Goal: Task Accomplishment & Management: Use online tool/utility

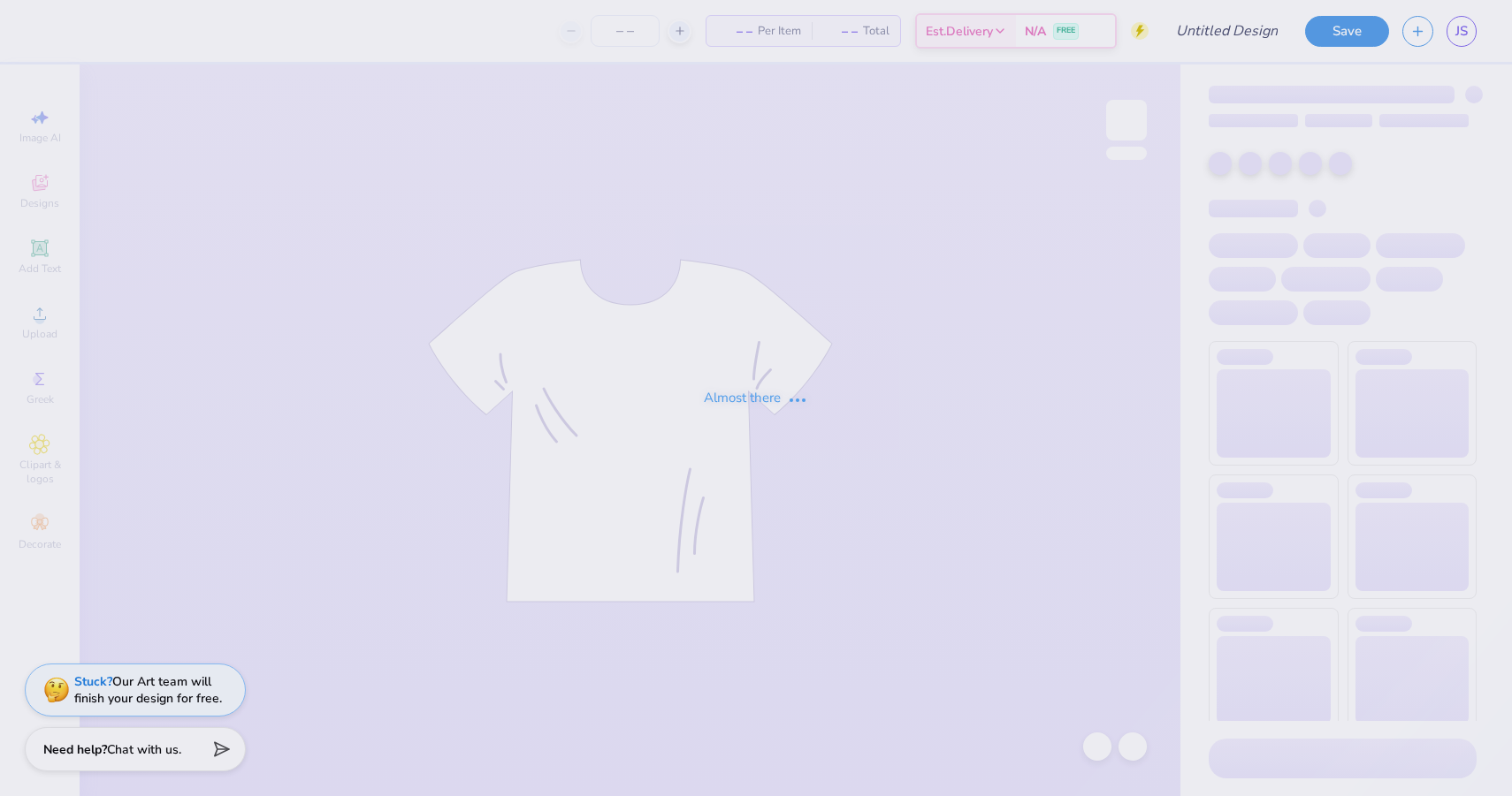
type input "smores"
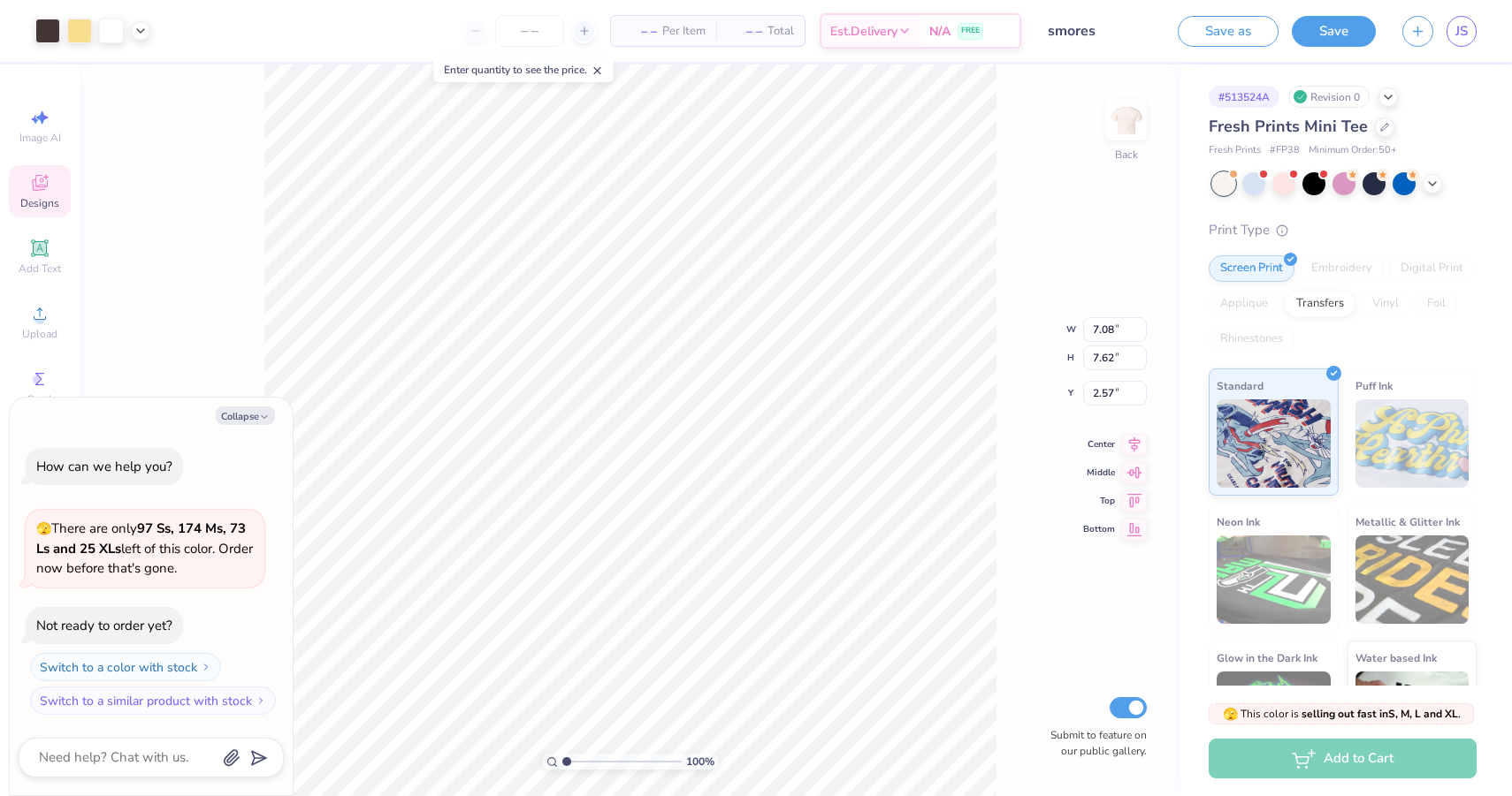
type textarea "x"
type input "2.14"
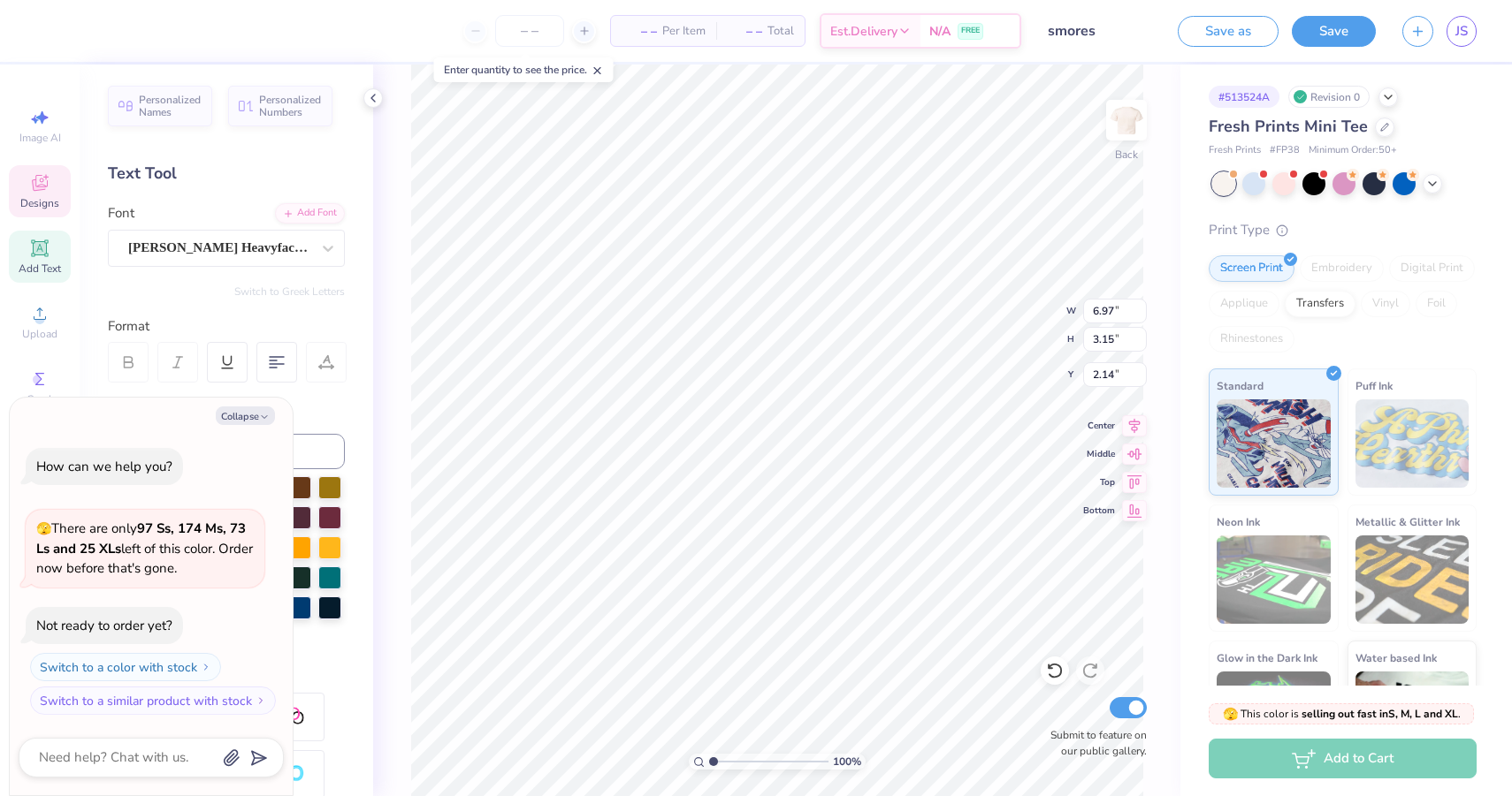
type textarea "x"
type input "2.55"
type textarea "x"
type input "7.02"
type input "0.49"
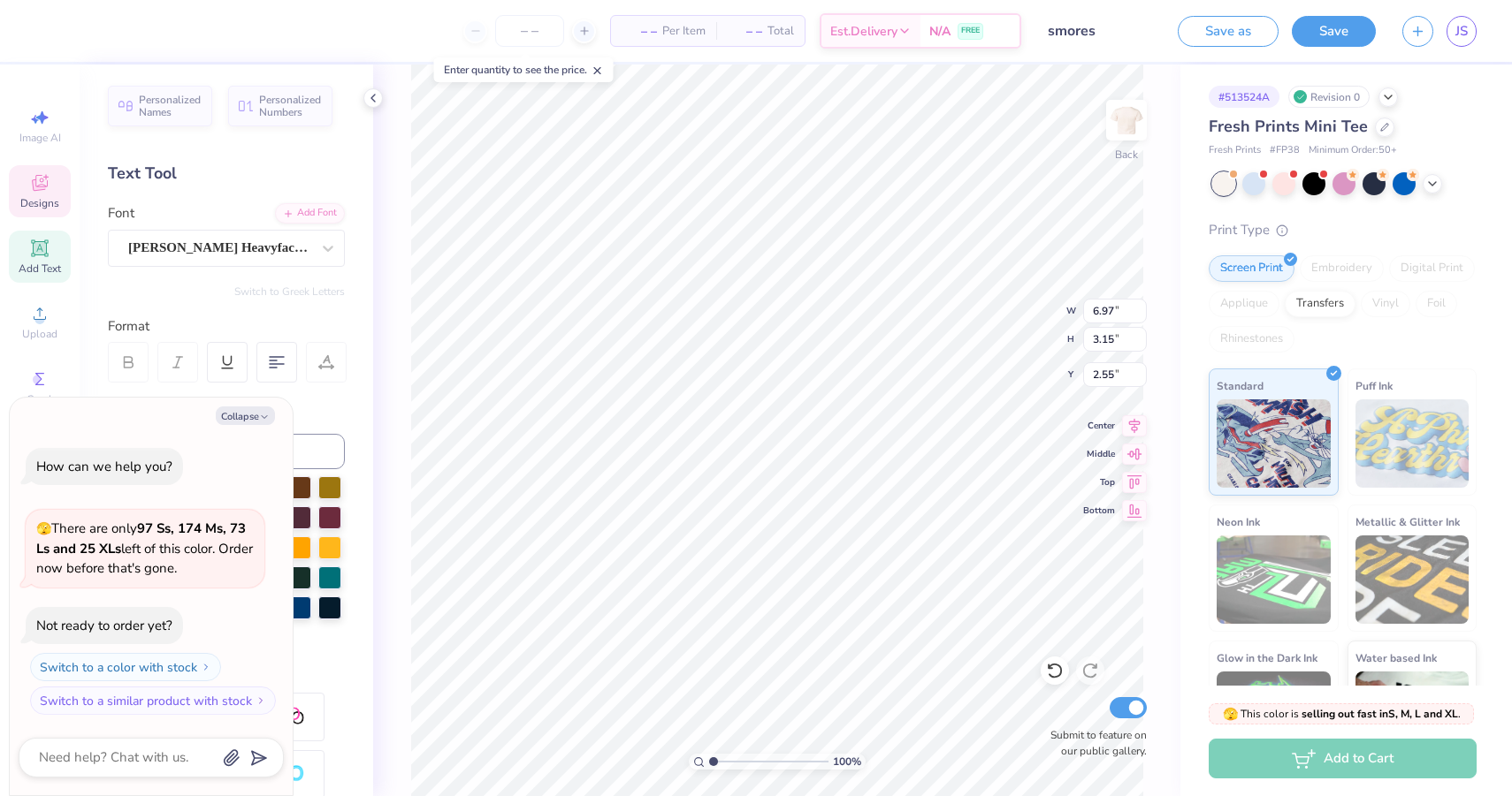
type input "9.27"
click at [235, 417] on button "Collapse" at bounding box center [244, 416] width 59 height 19
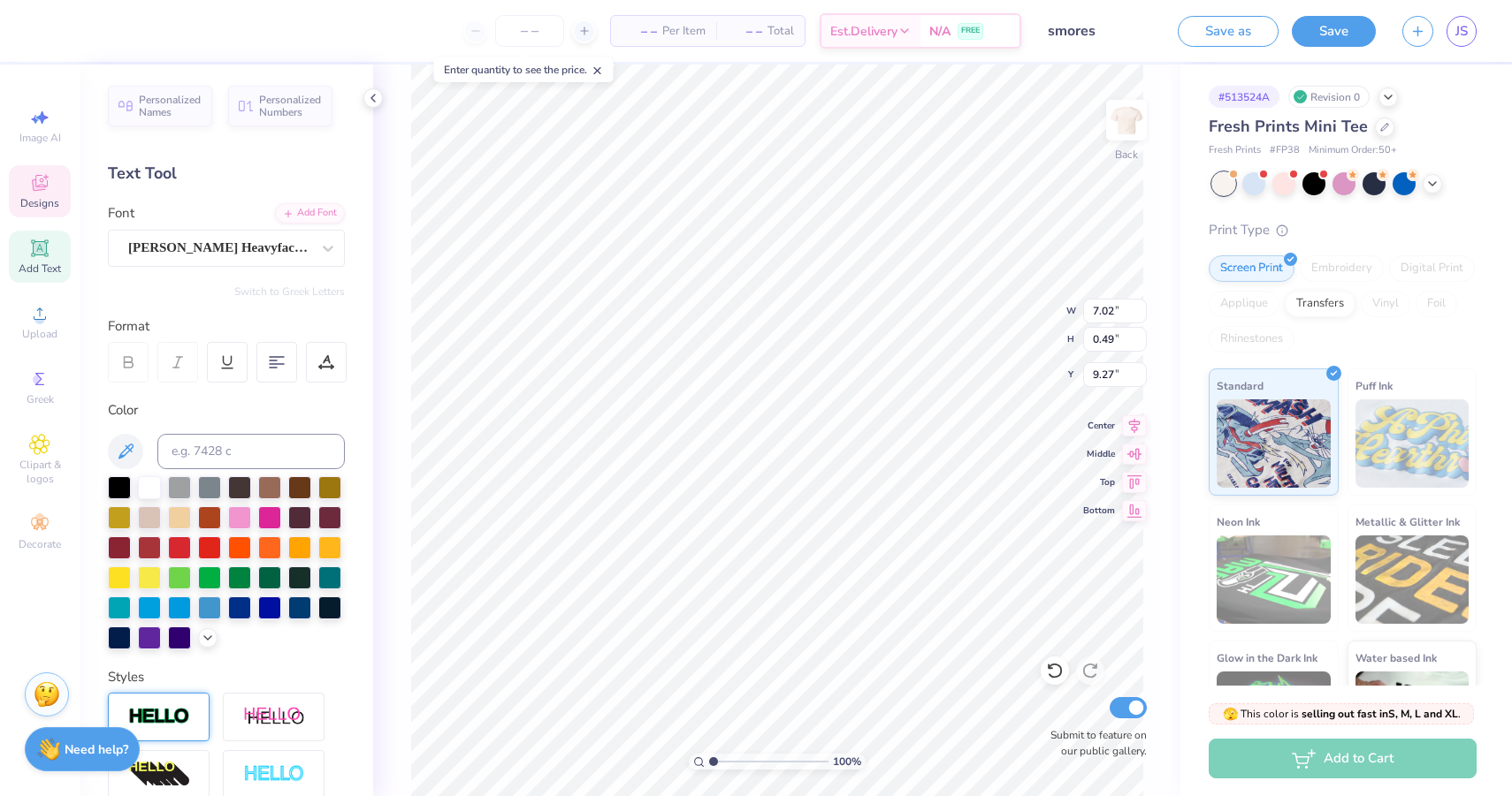
click at [189, 719] on img at bounding box center [159, 717] width 62 height 21
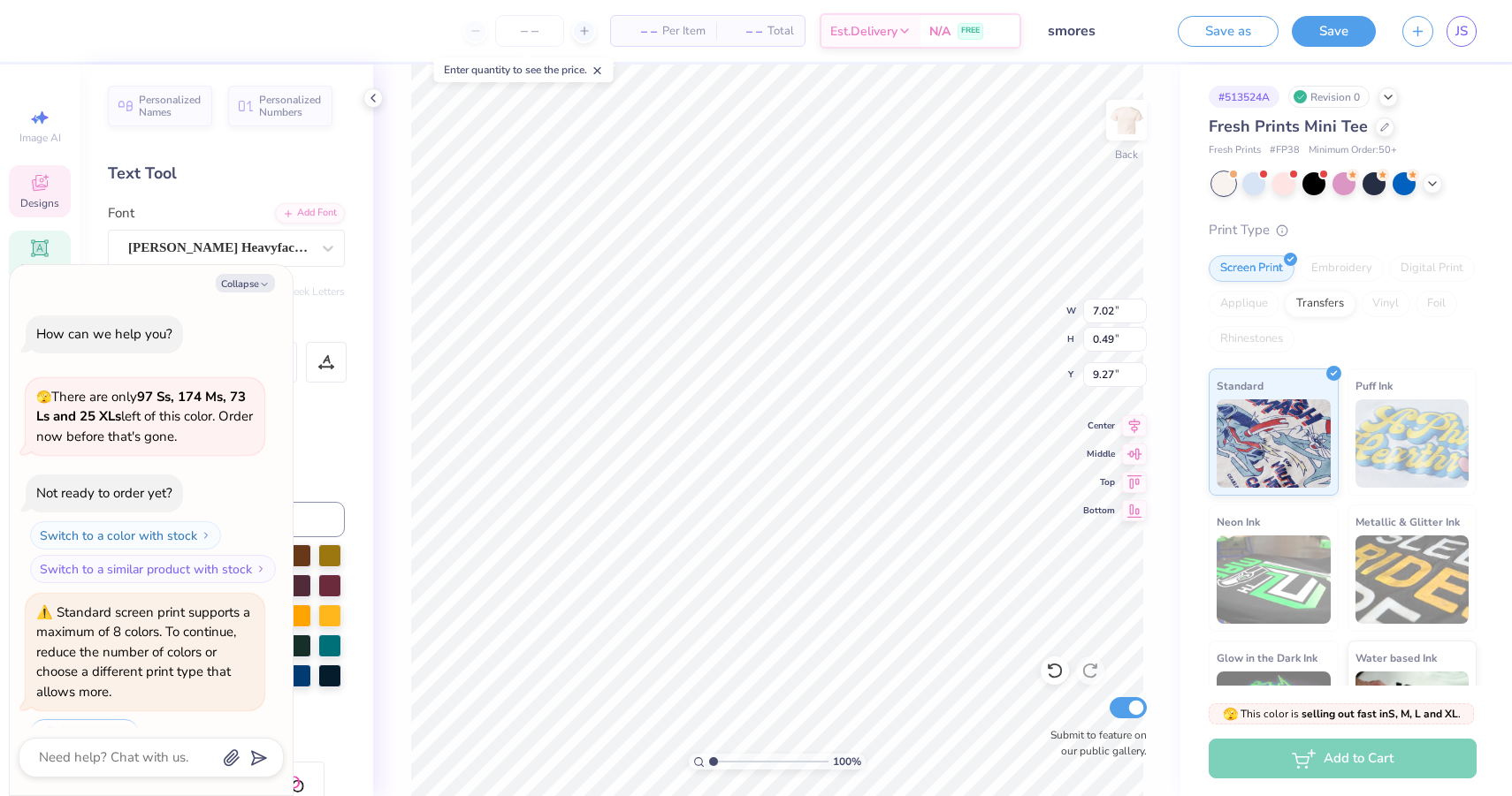
type textarea "x"
type input "7.04"
type input "0.51"
type input "9.26"
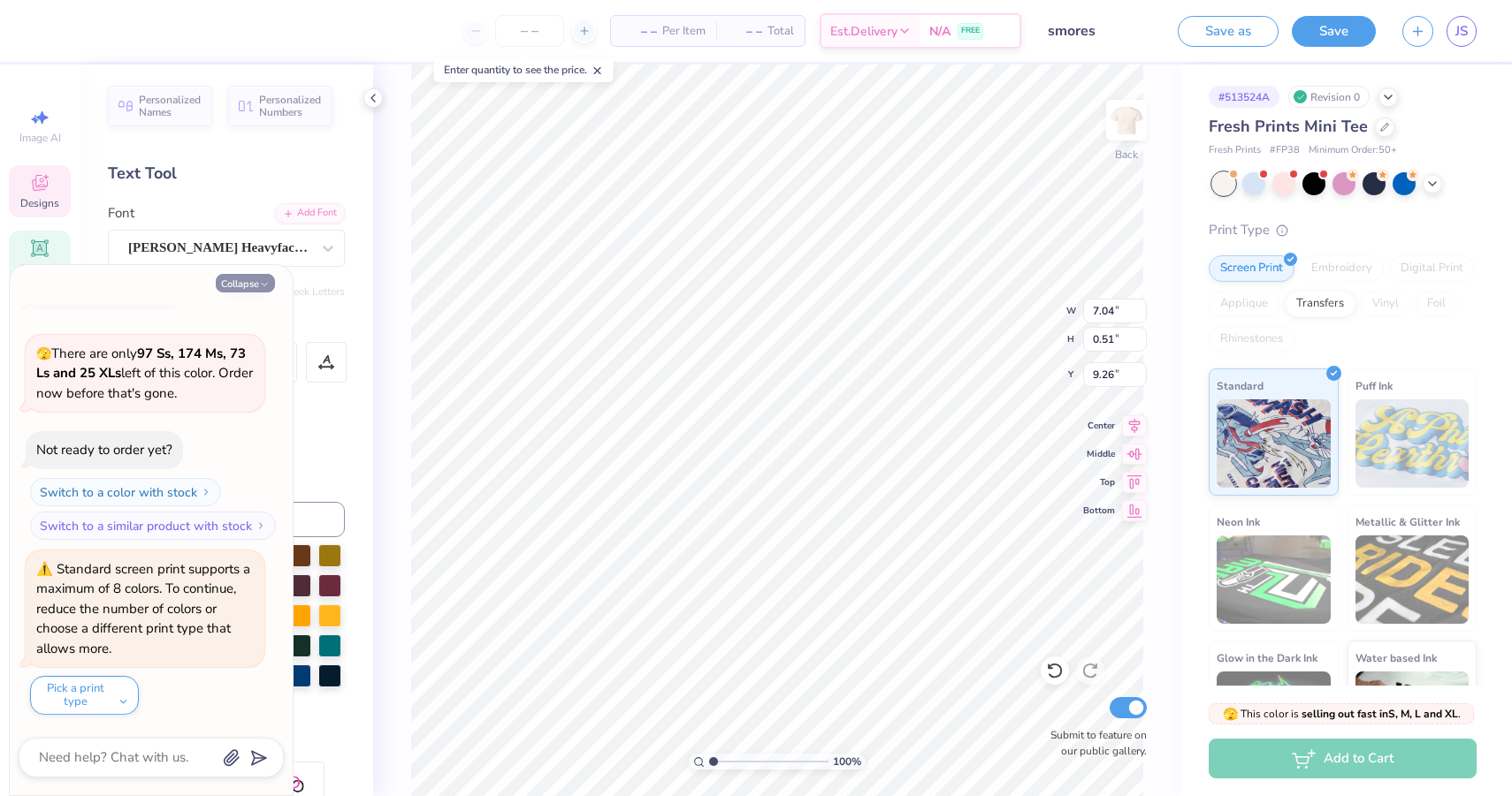
click at [260, 287] on icon "button" at bounding box center [264, 284] width 10 height 10
type textarea "x"
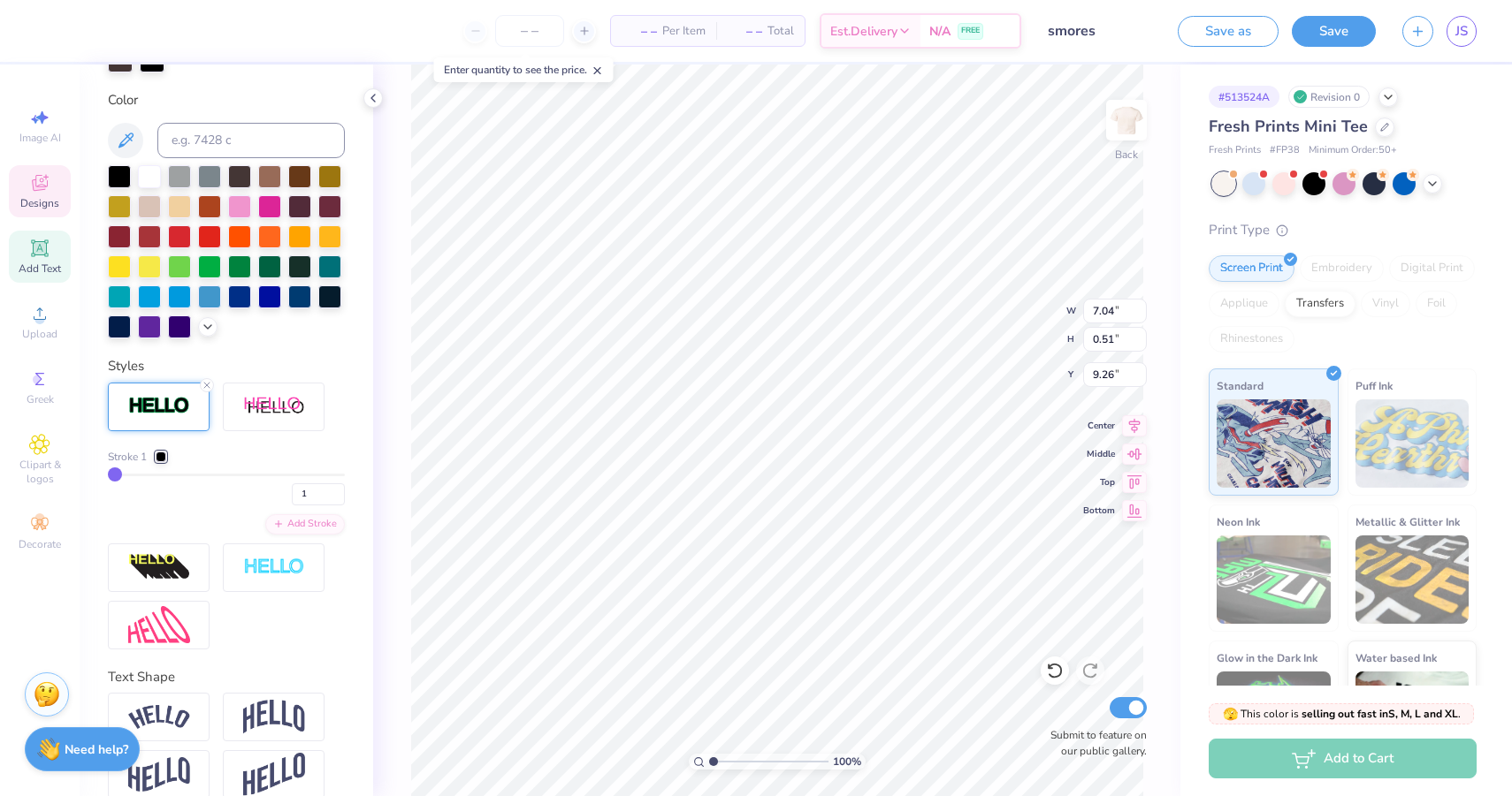
scroll to position [403, 0]
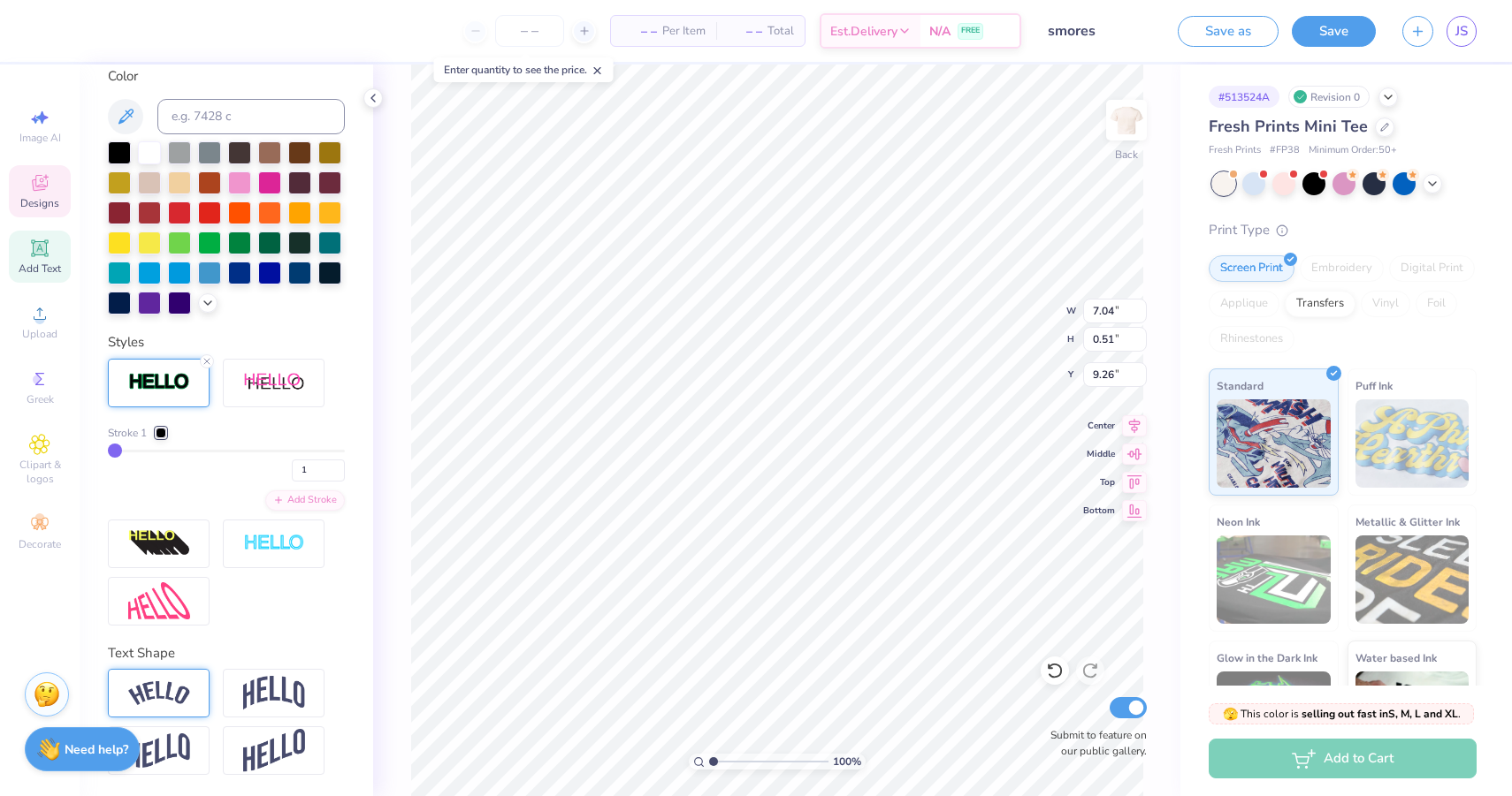
click at [174, 687] on img at bounding box center [159, 693] width 62 height 23
type input "7.44"
type input "1.43"
type input "8.83"
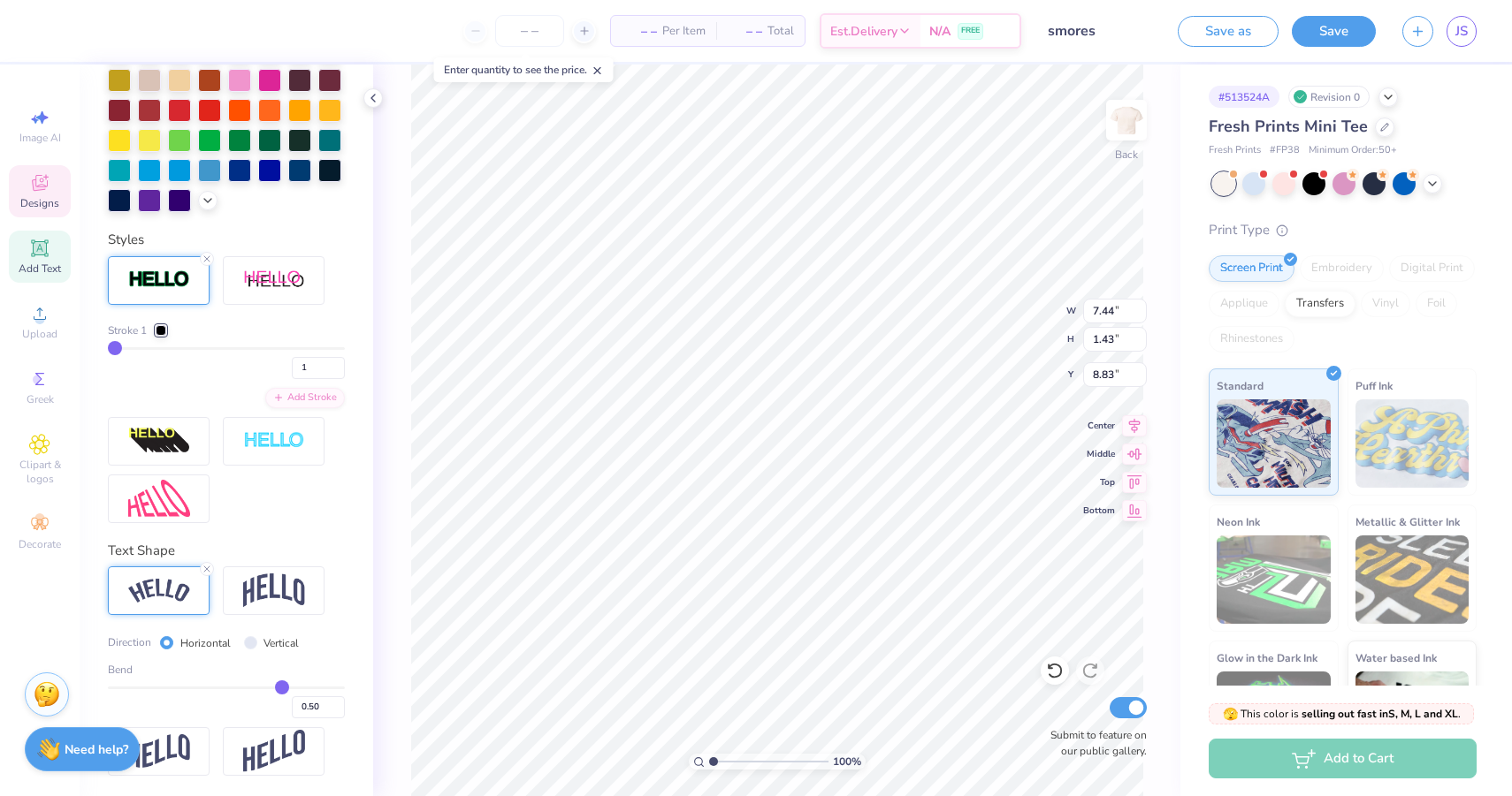
type input "0.46"
type input "0.45"
type input "0.4"
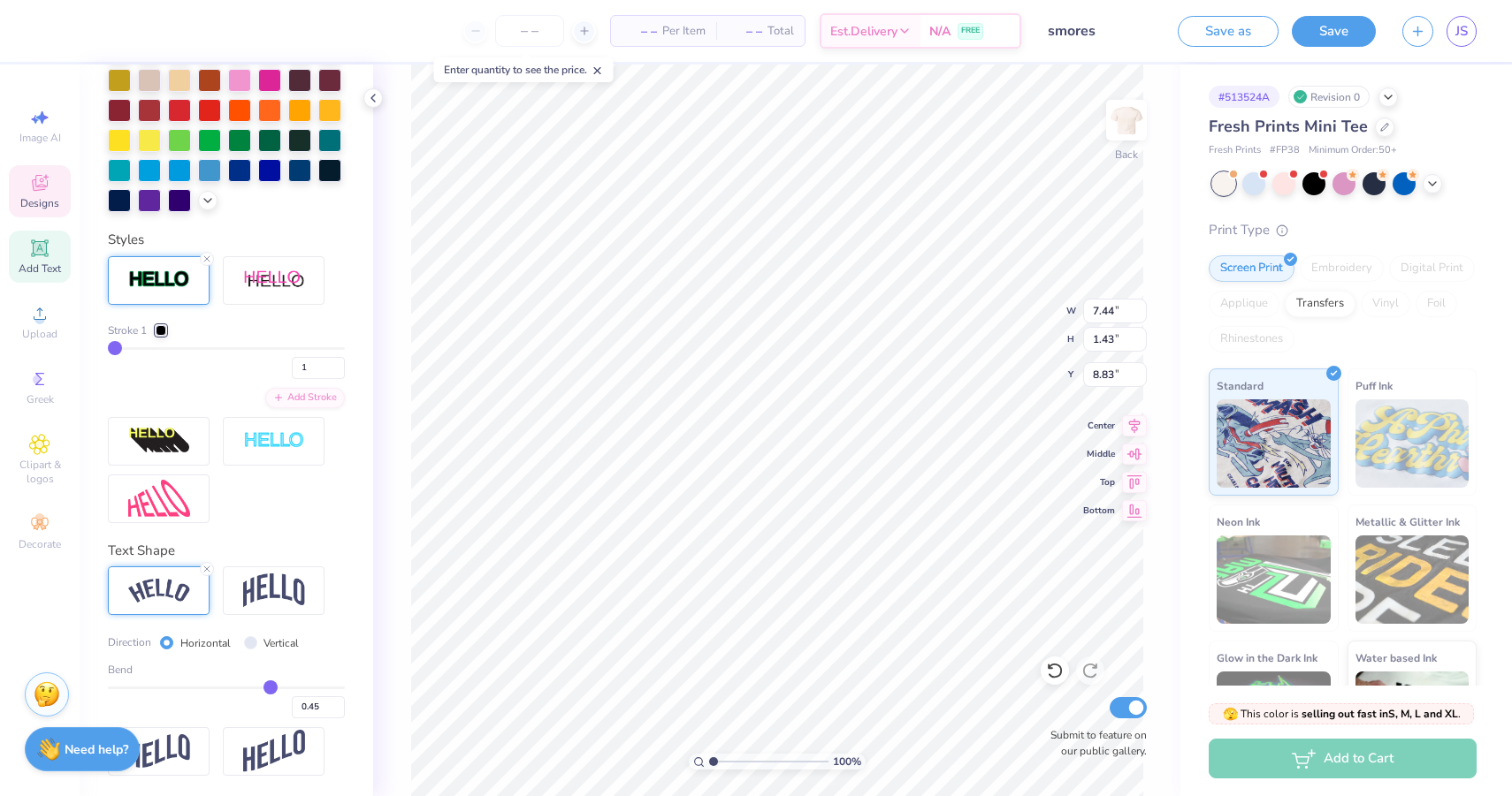
type input "0.40"
type input "0.3"
type input "0.30"
type input "0.19"
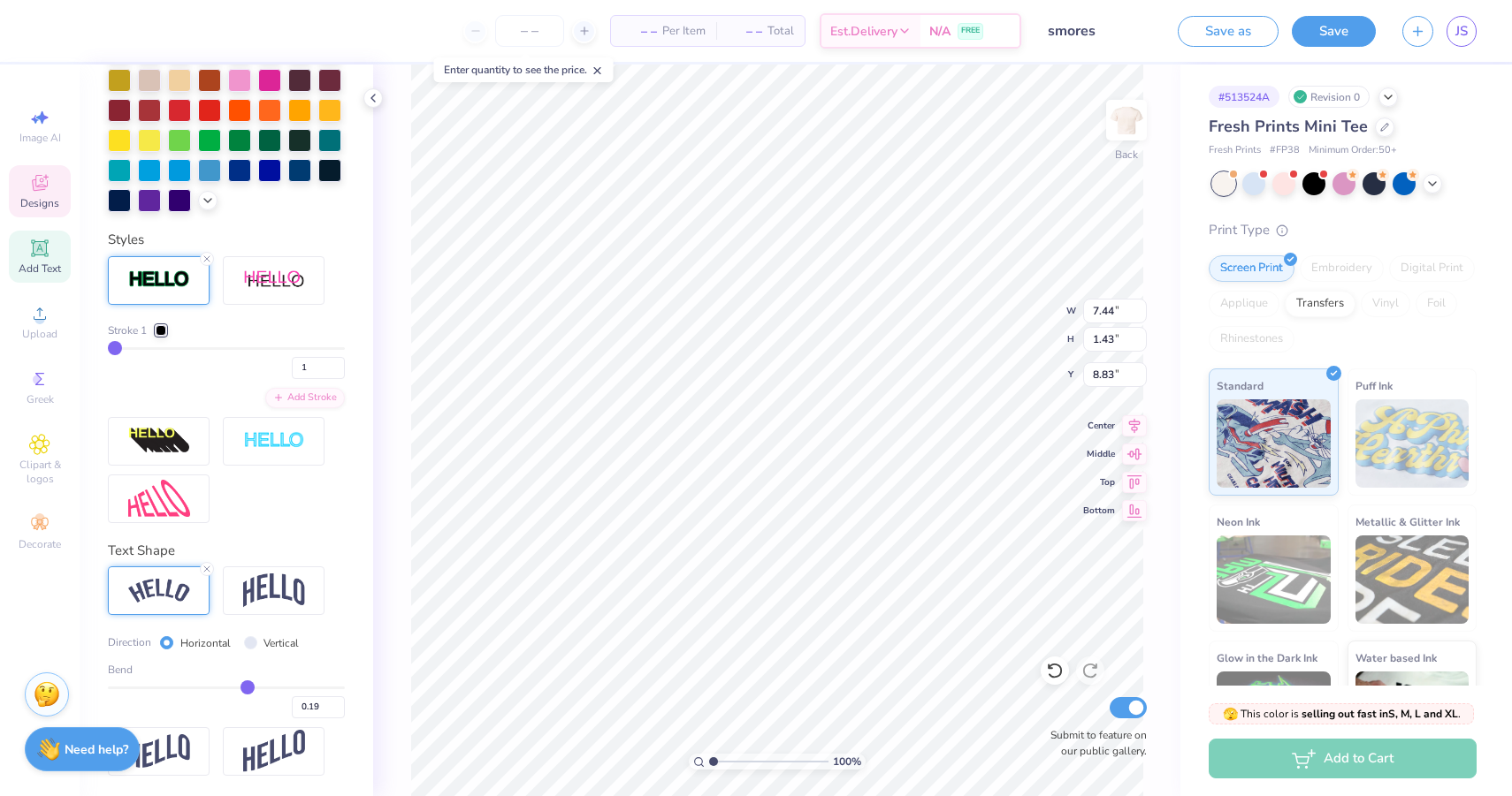
type input "0.08"
type input "0.01"
type input "-0.04"
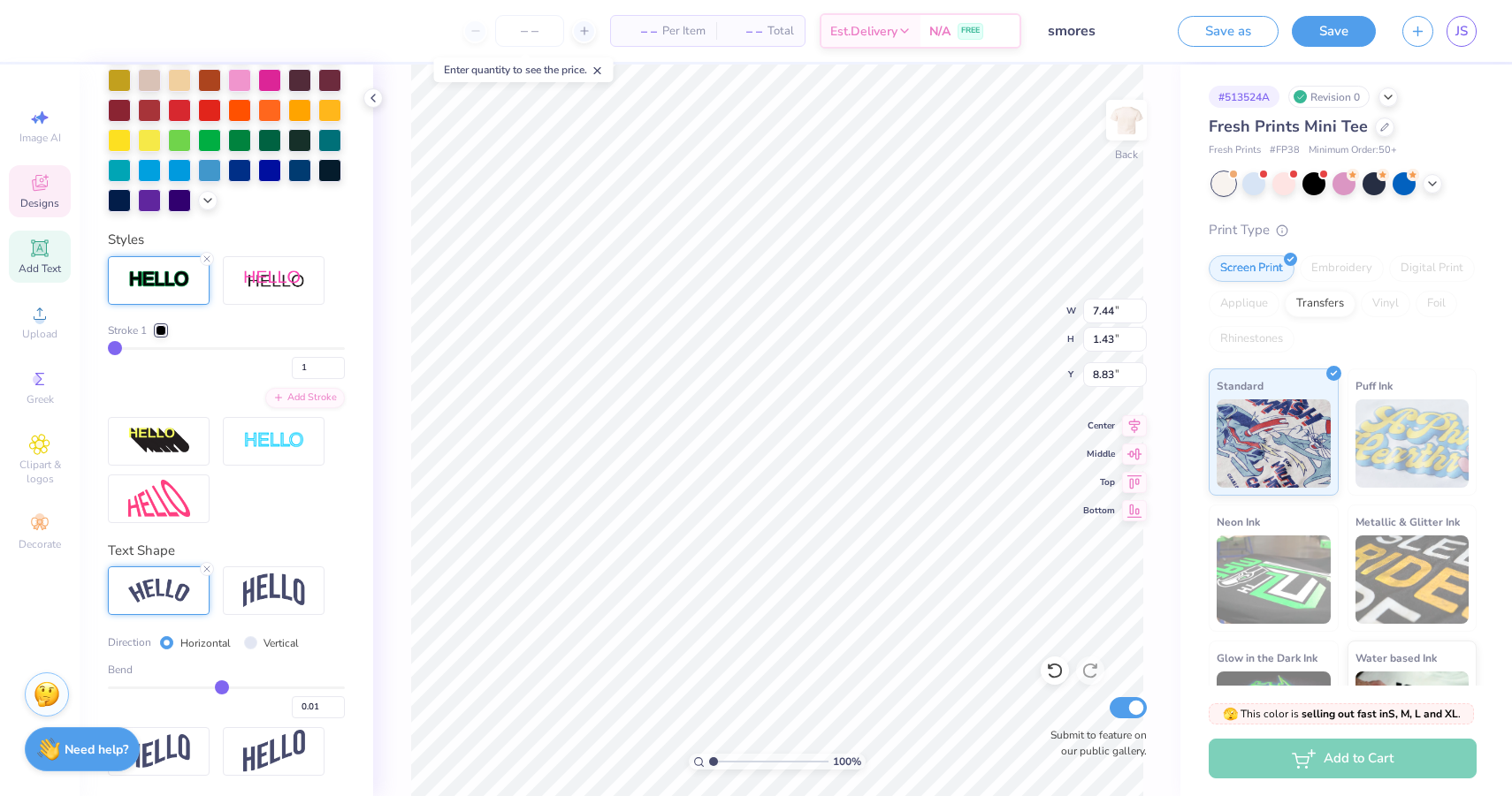
type input "-0.04"
type input "-0.08"
type input "-0.11"
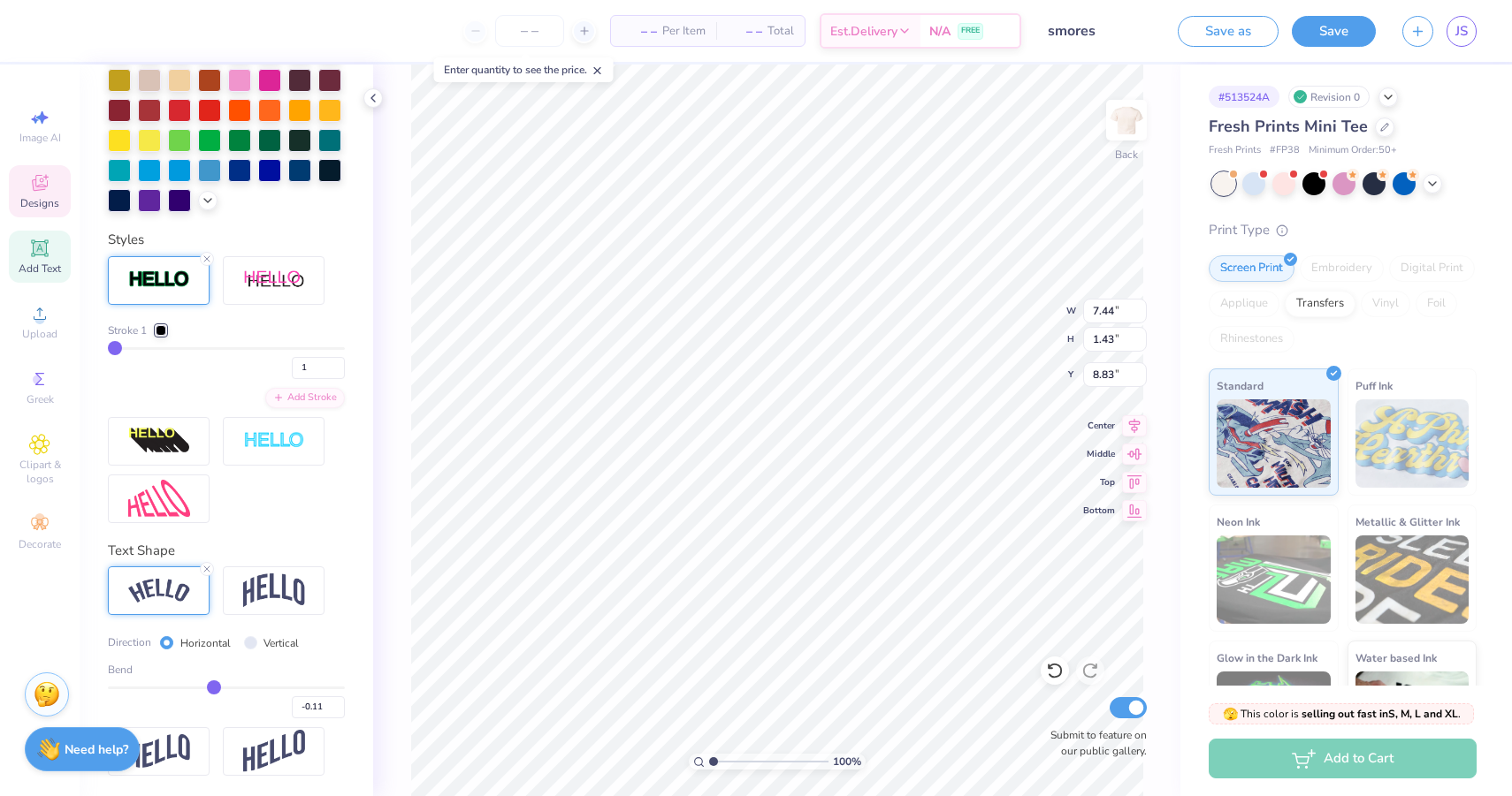
type input "-0.12"
type input "-0.14"
type input "-0.16"
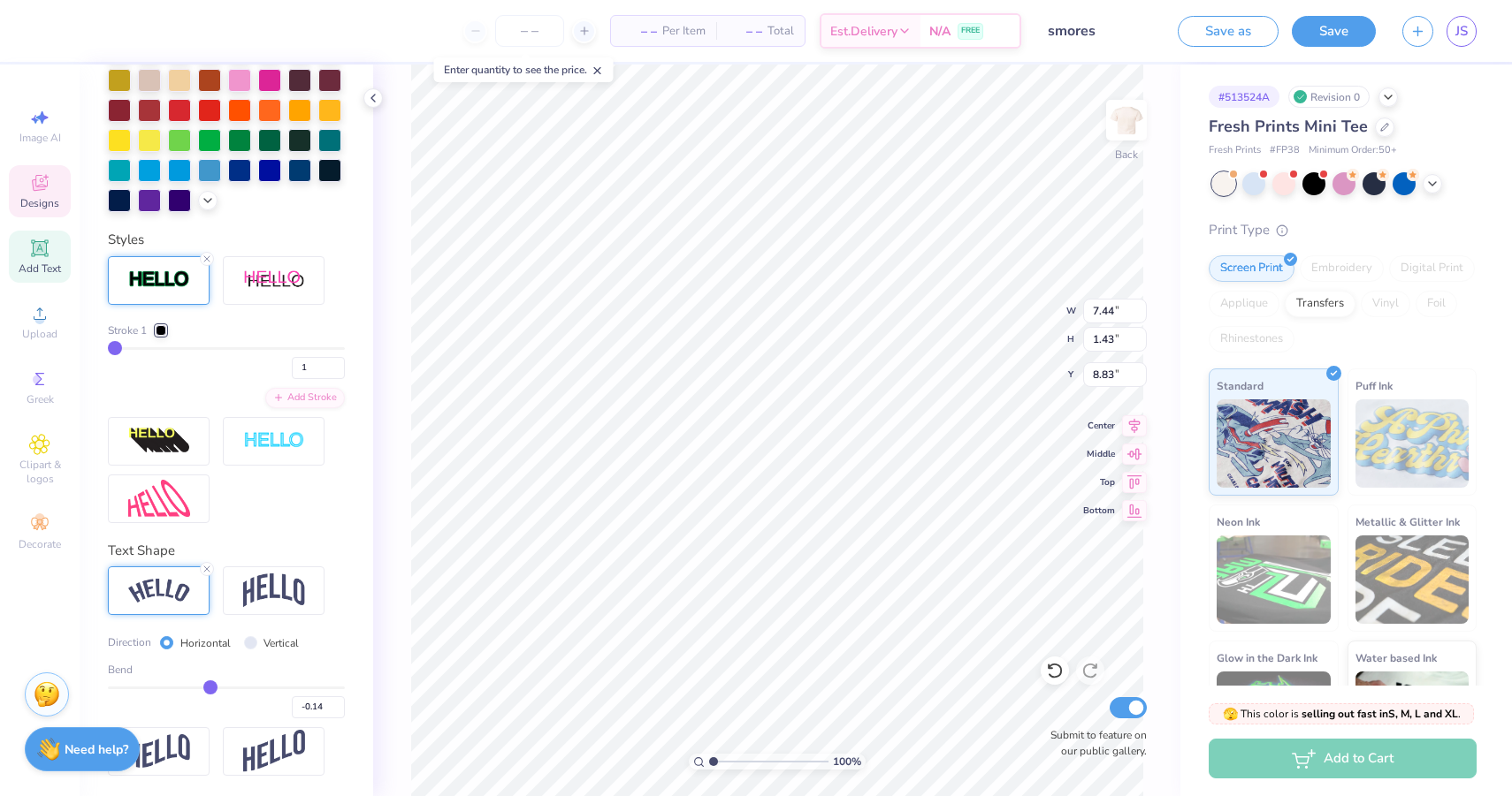
type input "-0.16"
type input "-0.18"
type input "-0.2"
type input "-0.20"
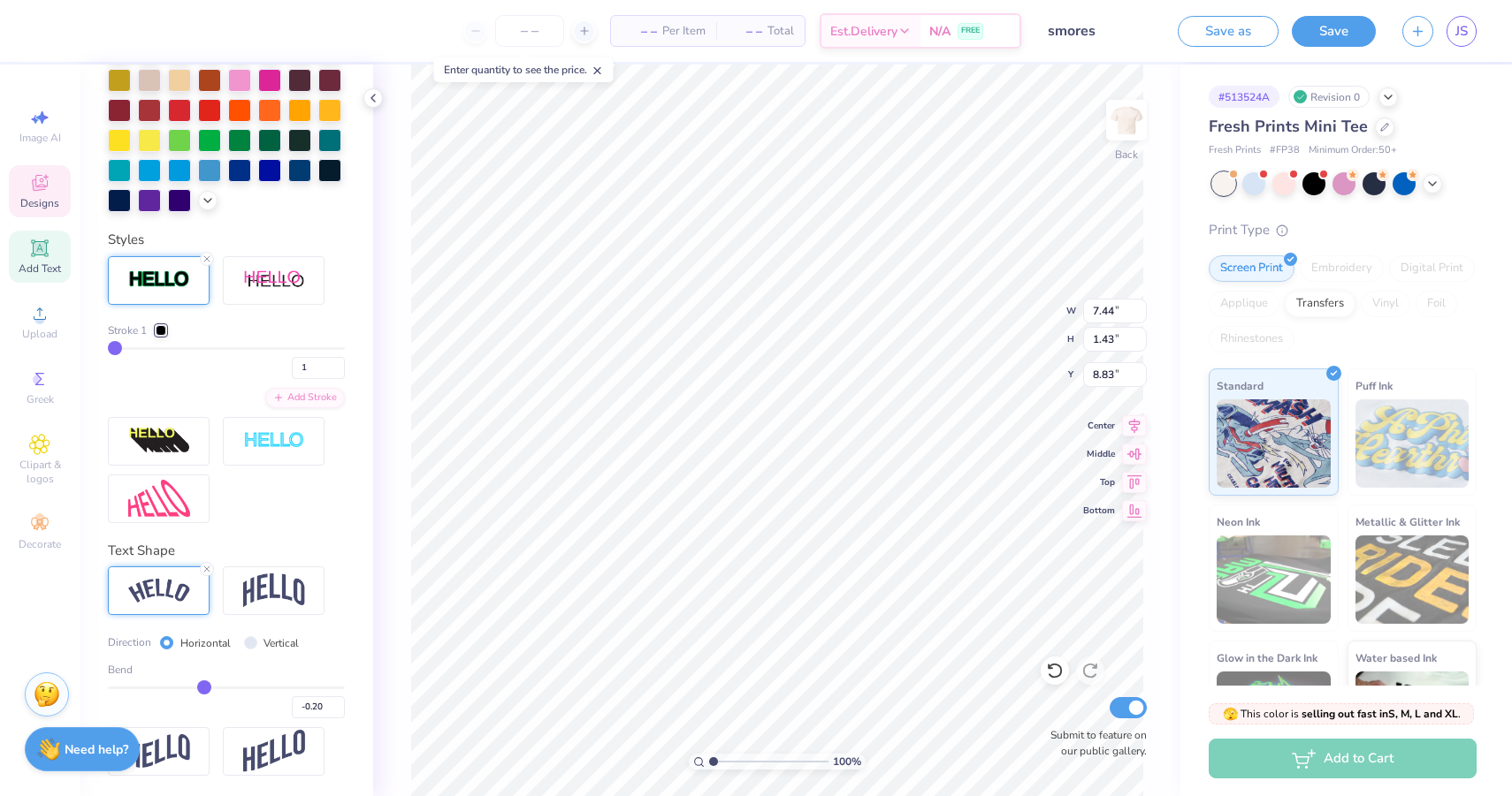
type input "-0.22"
type input "-0.24"
type input "-0.27"
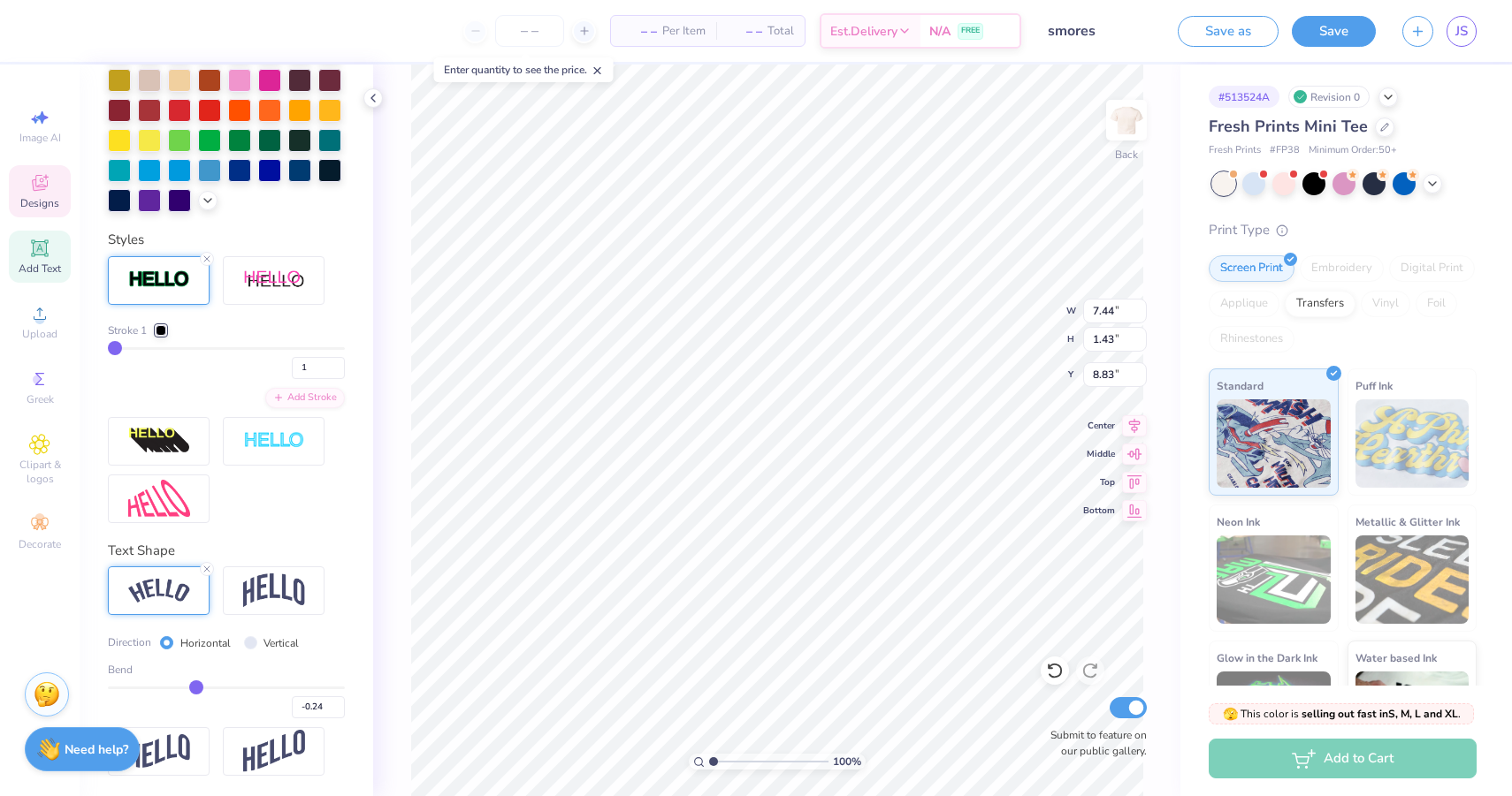
type input "-0.27"
type input "-0.29"
type input "-0.3"
type input "-0.30"
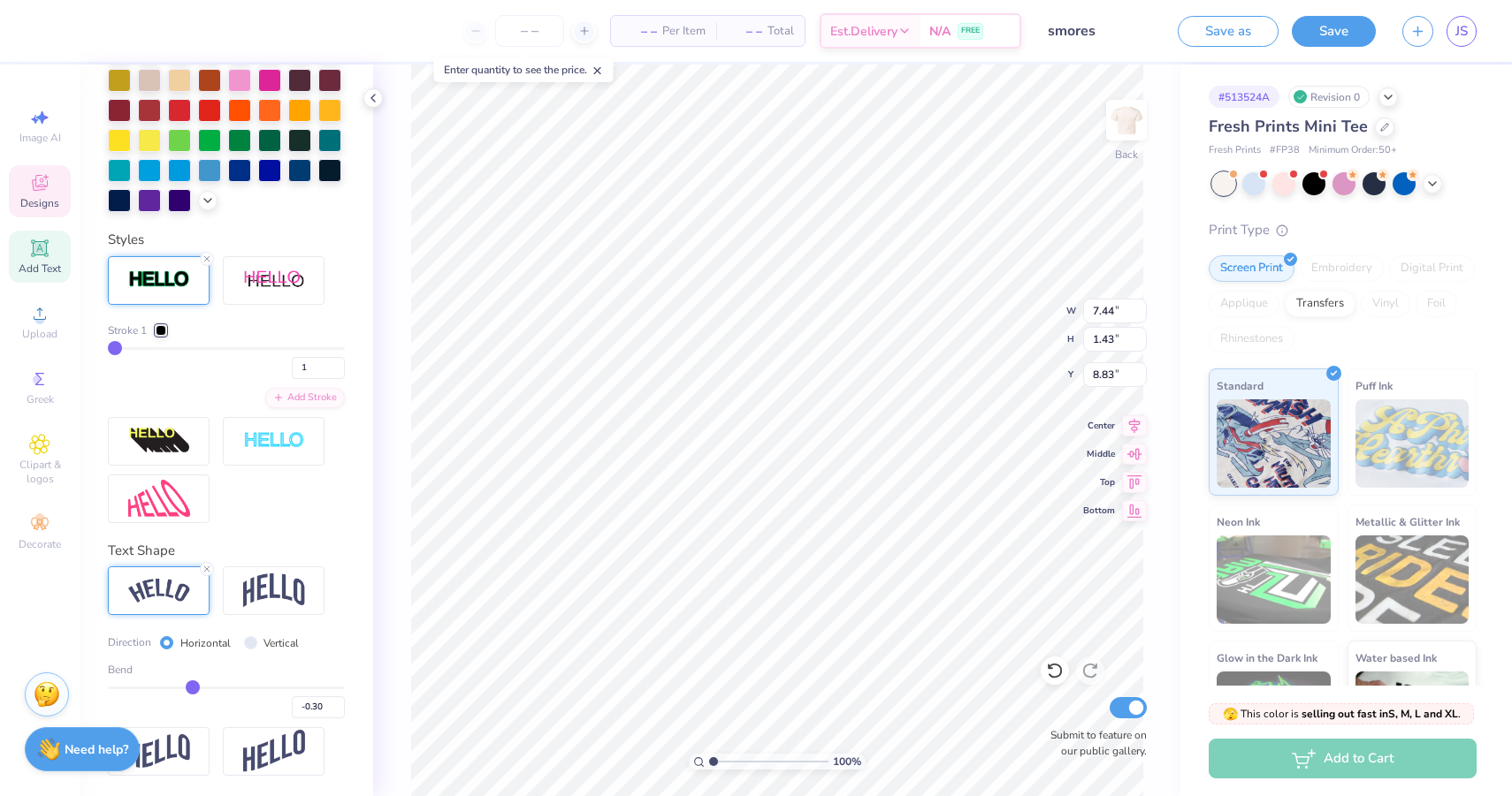
type input "-0.31"
type input "-0.3"
type input "-0.30"
type input "-0.29"
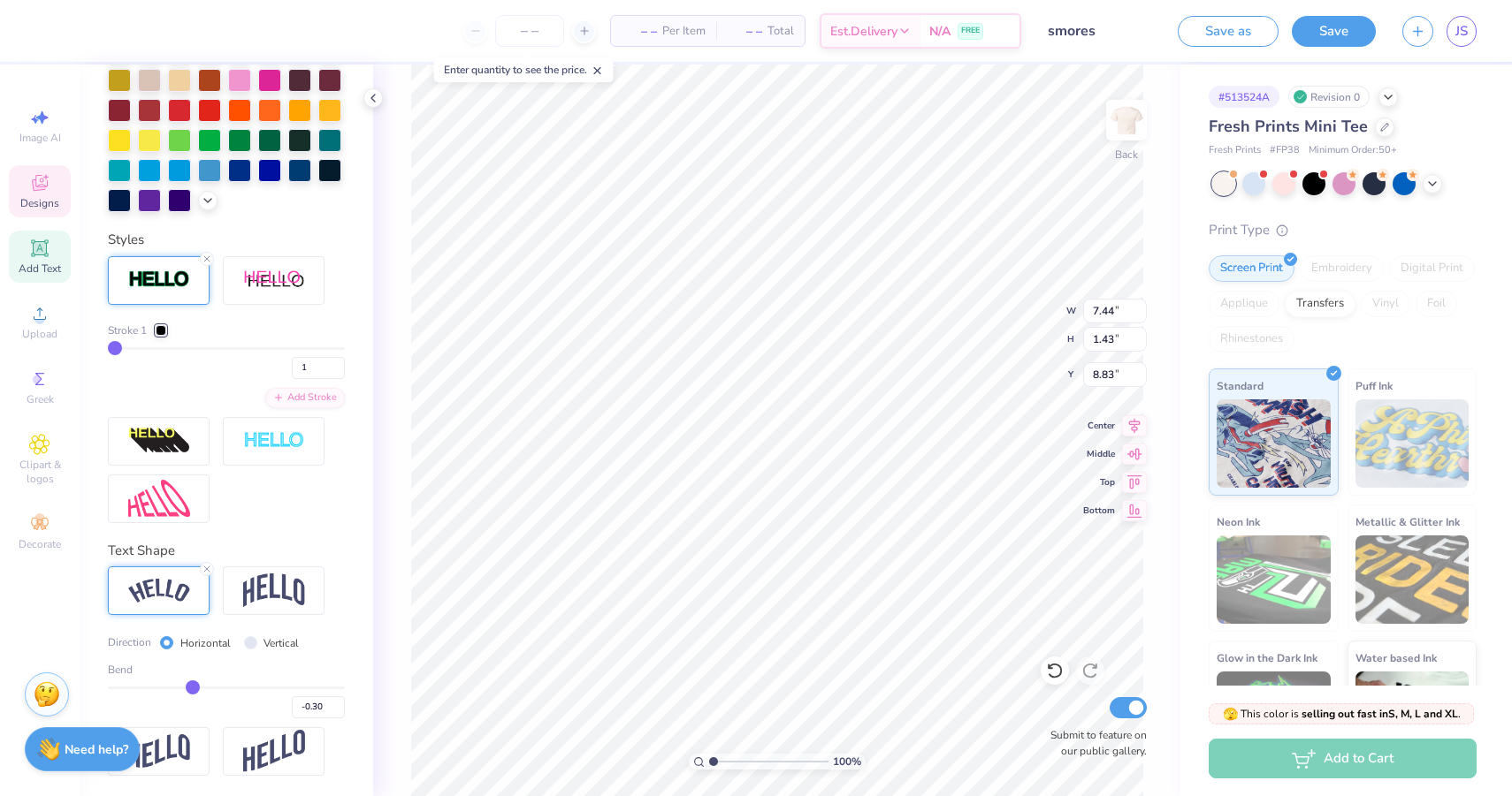
type input "-0.29"
type input "-0.28"
type input "-0.27"
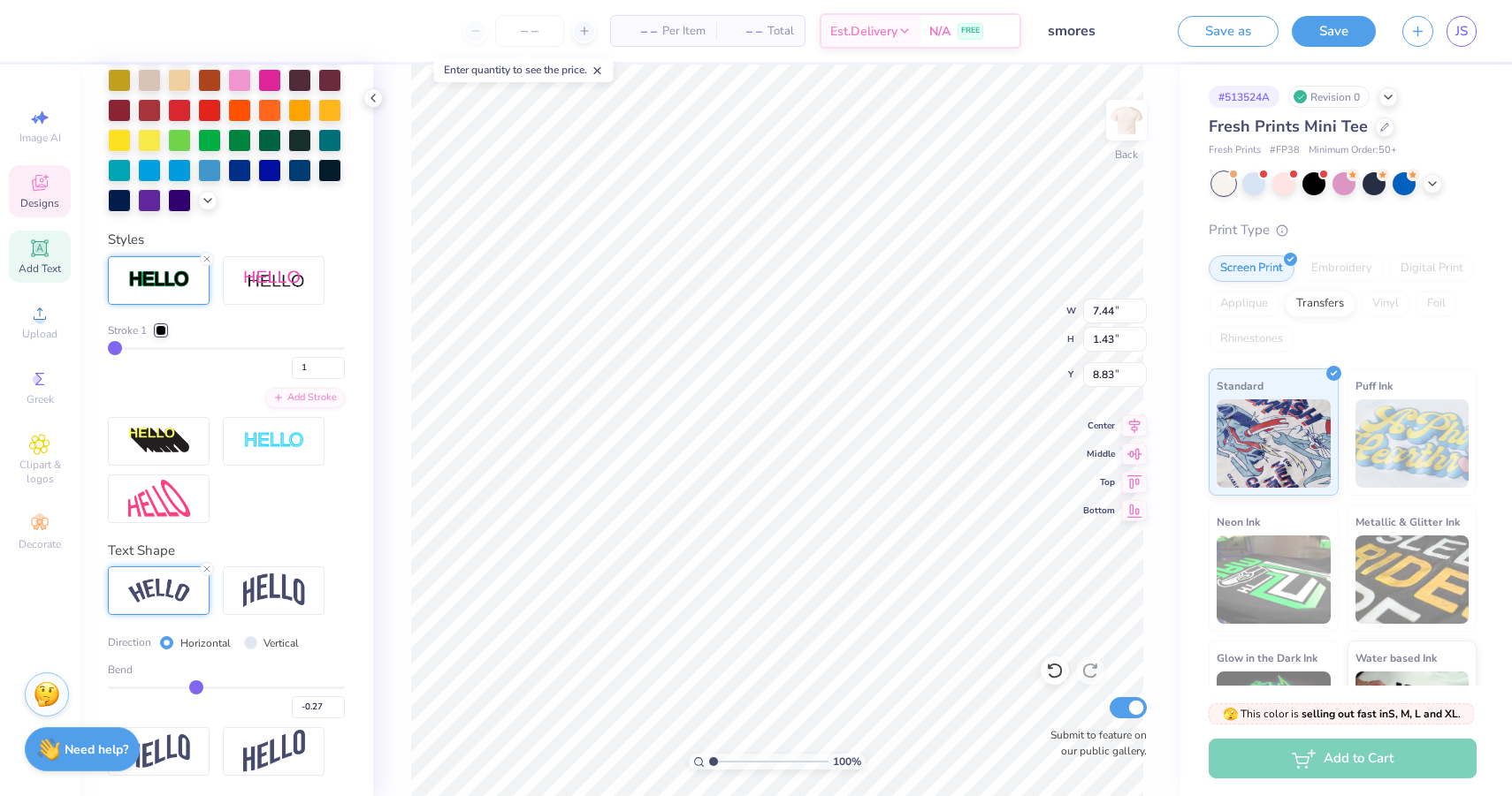
type input "-0.26"
type input "-0.25"
type input "-0.24"
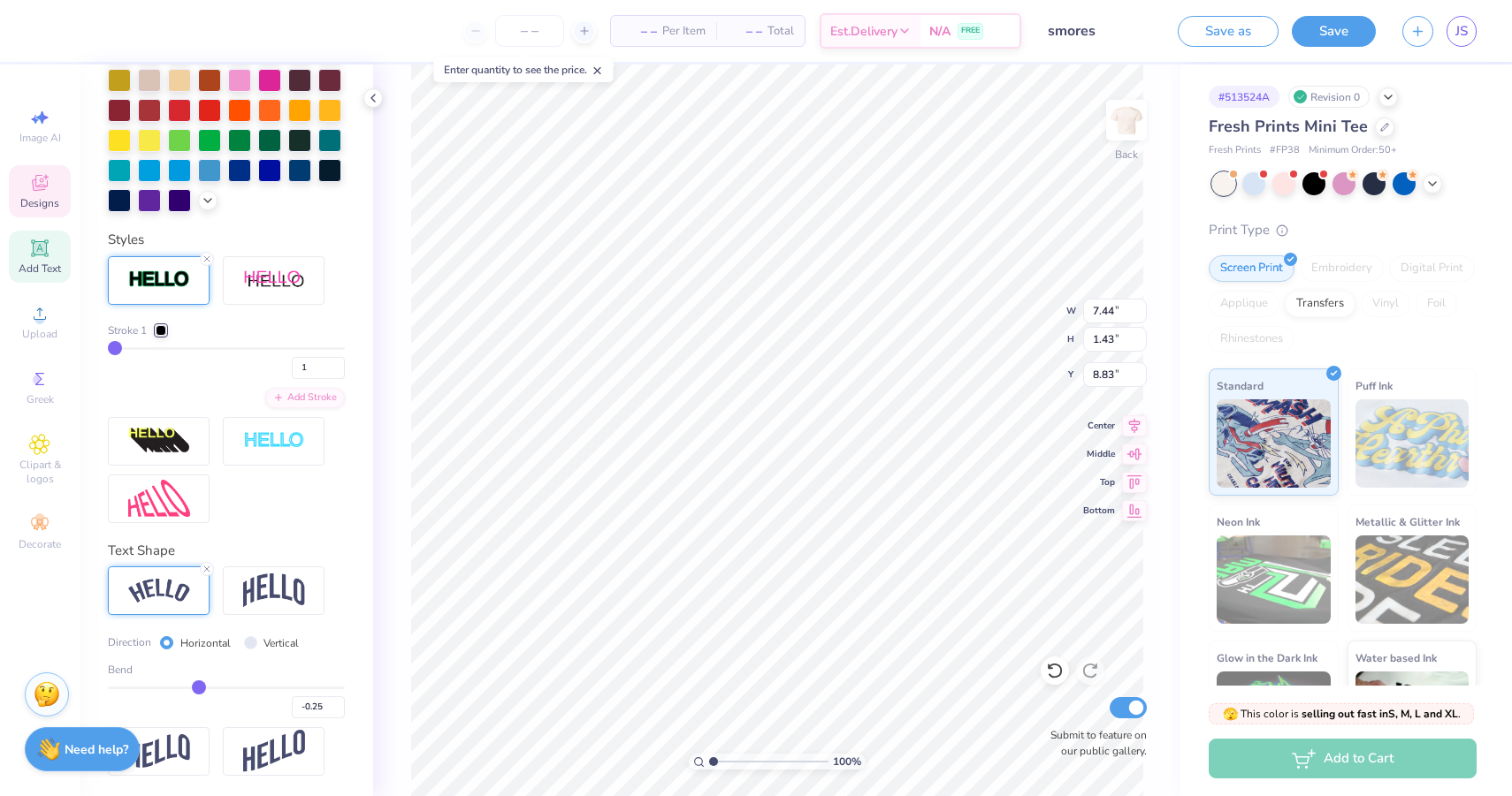
type input "-0.24"
type input "-0.23"
type input "-0.22"
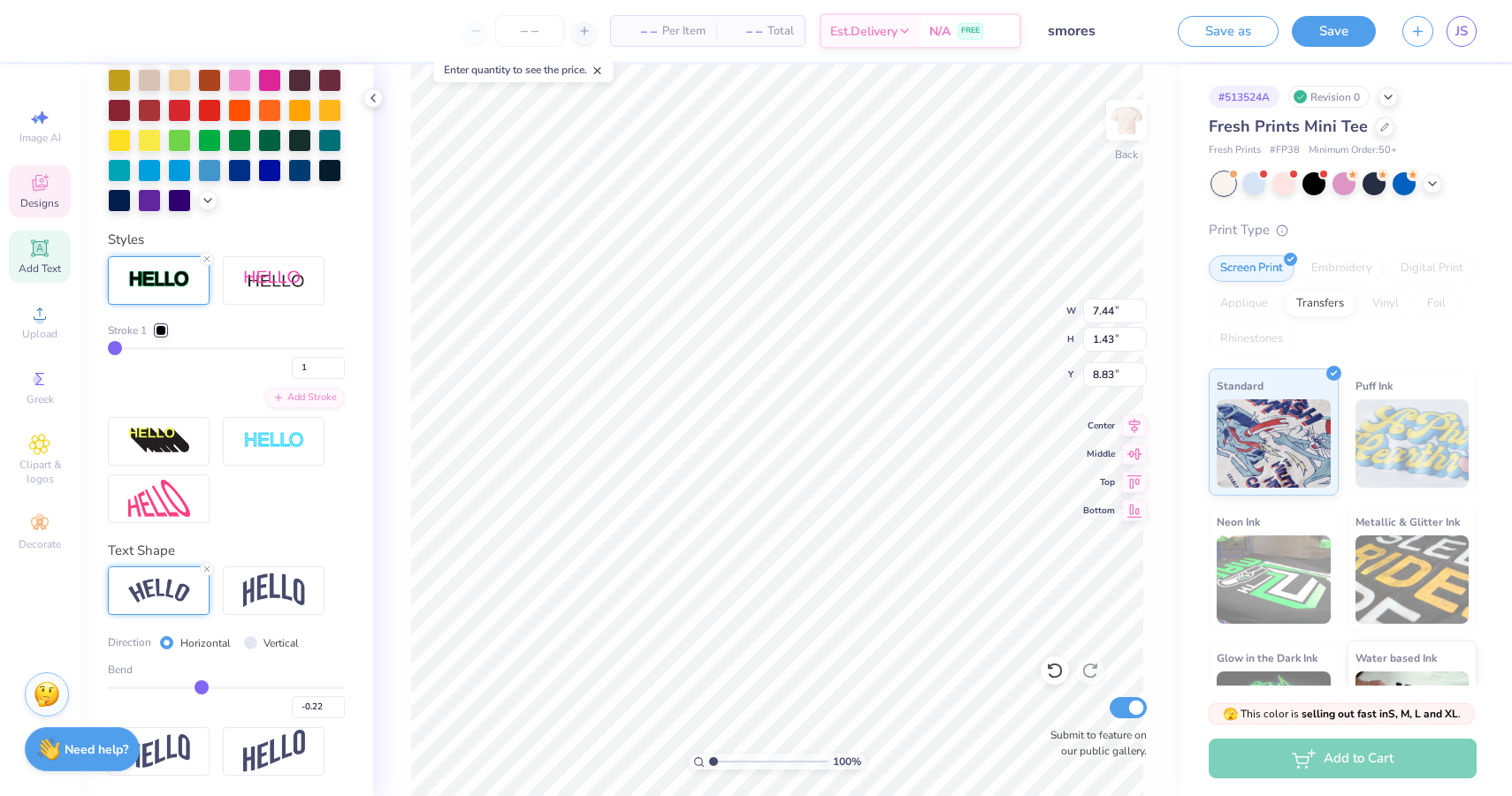
type input "-0.21"
type input "-0.19"
type input "-0.18"
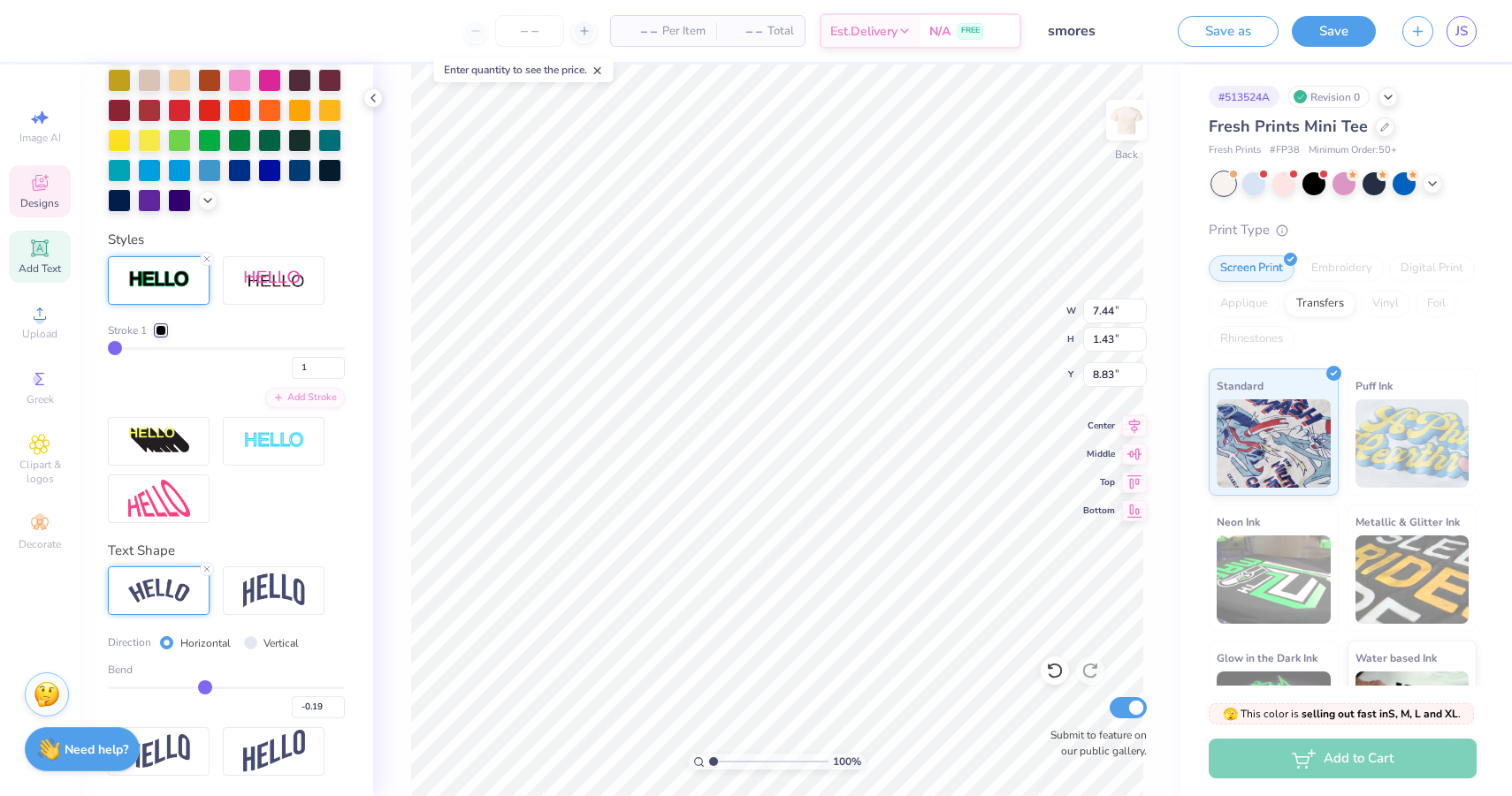
type input "-0.18"
type input "-0.17"
type input "-0.16"
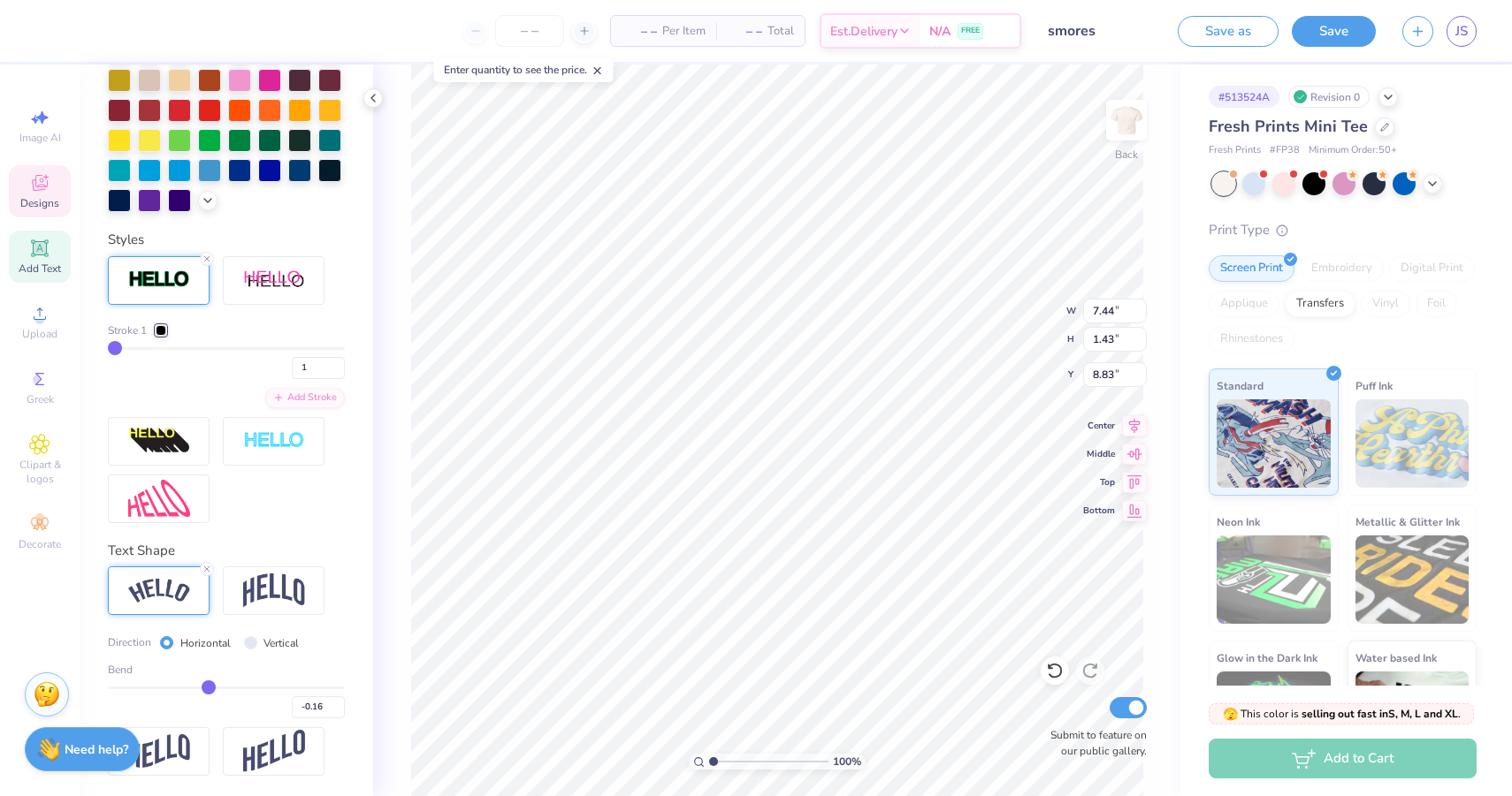
type input "-0.15"
drag, startPoint x: 277, startPoint y: 692, endPoint x: 210, endPoint y: 689, distance: 67.1
type input "-0.15"
click at [210, 689] on input "range" at bounding box center [227, 688] width 237 height 3
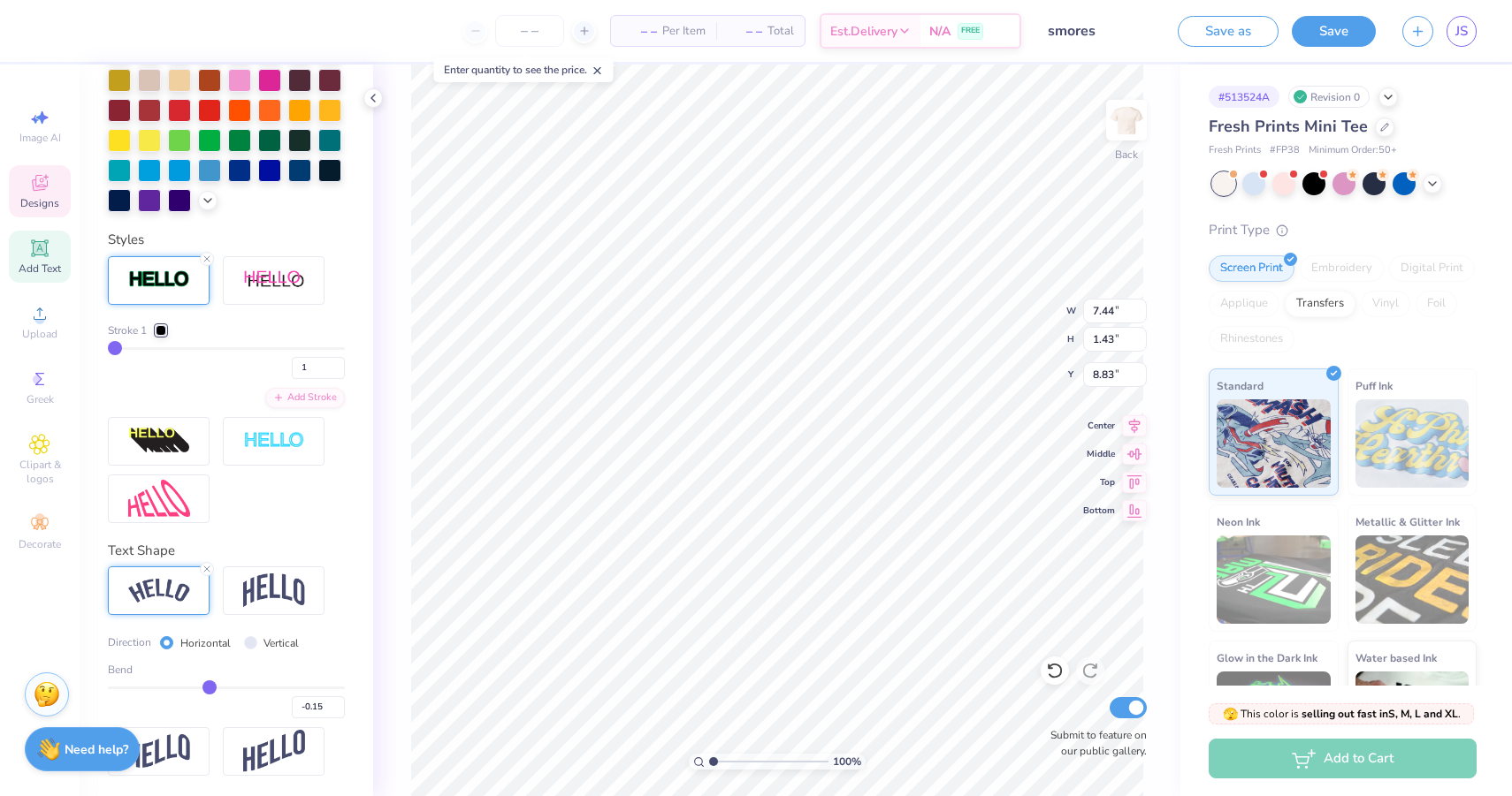
type input "7.14"
type input "0.54"
type input "9.51"
click at [205, 259] on line at bounding box center [207, 259] width 6 height 6
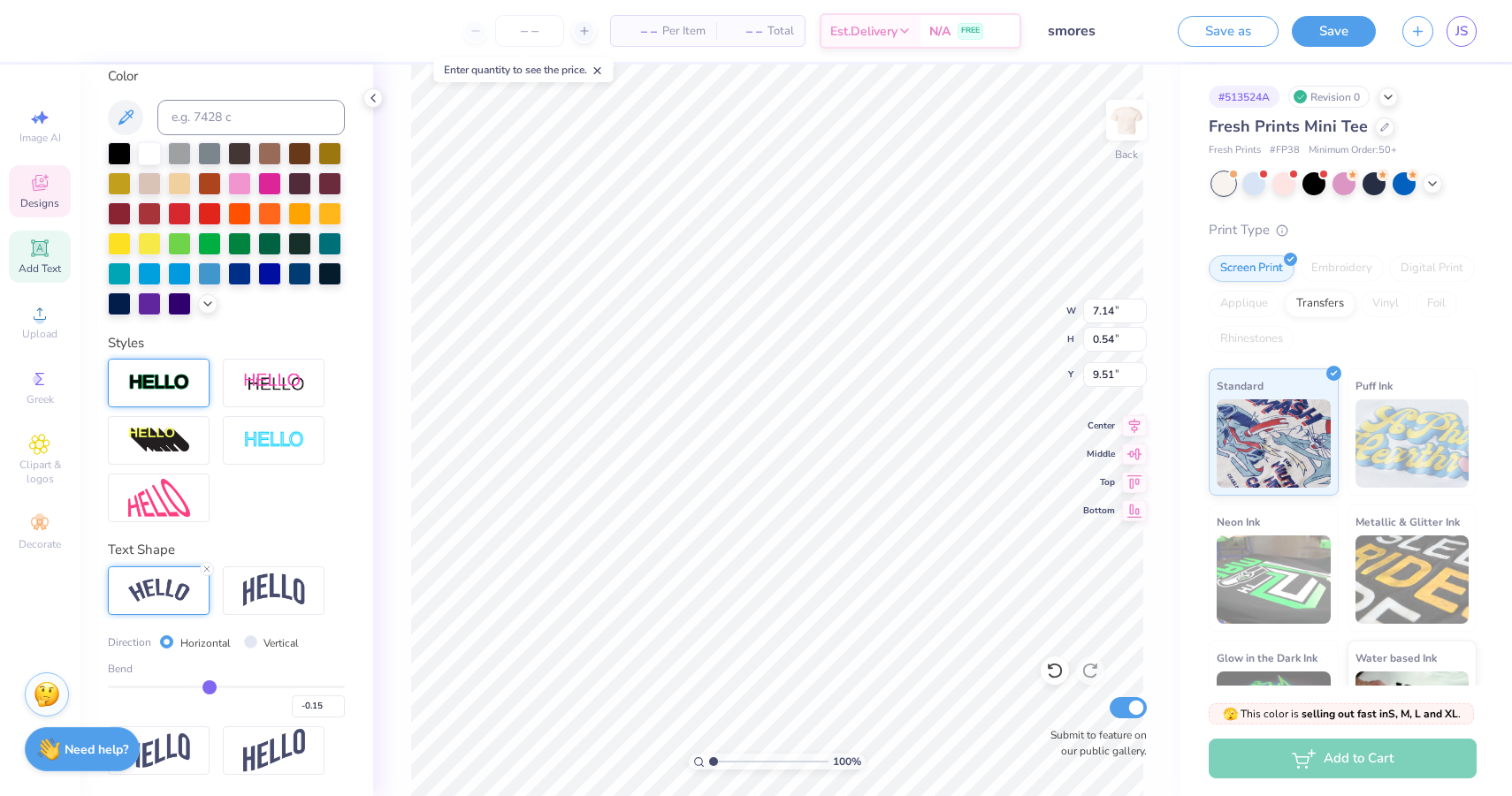
type input "7.11"
type input "0.52"
type input "9.52"
type input "7.12"
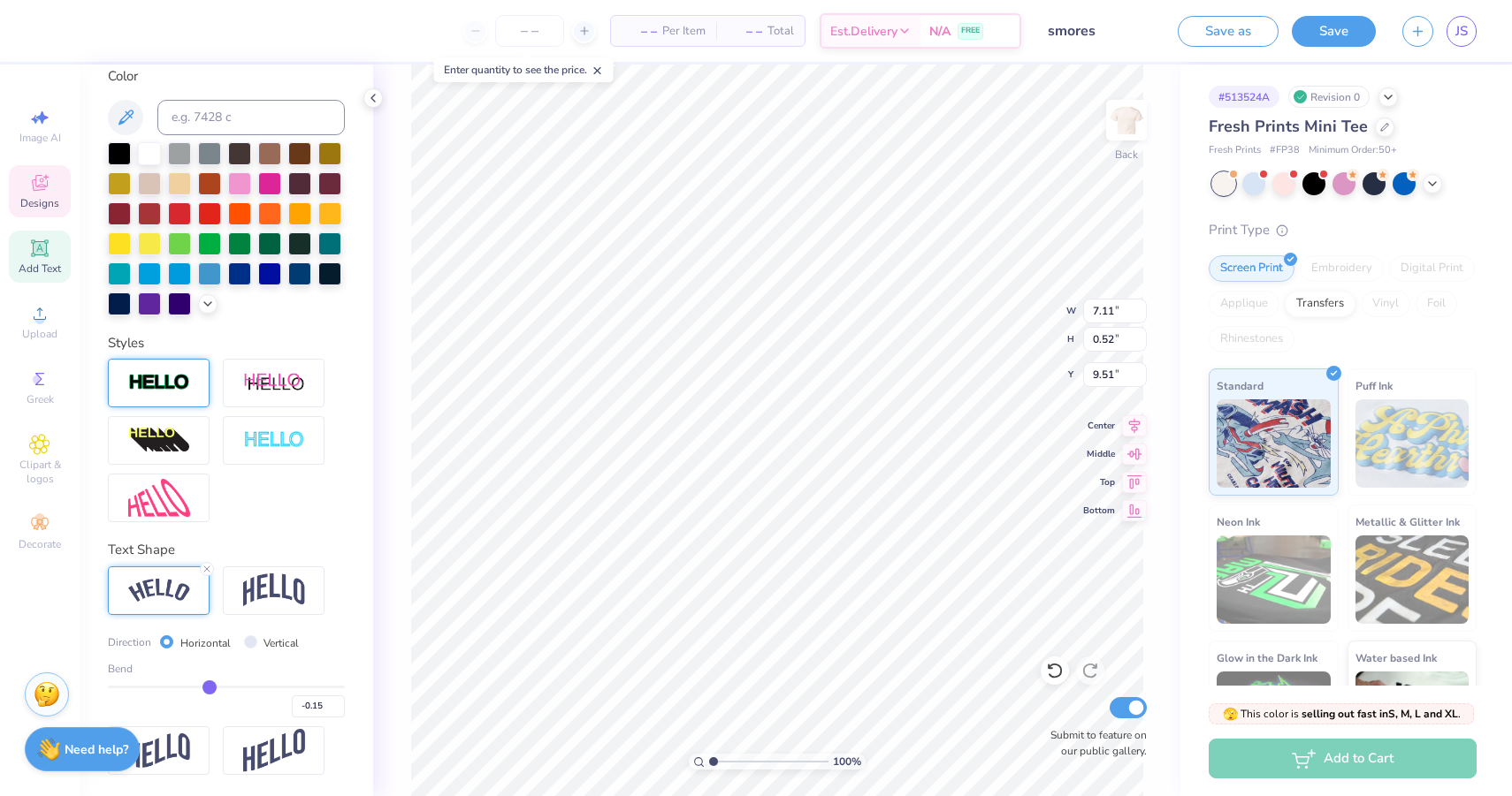
type input "0.47"
type input "9.55"
type input "6.74"
type input "4.98"
type input "0.44"
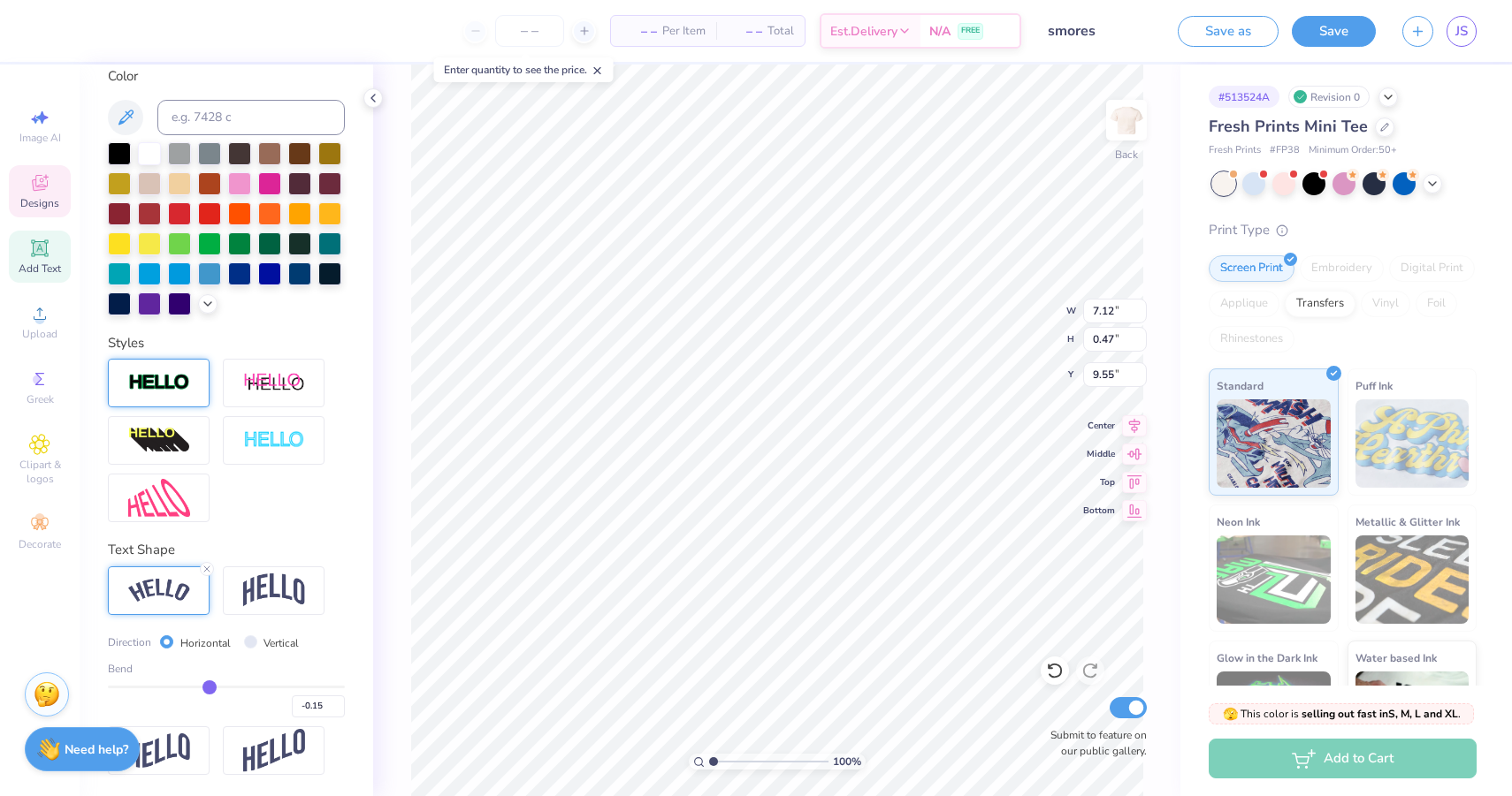
type input "9.57"
type input "-0.13"
type input "-0.14"
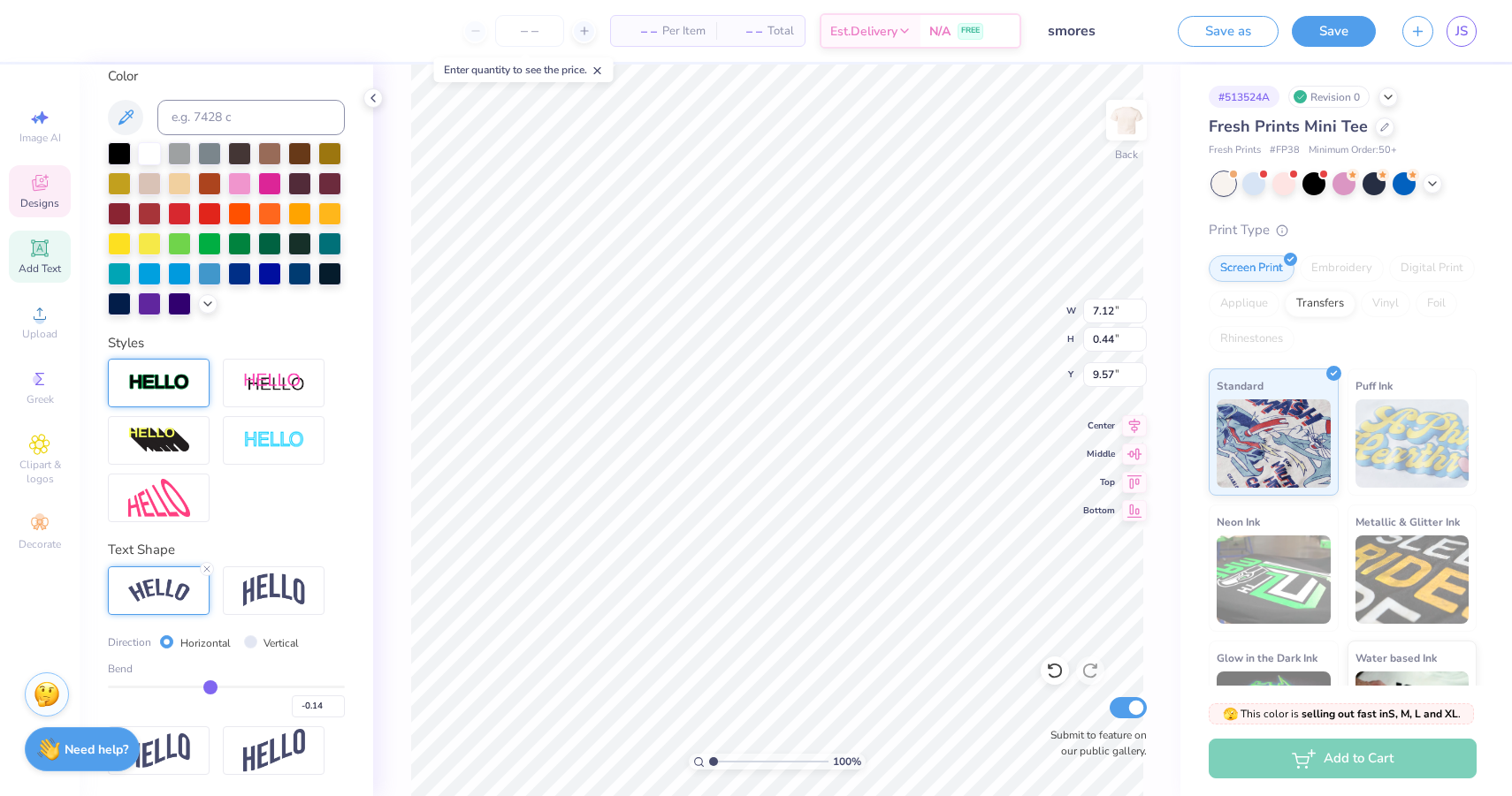
type input "-0.15"
type input "-0.16"
type input "-0.17"
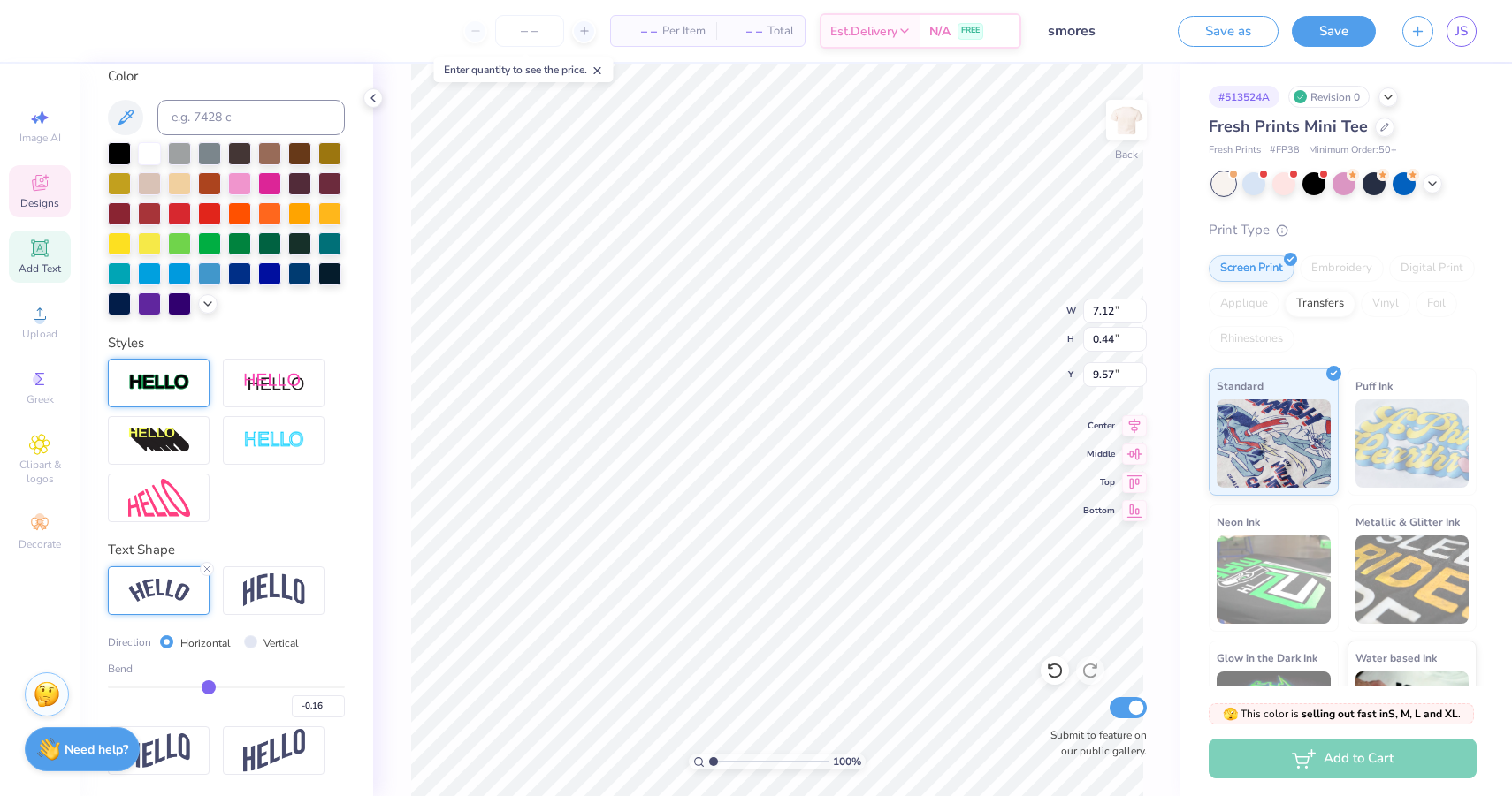
type input "-0.17"
type input "-0.18"
type input "-0.19"
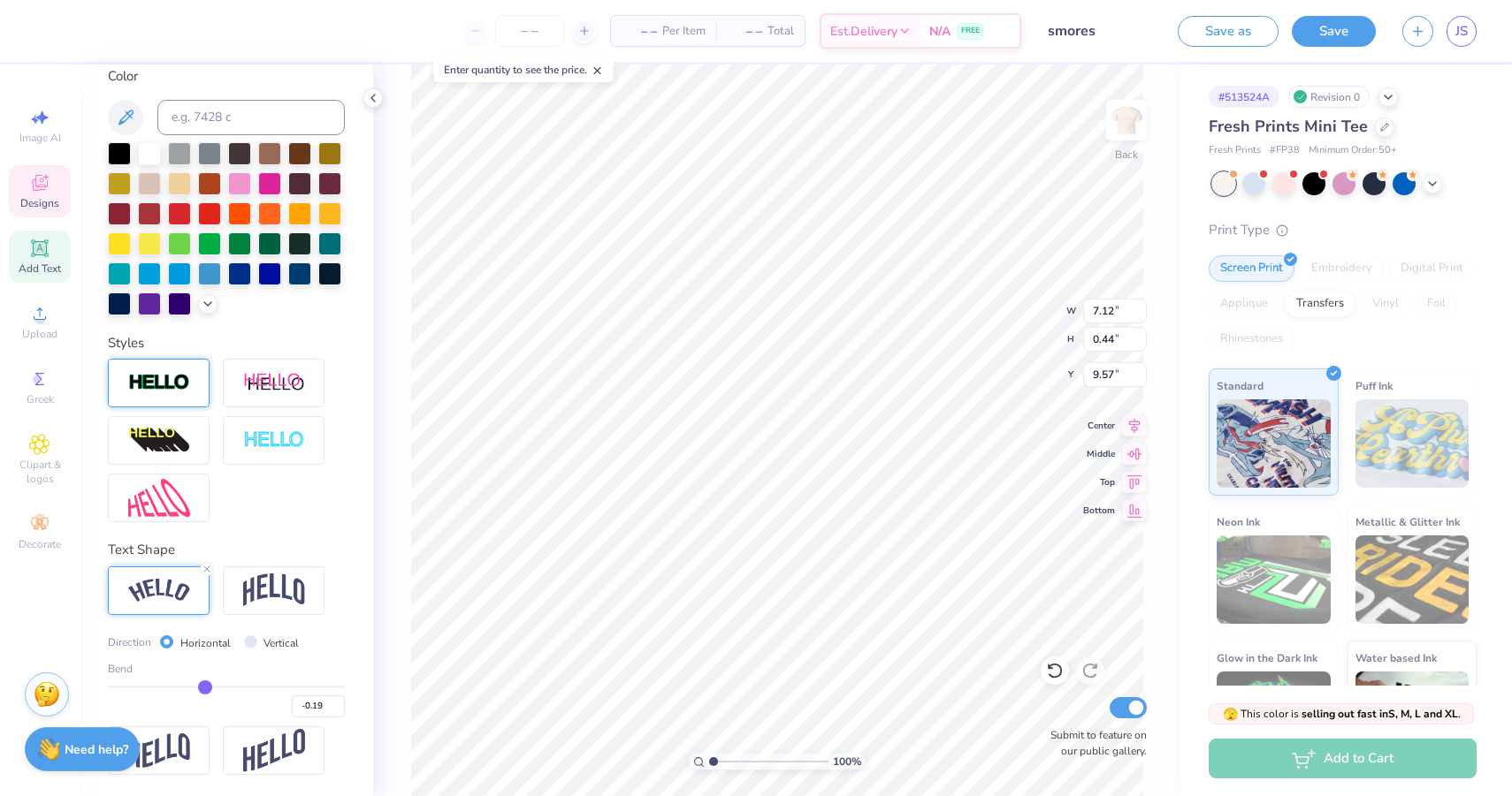
type input "-0.2"
type input "-0.20"
type input "-0.21"
type input "-0.22"
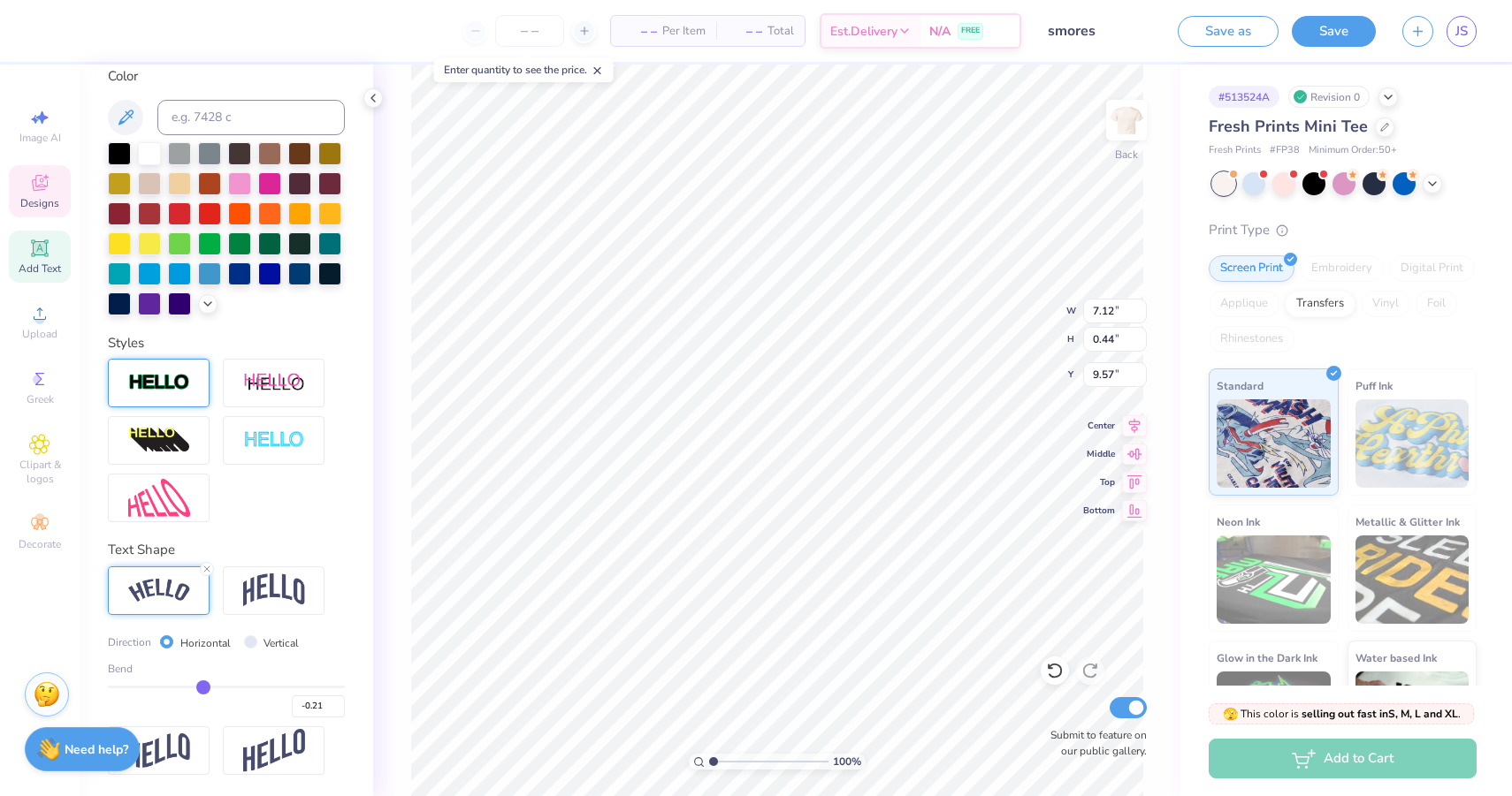
type input "-0.22"
type input "-0.23"
type input "-0.24"
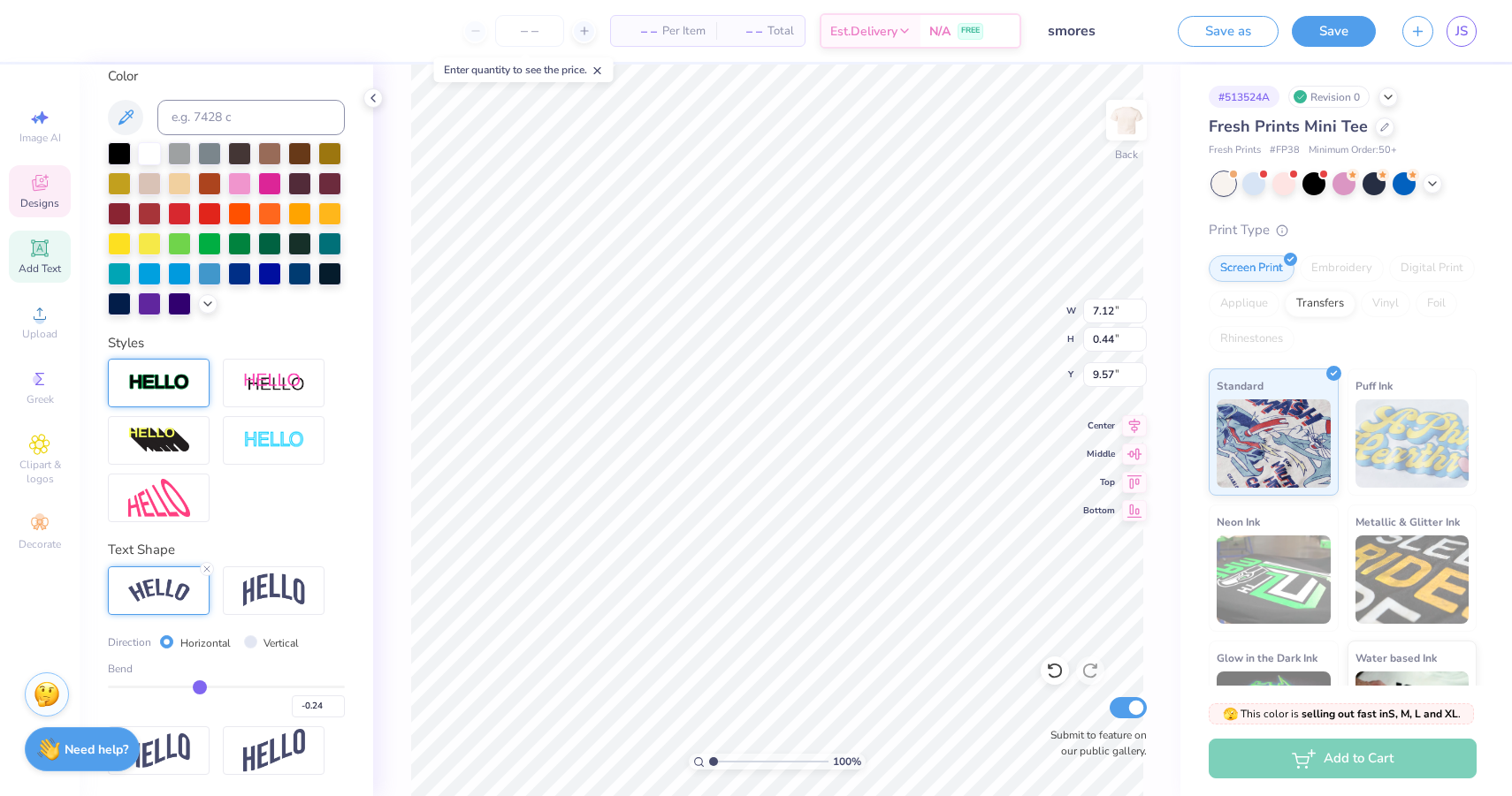
type input "-0.25"
type input "-0.26"
type input "-0.27"
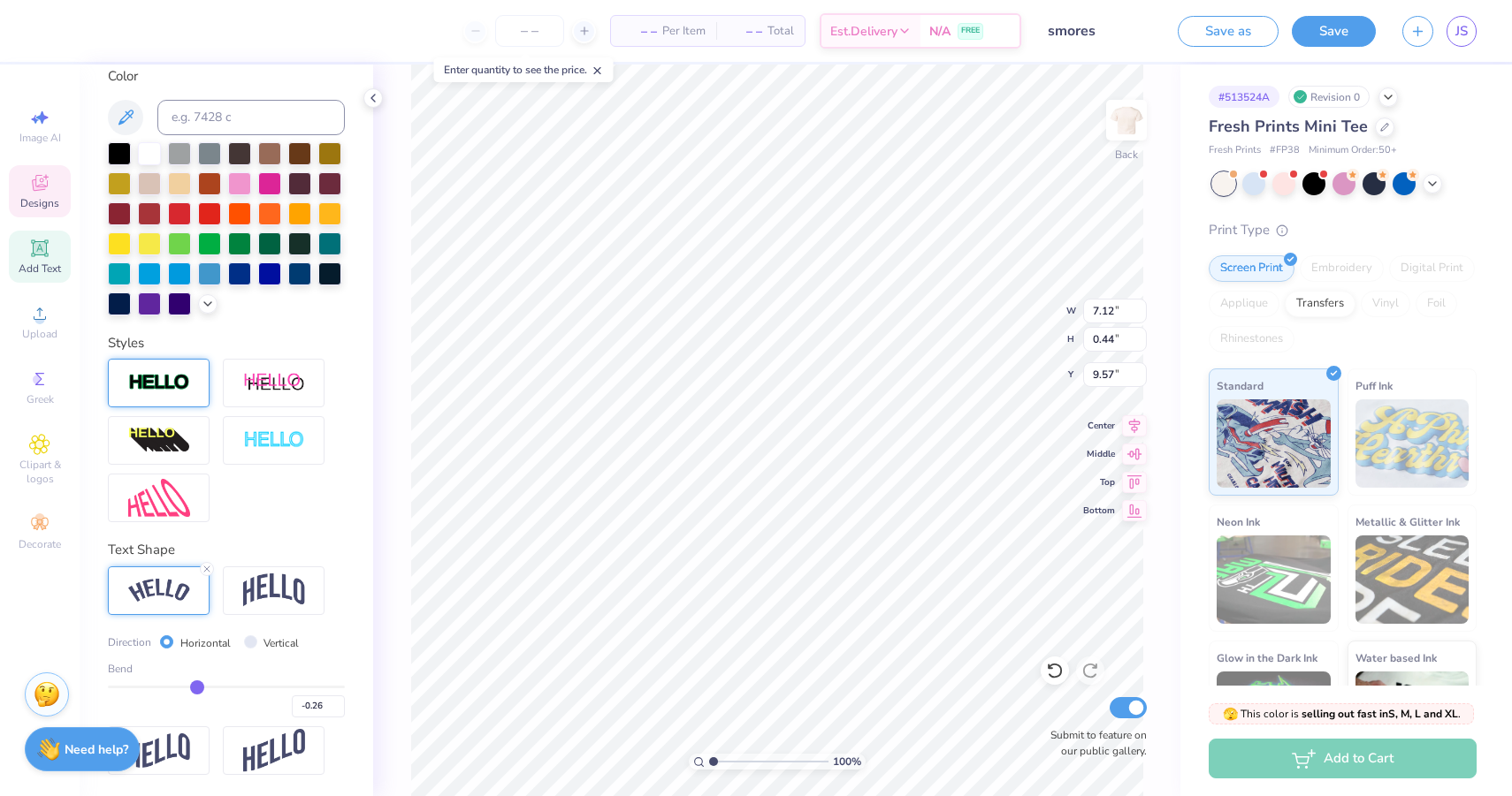
type input "-0.27"
type input "-0.28"
type input "-0.29"
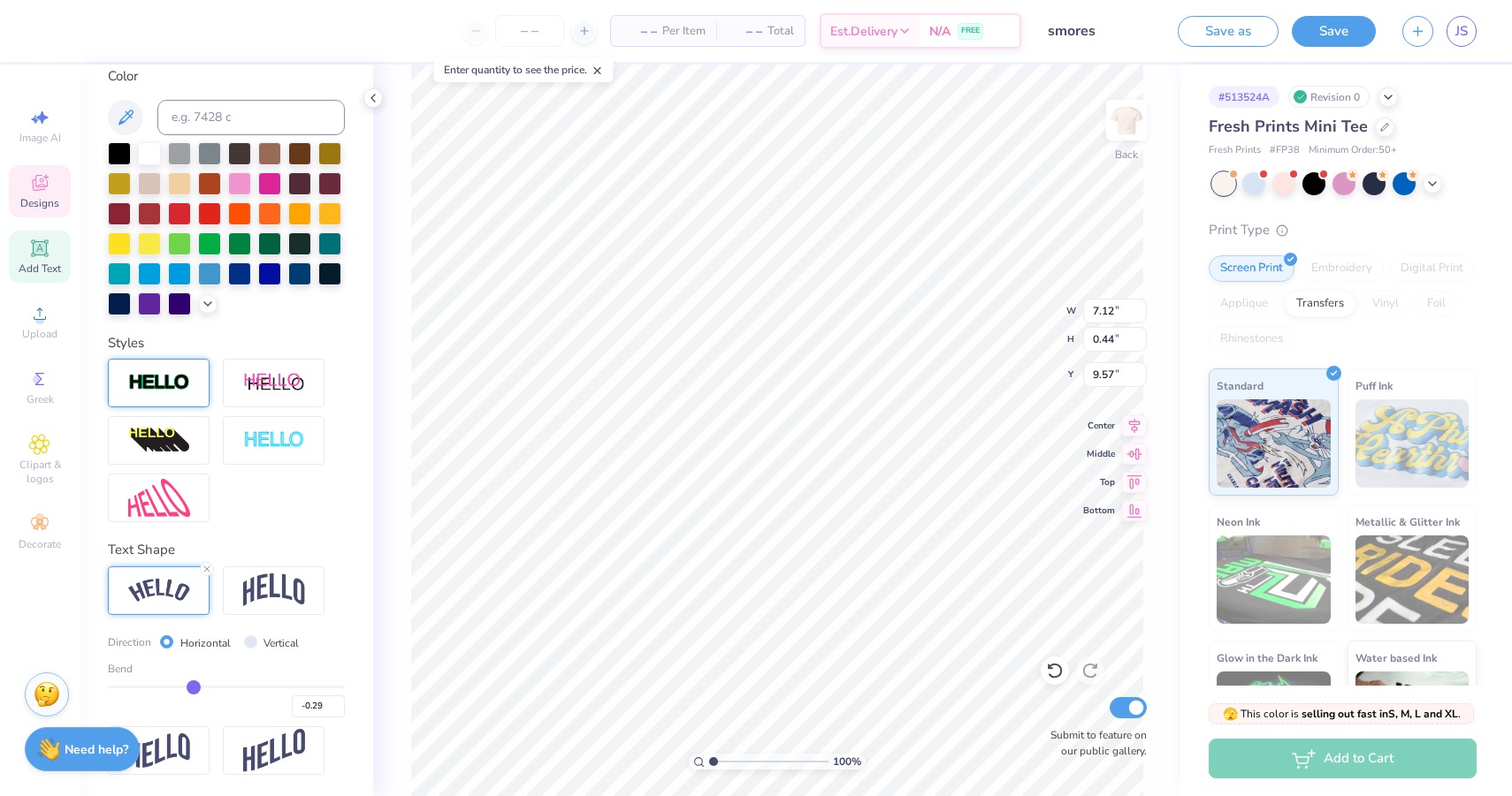
drag, startPoint x: 212, startPoint y: 684, endPoint x: 194, endPoint y: 683, distance: 18.0
type input "-0.29"
click at [194, 686] on input "range" at bounding box center [227, 687] width 237 height 3
type input "7.25"
type input "0.70"
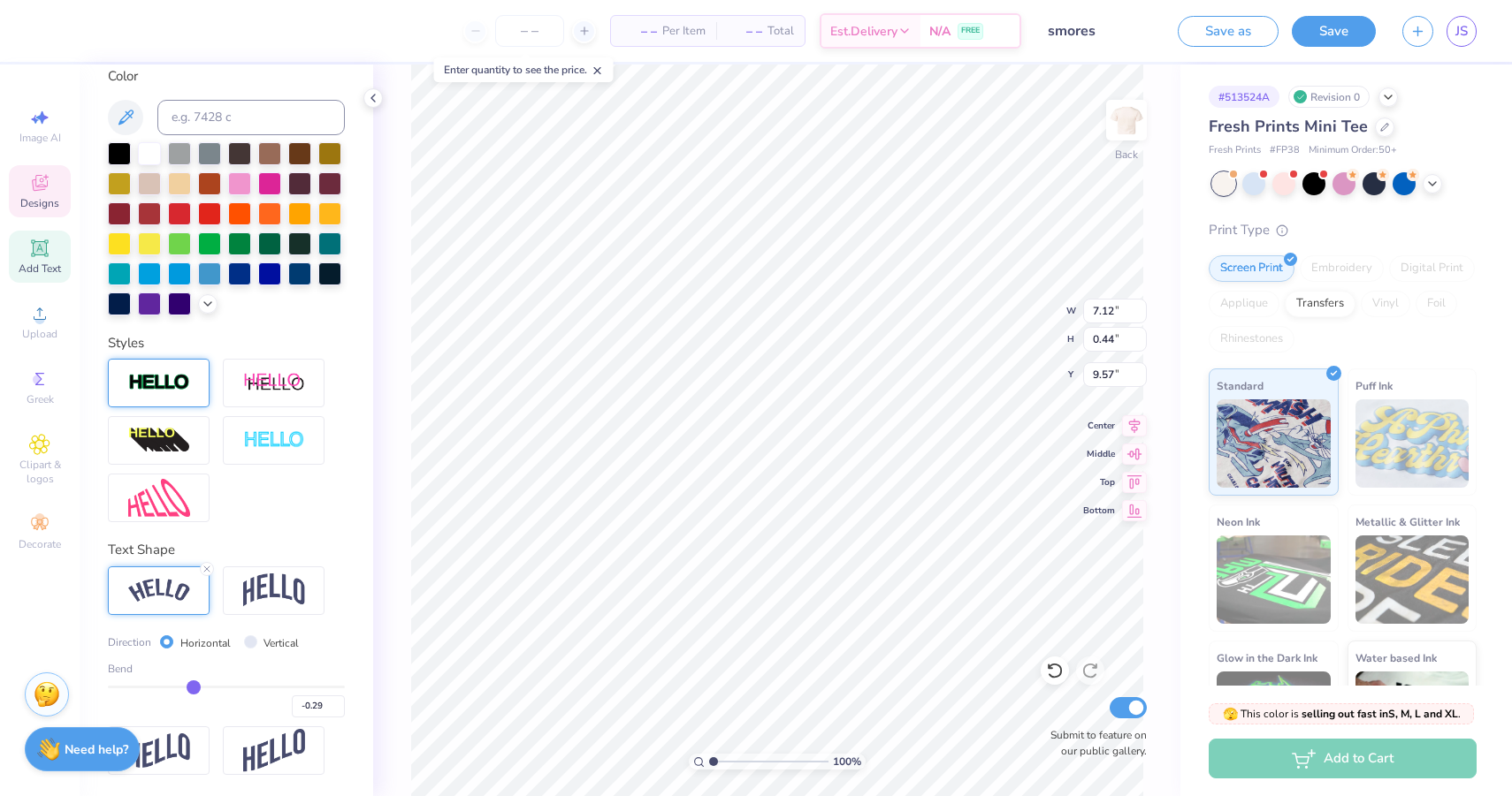
type input "9.45"
type input "9.22"
type input "9.20"
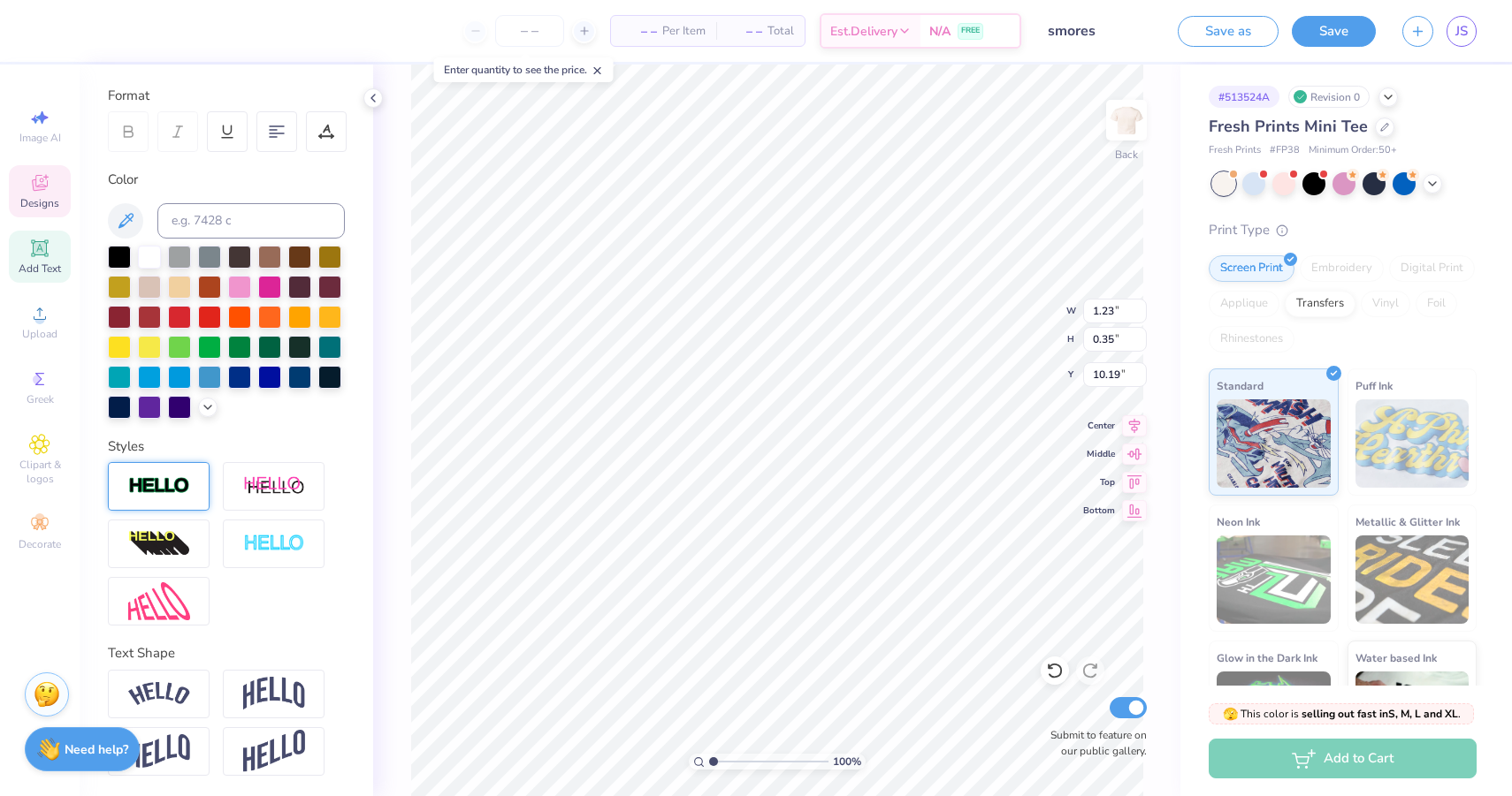
type input "10.03"
click at [1382, 129] on icon at bounding box center [1384, 125] width 8 height 8
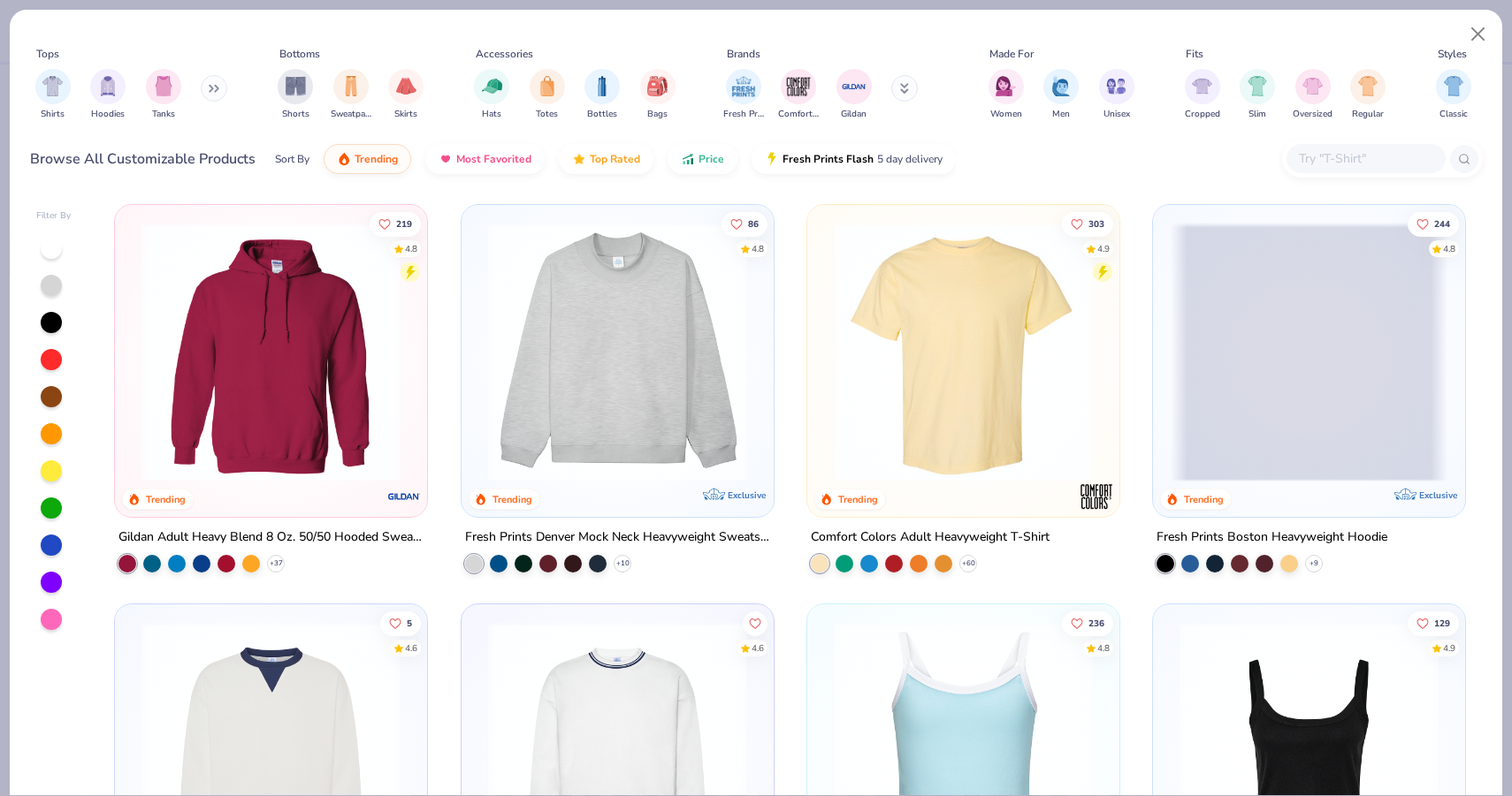
click at [1380, 154] on input "text" at bounding box center [1365, 159] width 136 height 21
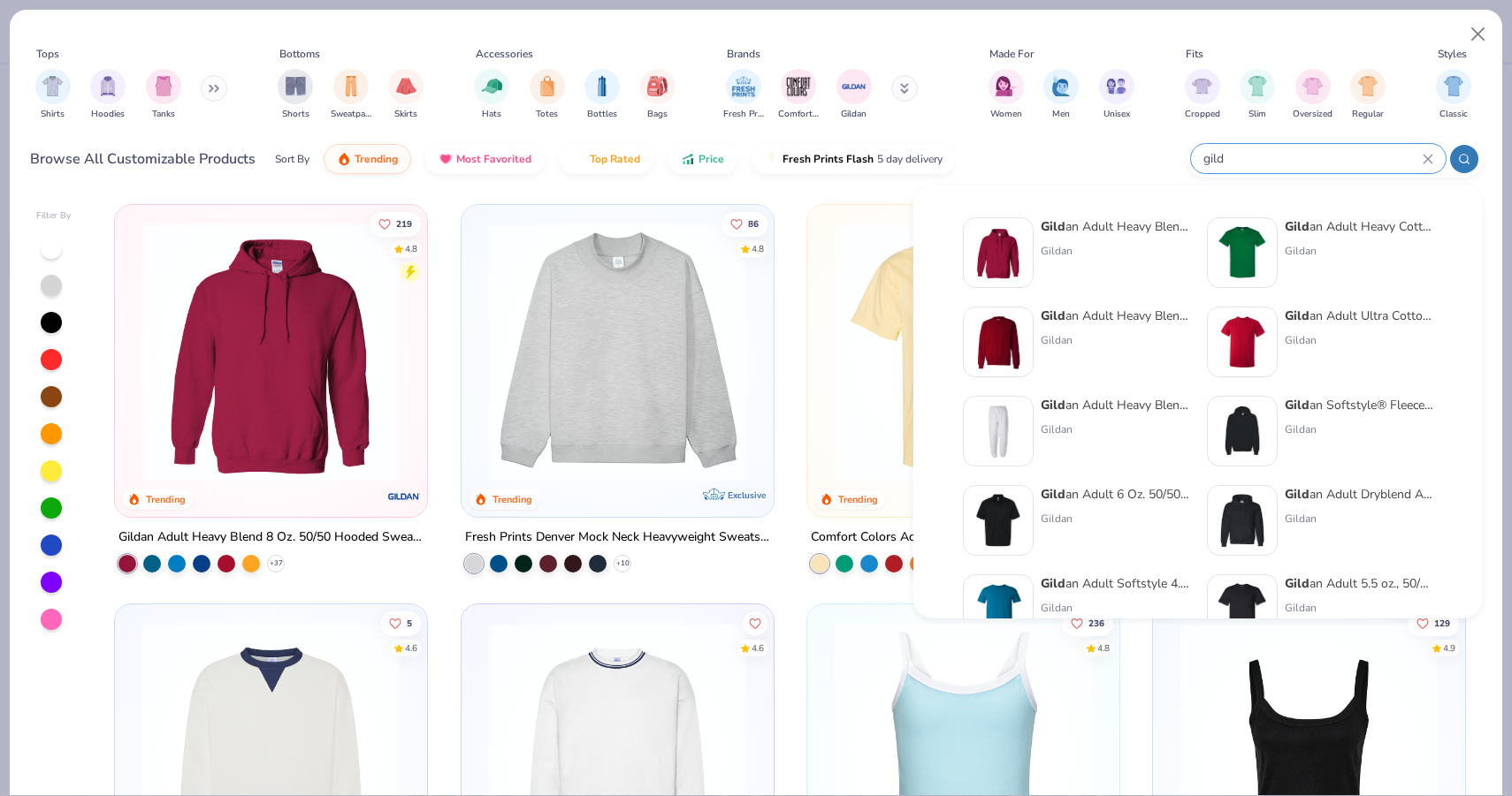
type input "gild"
click at [1246, 333] on img at bounding box center [1242, 342] width 55 height 55
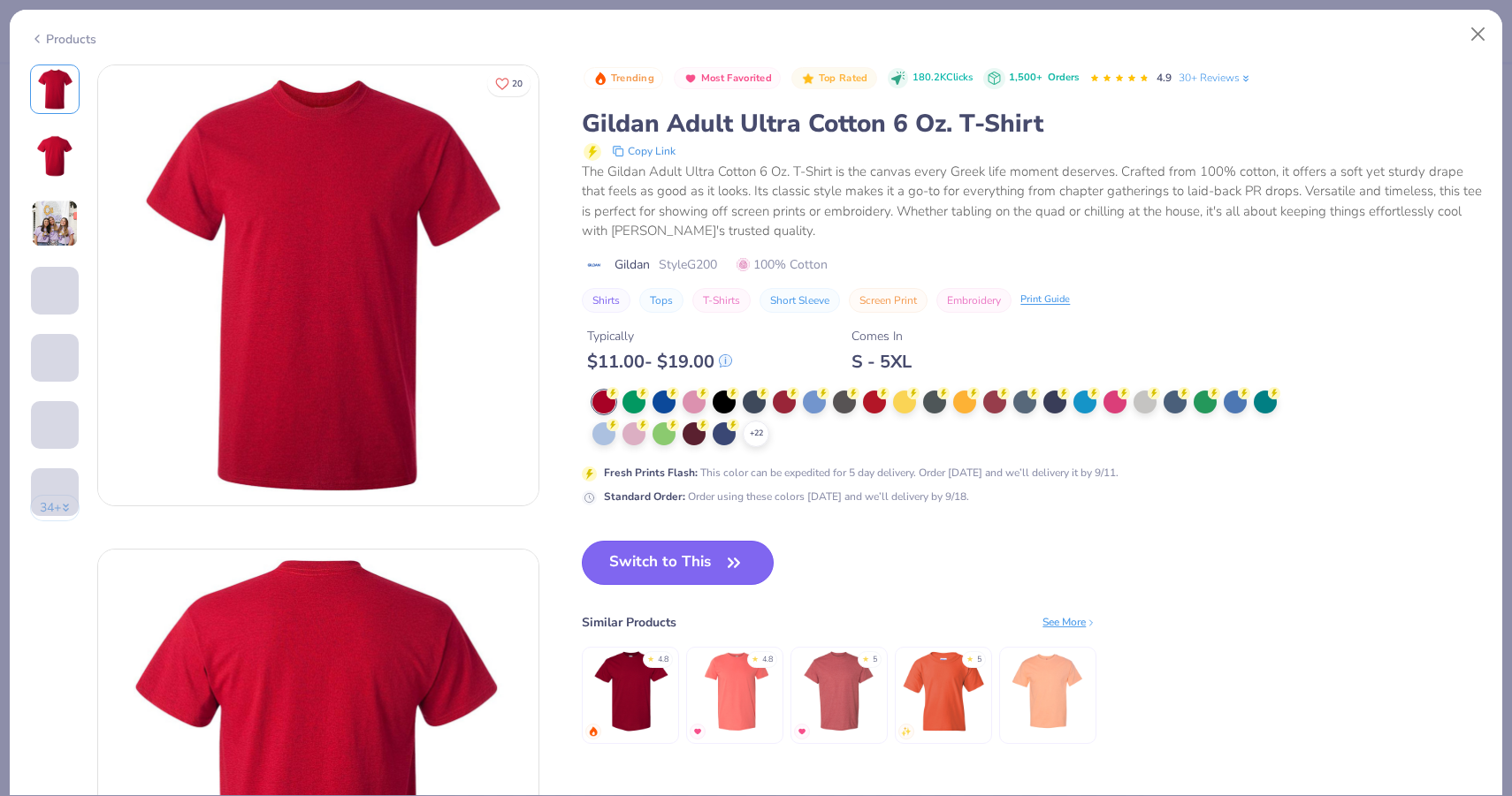
click at [748, 543] on button "Switch to This" at bounding box center [678, 563] width 192 height 44
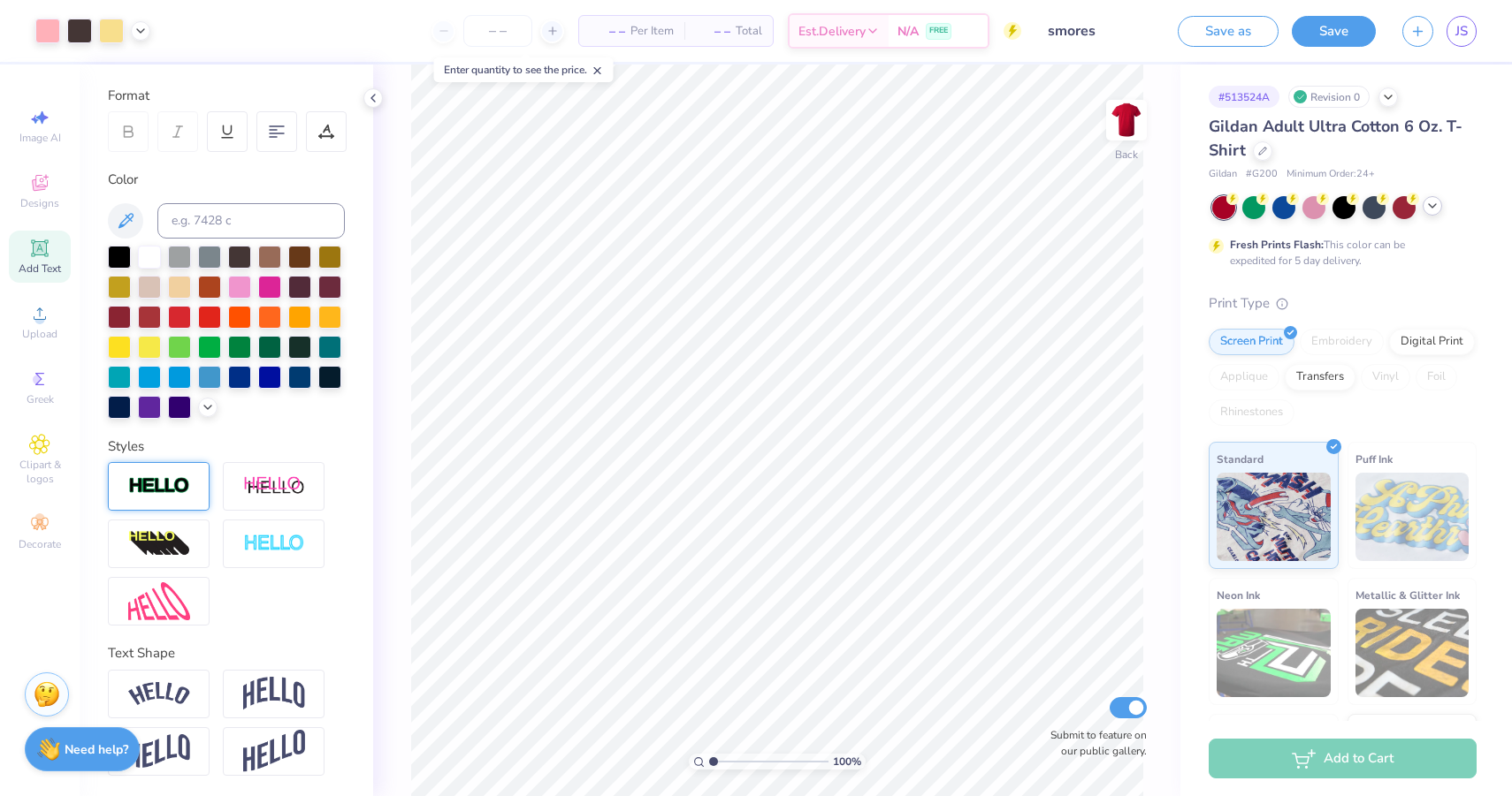
click at [1427, 201] on icon at bounding box center [1432, 206] width 14 height 14
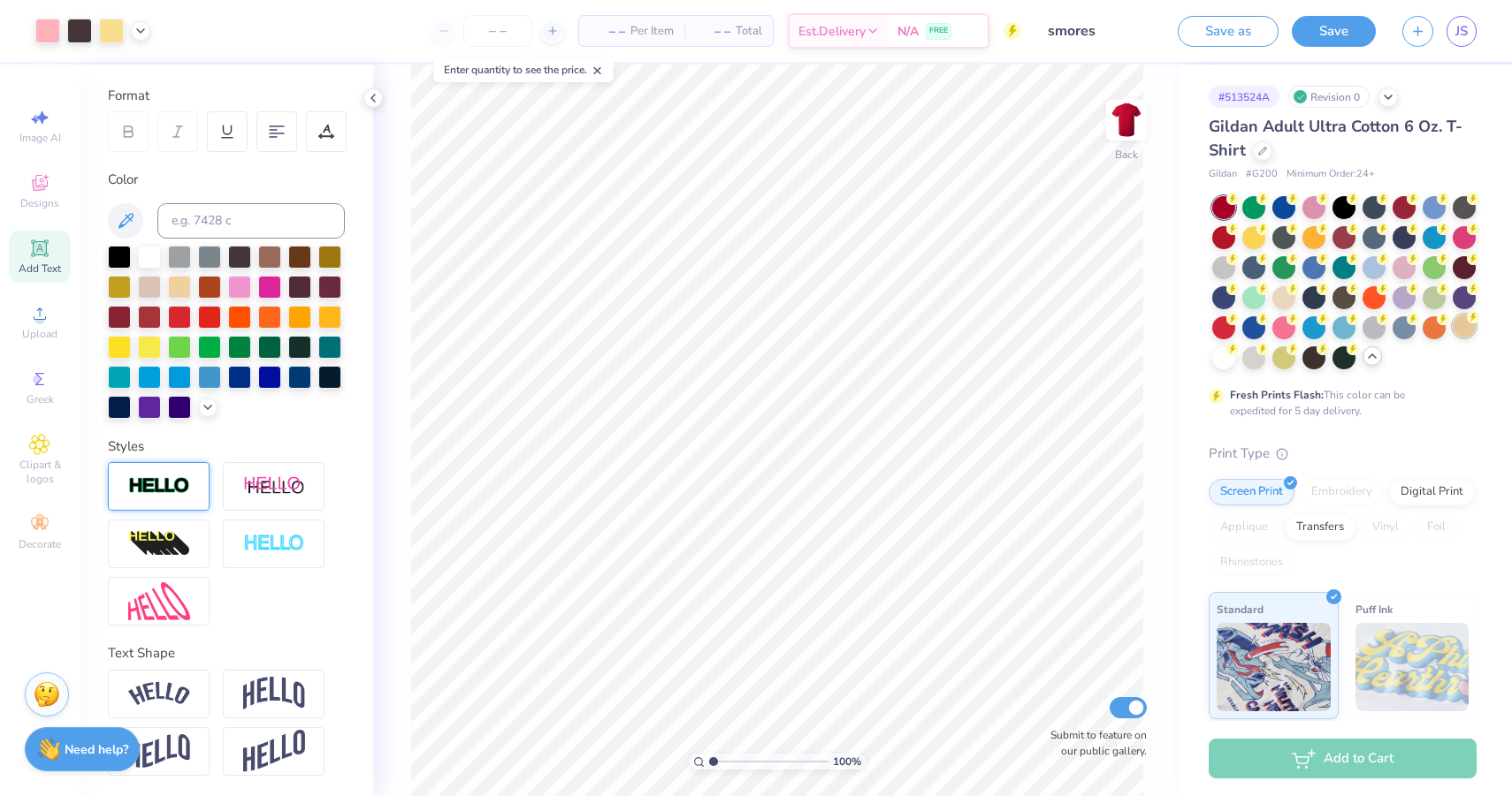
click at [1456, 334] on div at bounding box center [1464, 326] width 23 height 23
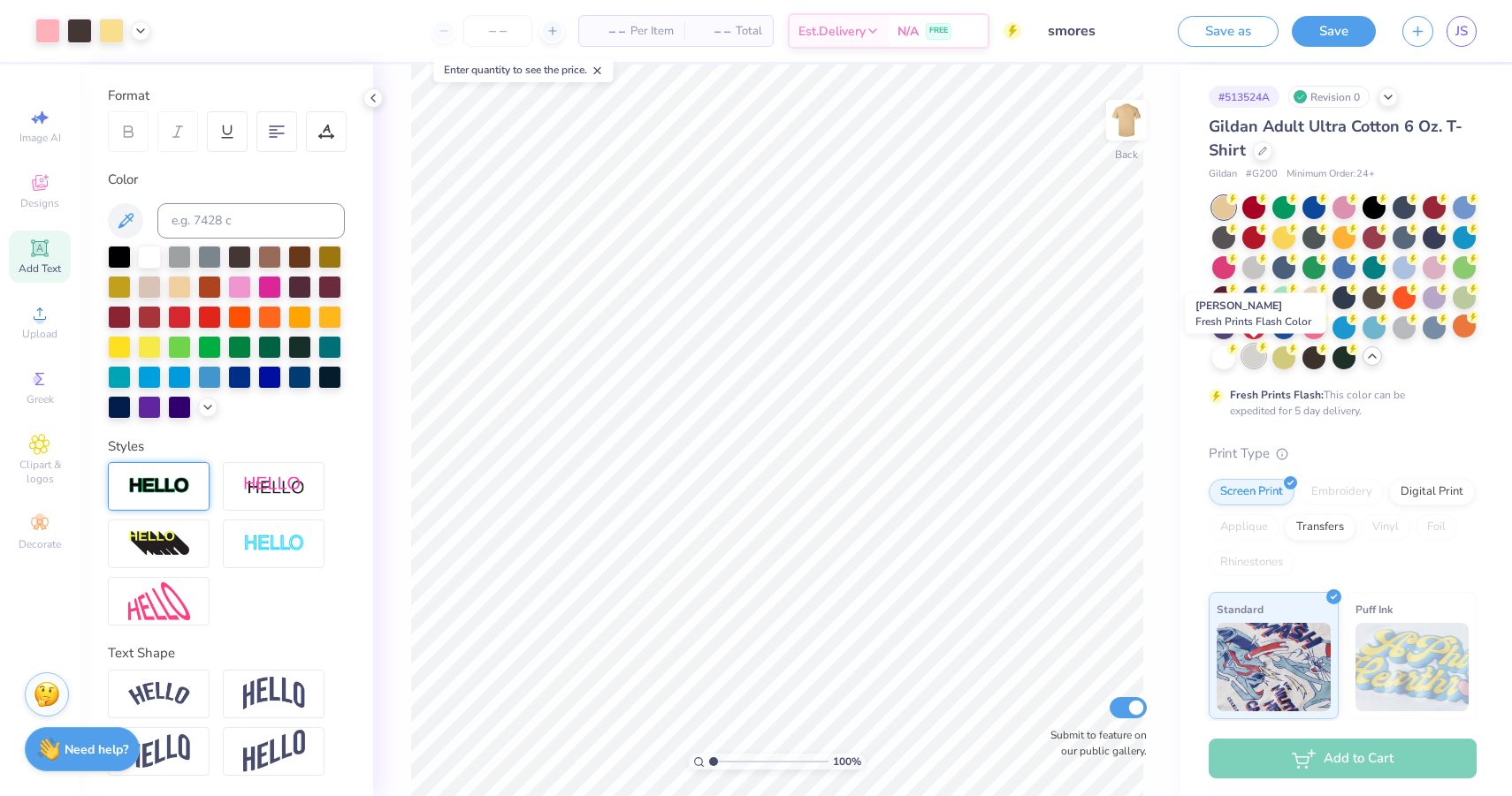
click at [1251, 355] on div at bounding box center [1253, 356] width 23 height 23
click at [1311, 363] on div at bounding box center [1314, 356] width 23 height 23
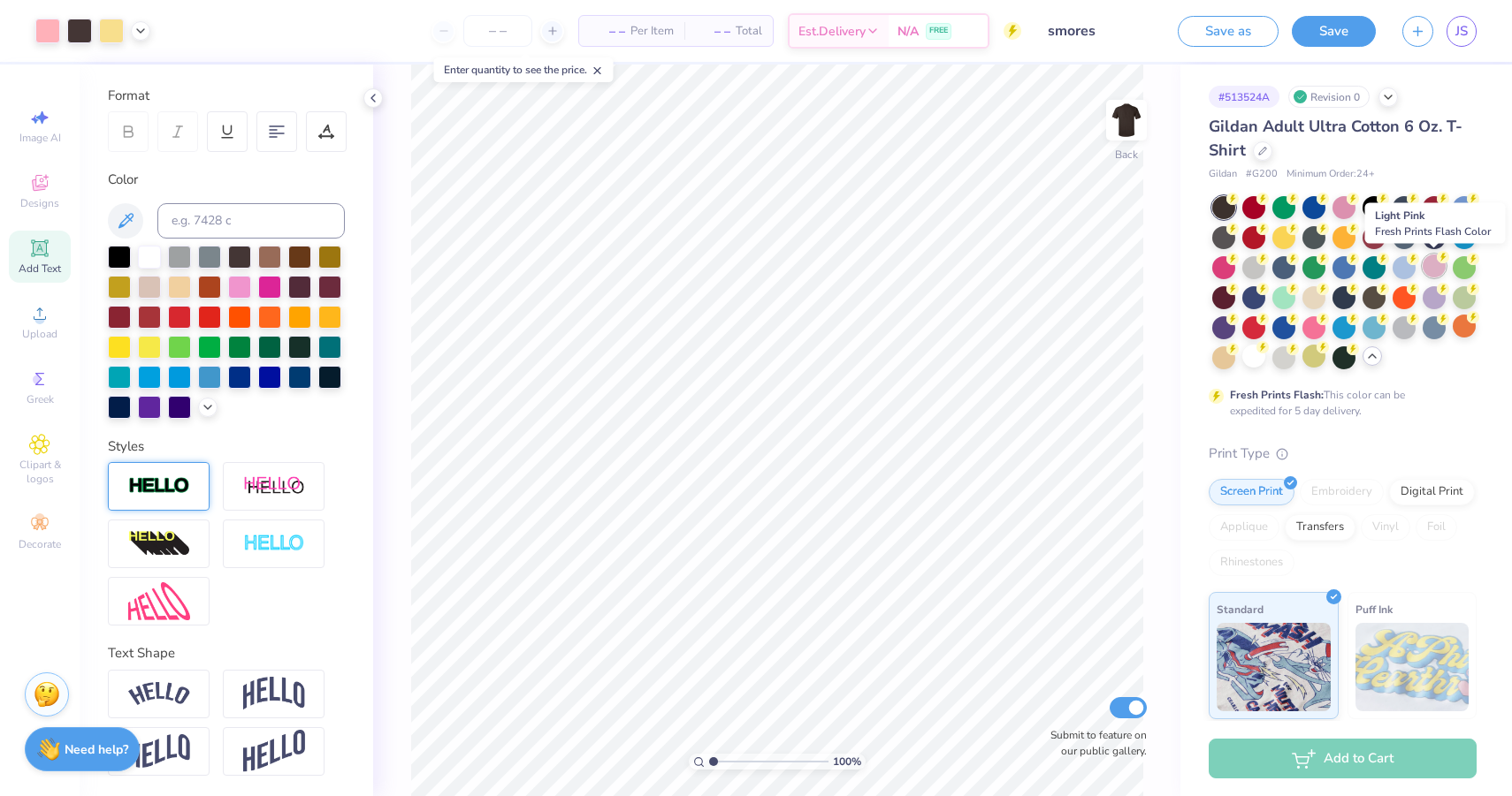
click at [1433, 266] on div at bounding box center [1434, 266] width 23 height 23
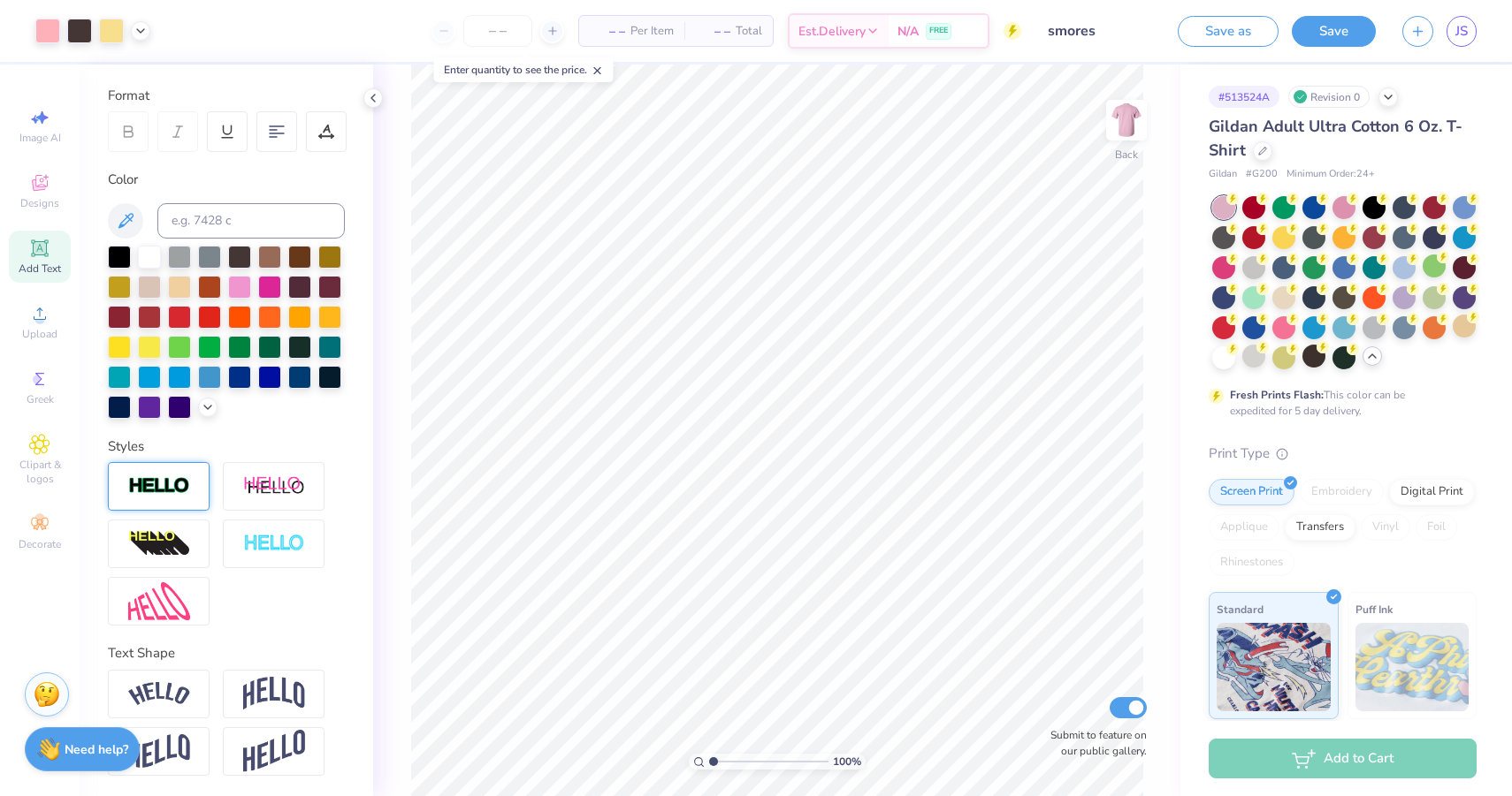
click at [1269, 243] on div at bounding box center [1344, 283] width 264 height 173
click at [1278, 242] on div at bounding box center [1284, 236] width 23 height 23
click at [1292, 295] on div at bounding box center [1284, 296] width 23 height 23
type input "2.41"
type input "8.77"
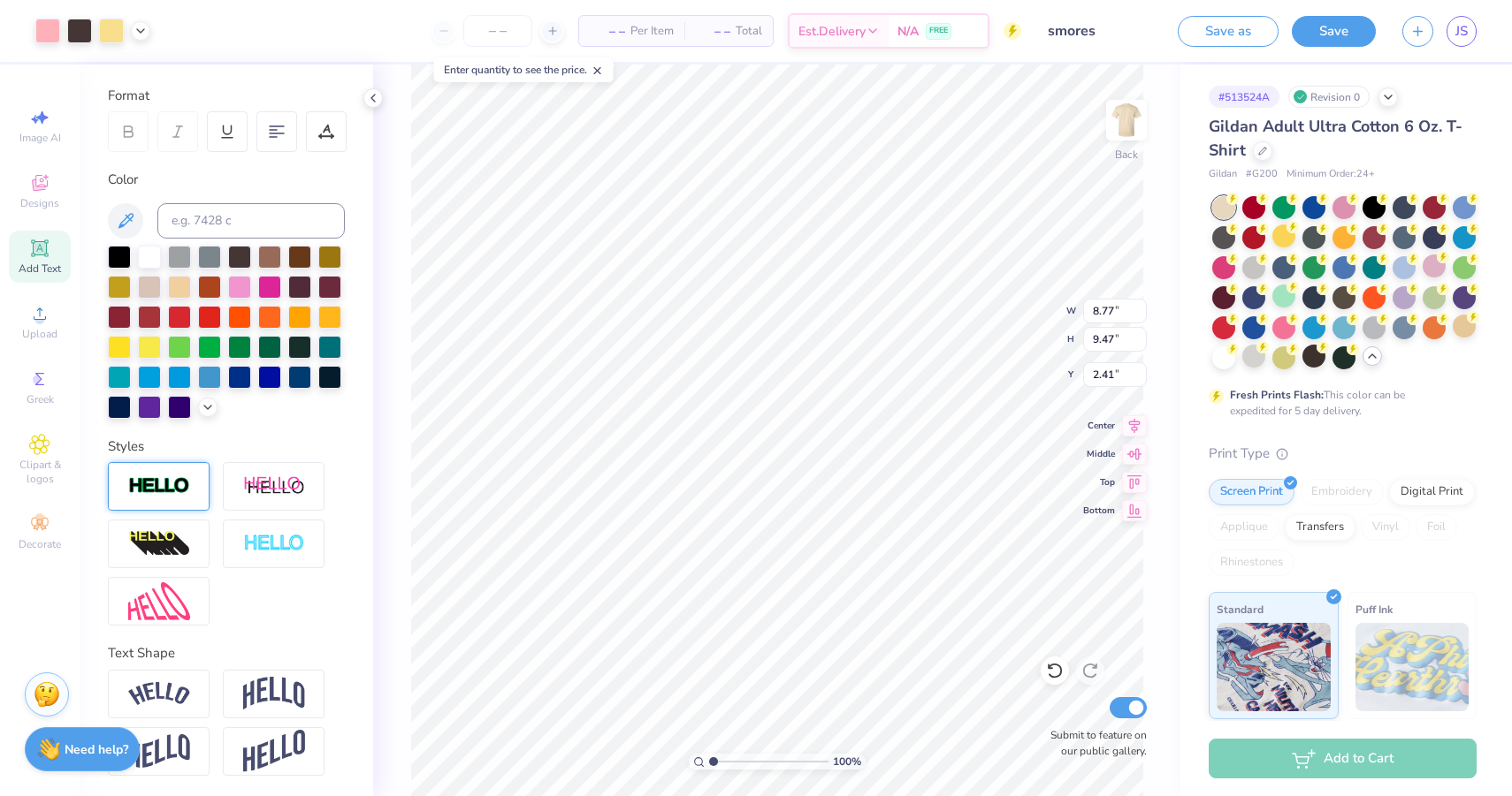
type input "9.47"
type input "3.00"
click at [1341, 23] on button "Save" at bounding box center [1333, 28] width 84 height 31
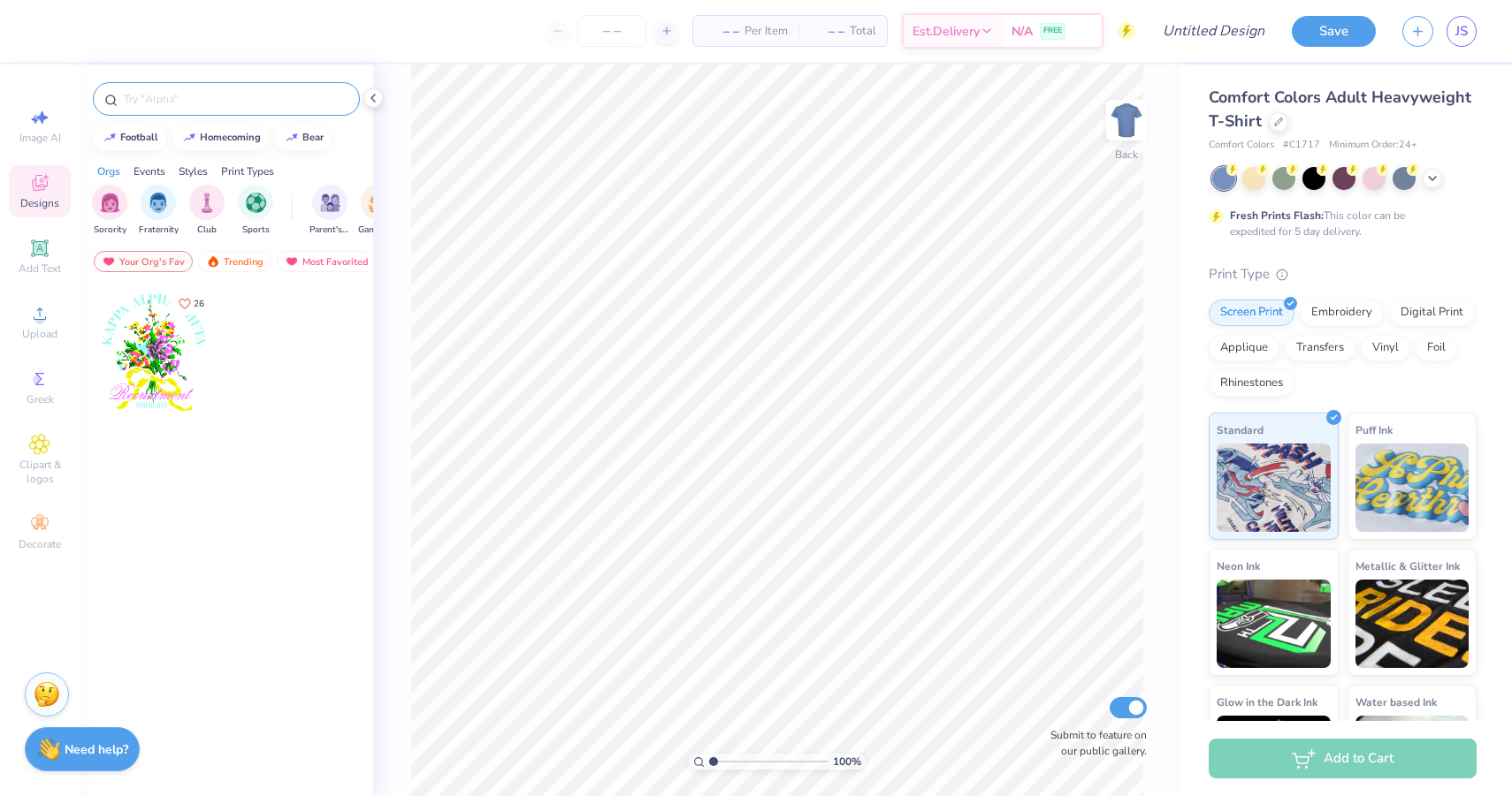
click at [151, 107] on input "text" at bounding box center [235, 99] width 227 height 18
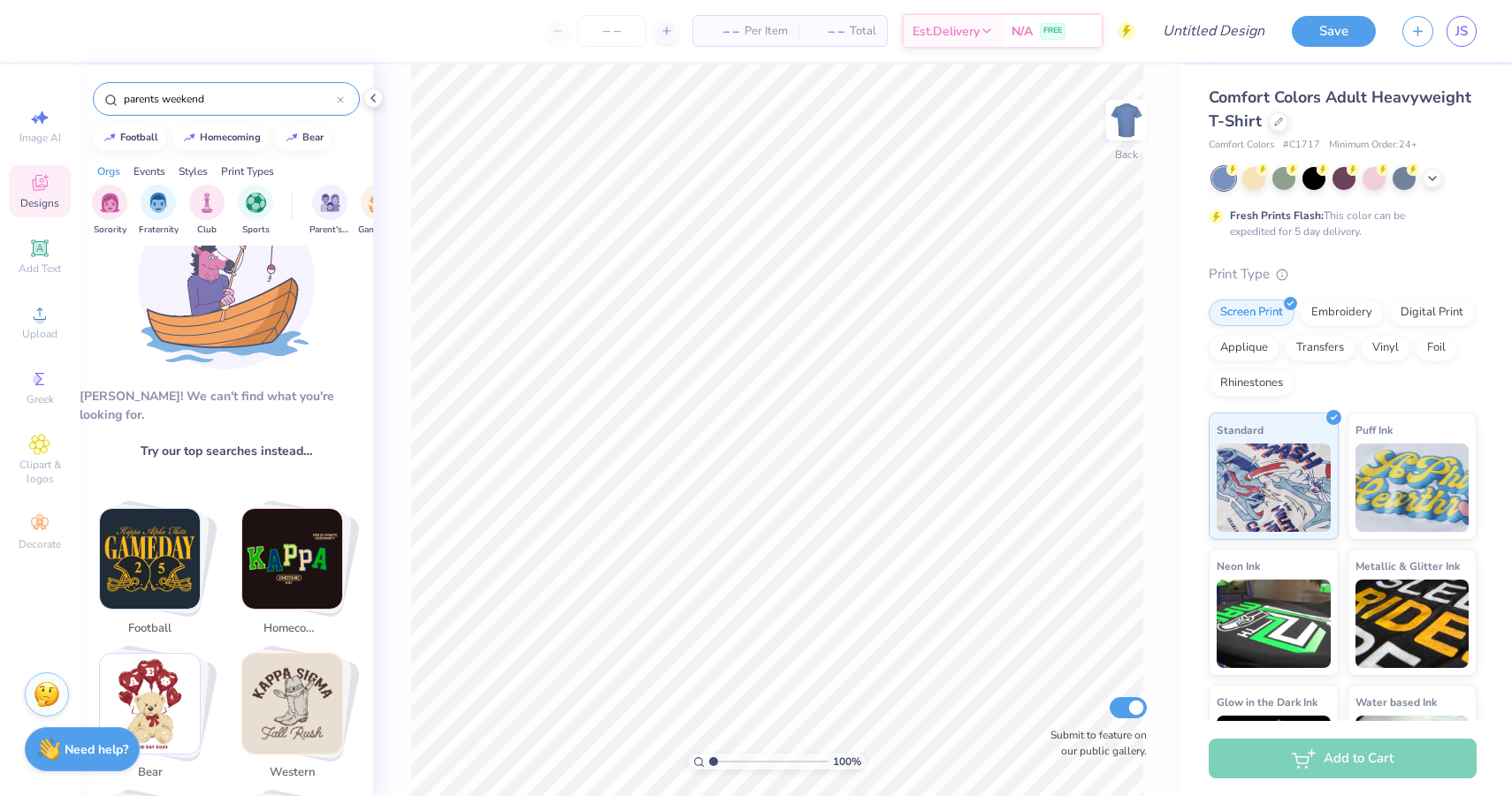
click at [161, 539] on img "Stack Card Button football" at bounding box center [150, 559] width 100 height 100
type input "football"
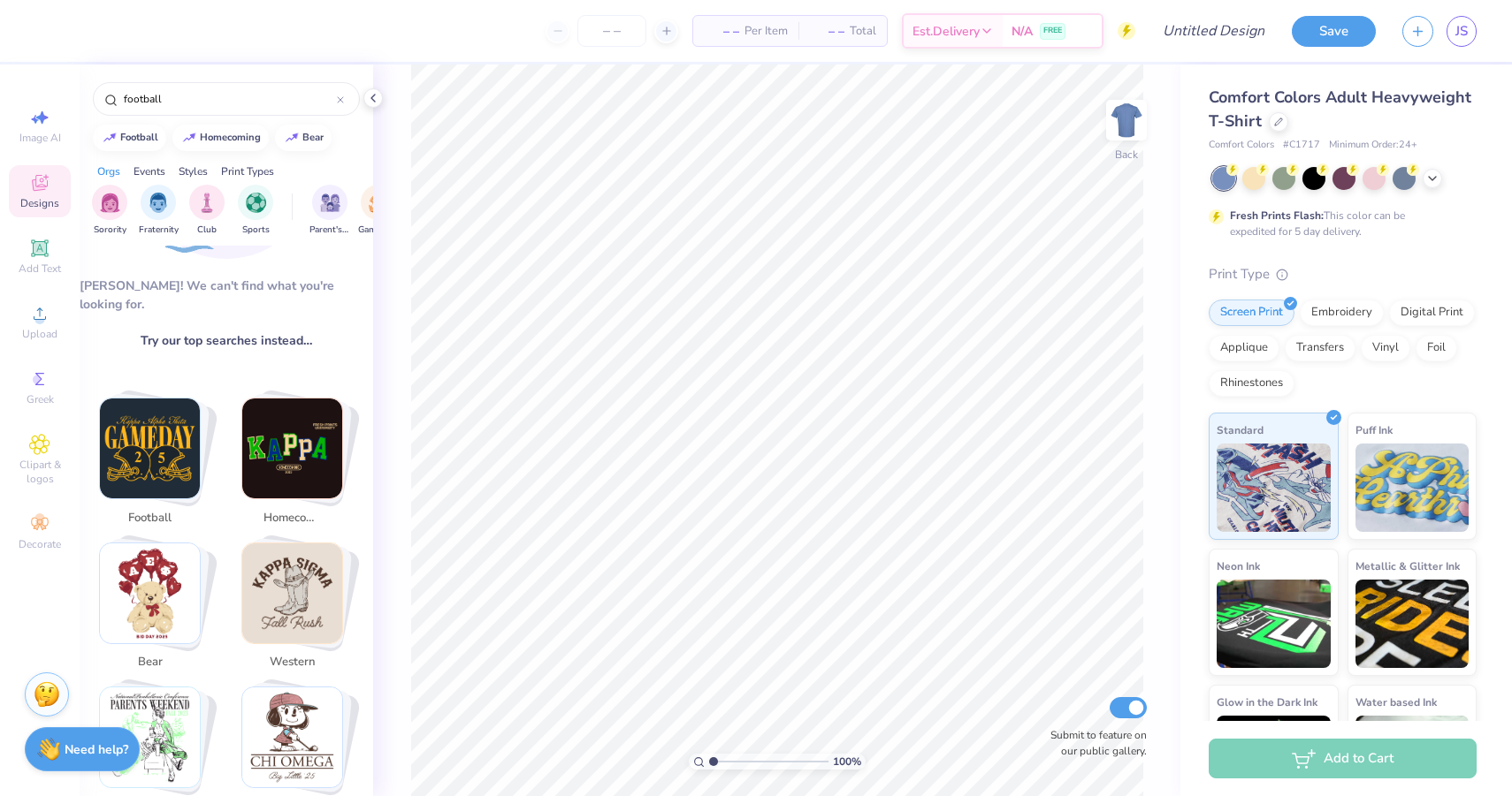
scroll to position [246, 0]
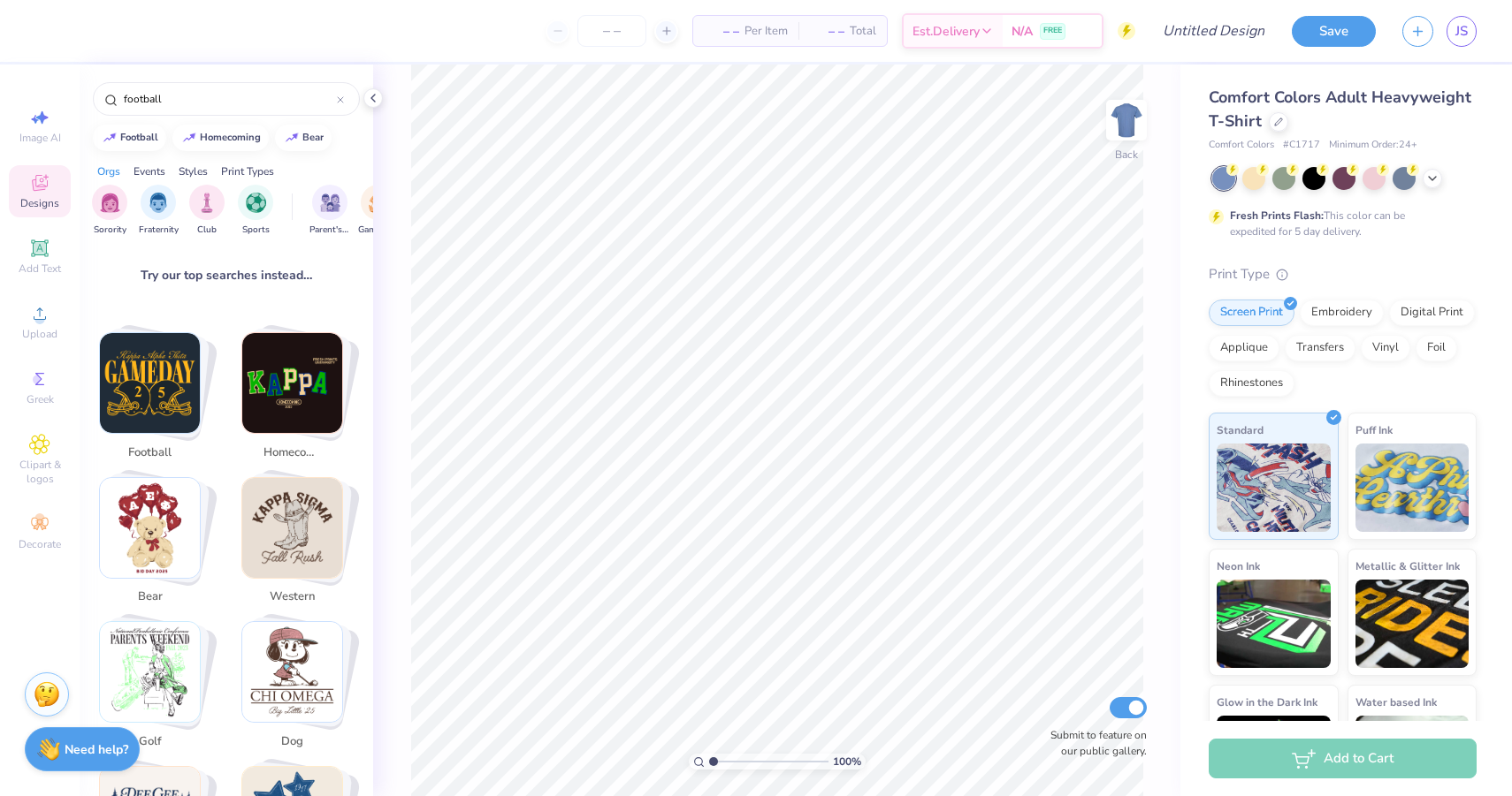
click at [161, 393] on img "Stack Card Button football" at bounding box center [150, 383] width 100 height 100
click at [155, 445] on span "football" at bounding box center [150, 453] width 57 height 18
click at [177, 363] on img "Stack Card Button football" at bounding box center [150, 383] width 100 height 100
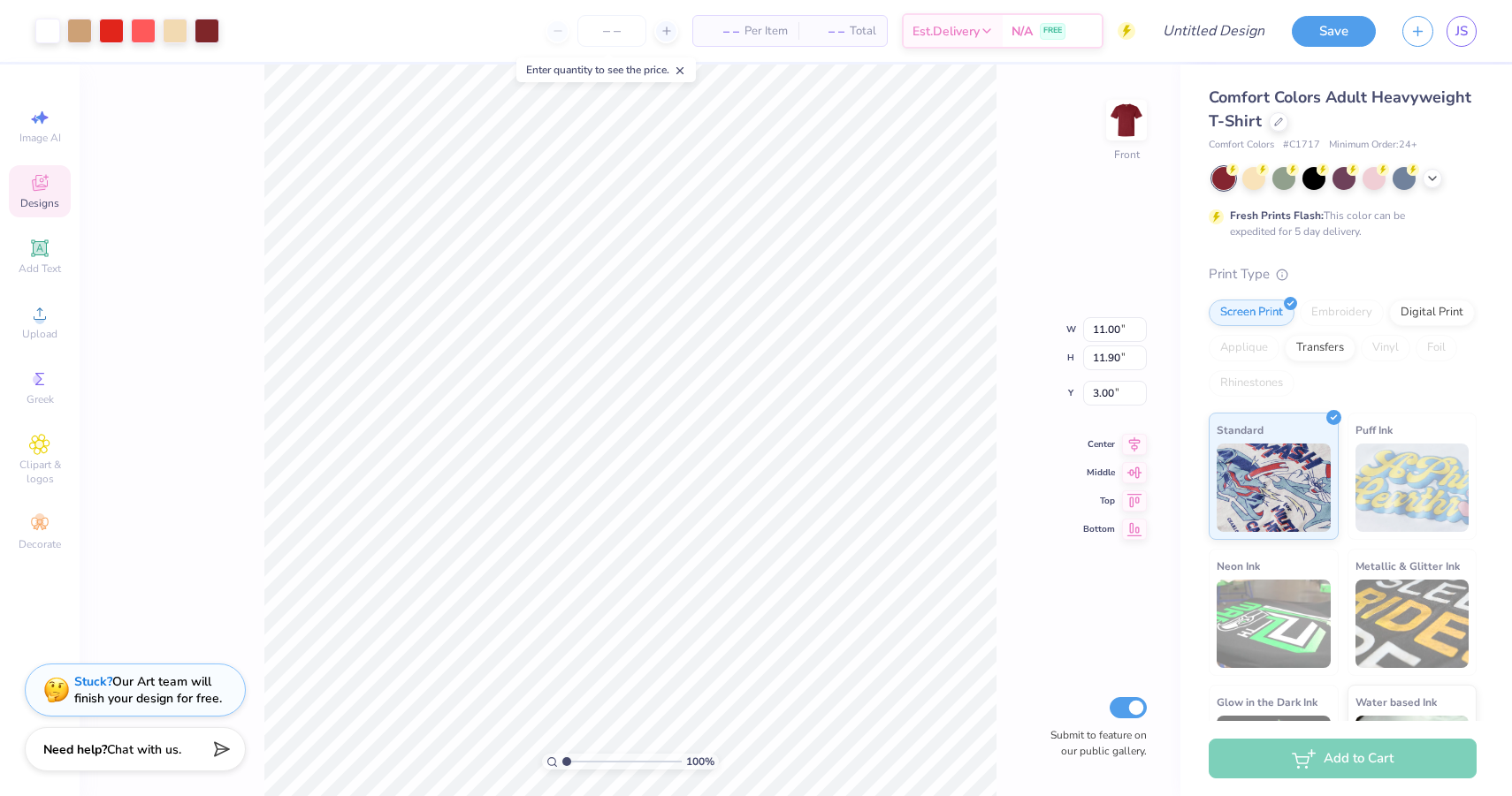
type input "2.20"
type input "0.44"
type input "9.33"
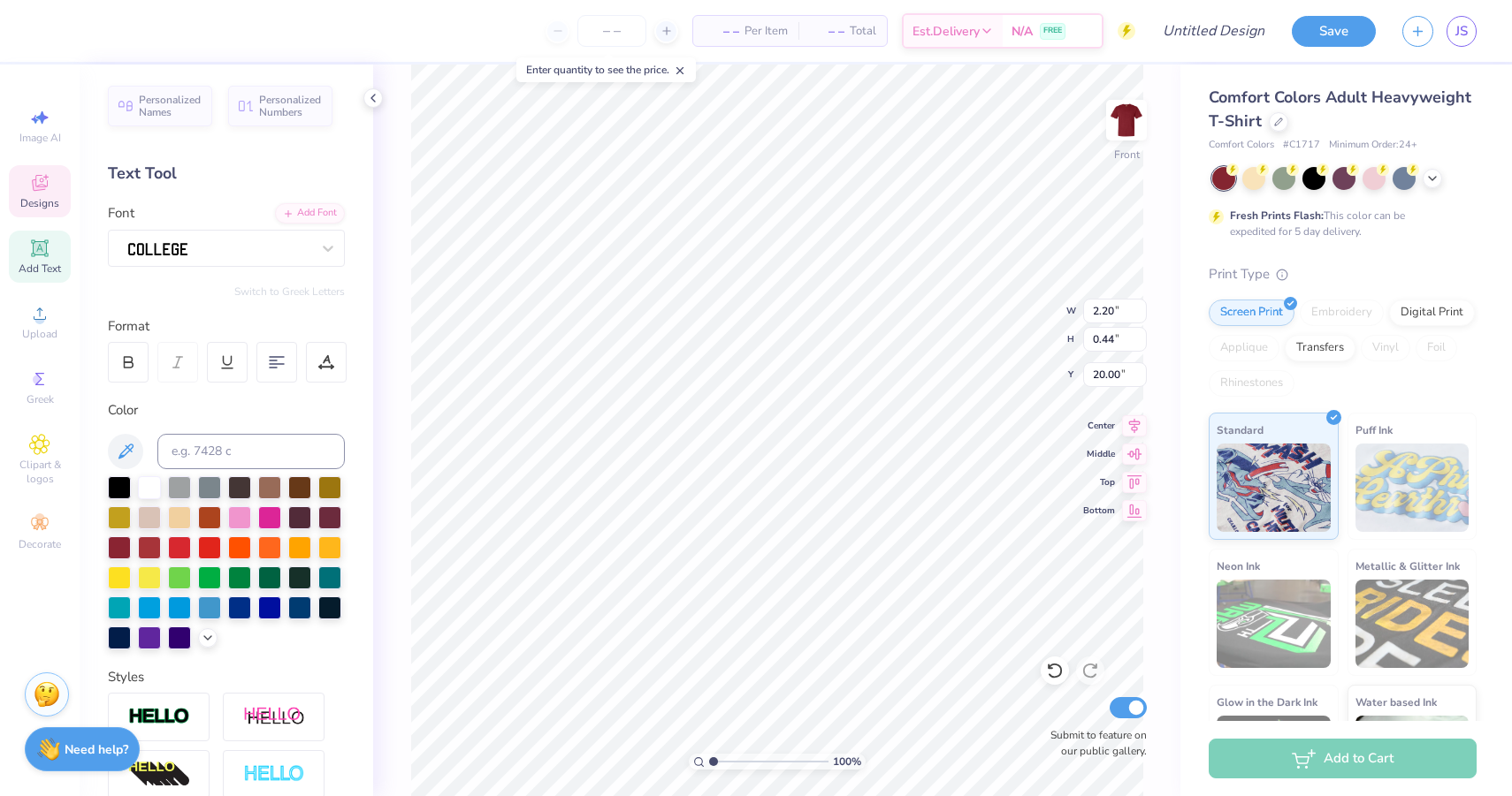
type input "20.01"
click at [812, 448] on ul "Cut Copy Paste Remove Background Duplicate Select All Delete Group Ungroup Brin…" at bounding box center [825, 568] width 139 height 449
paste textarea "Χ"
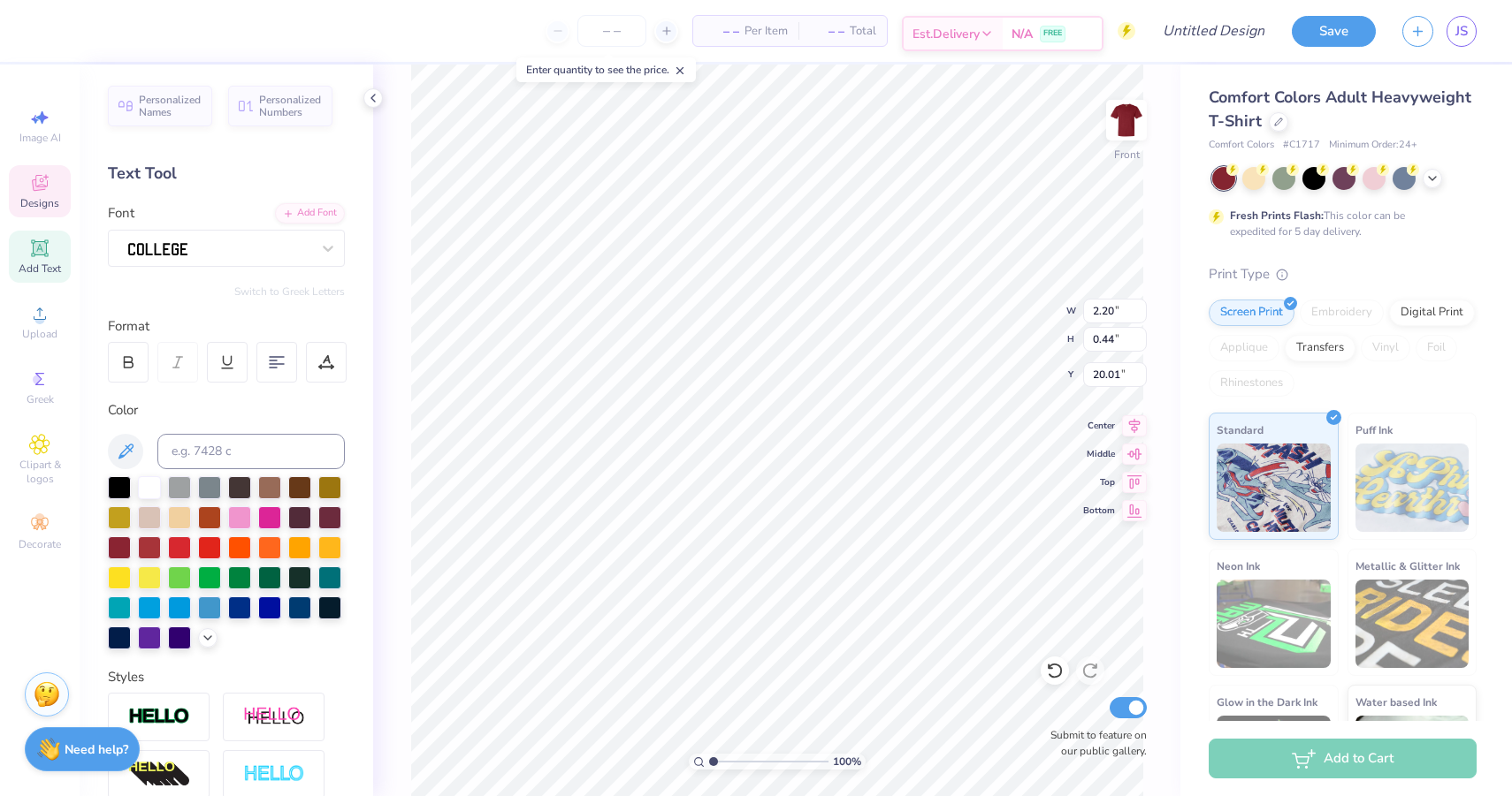
type textarea "Σ Χ &"
type textarea "S C &"
type input "5.46"
type input "2.19"
type input "17.84"
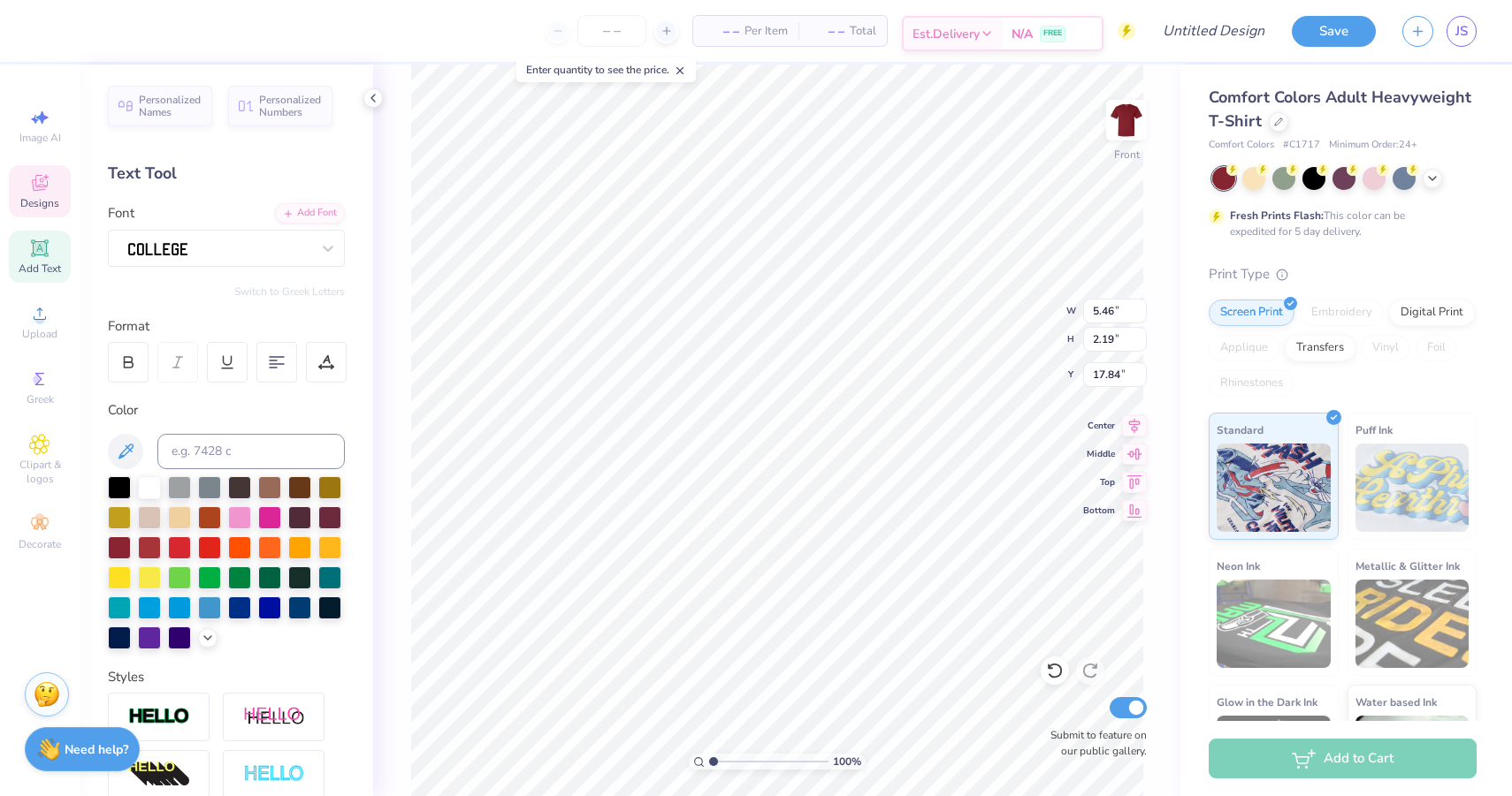
type textarea "&"
paste textarea "Χ"
paste textarea "Δ"
paste textarea "Ζ"
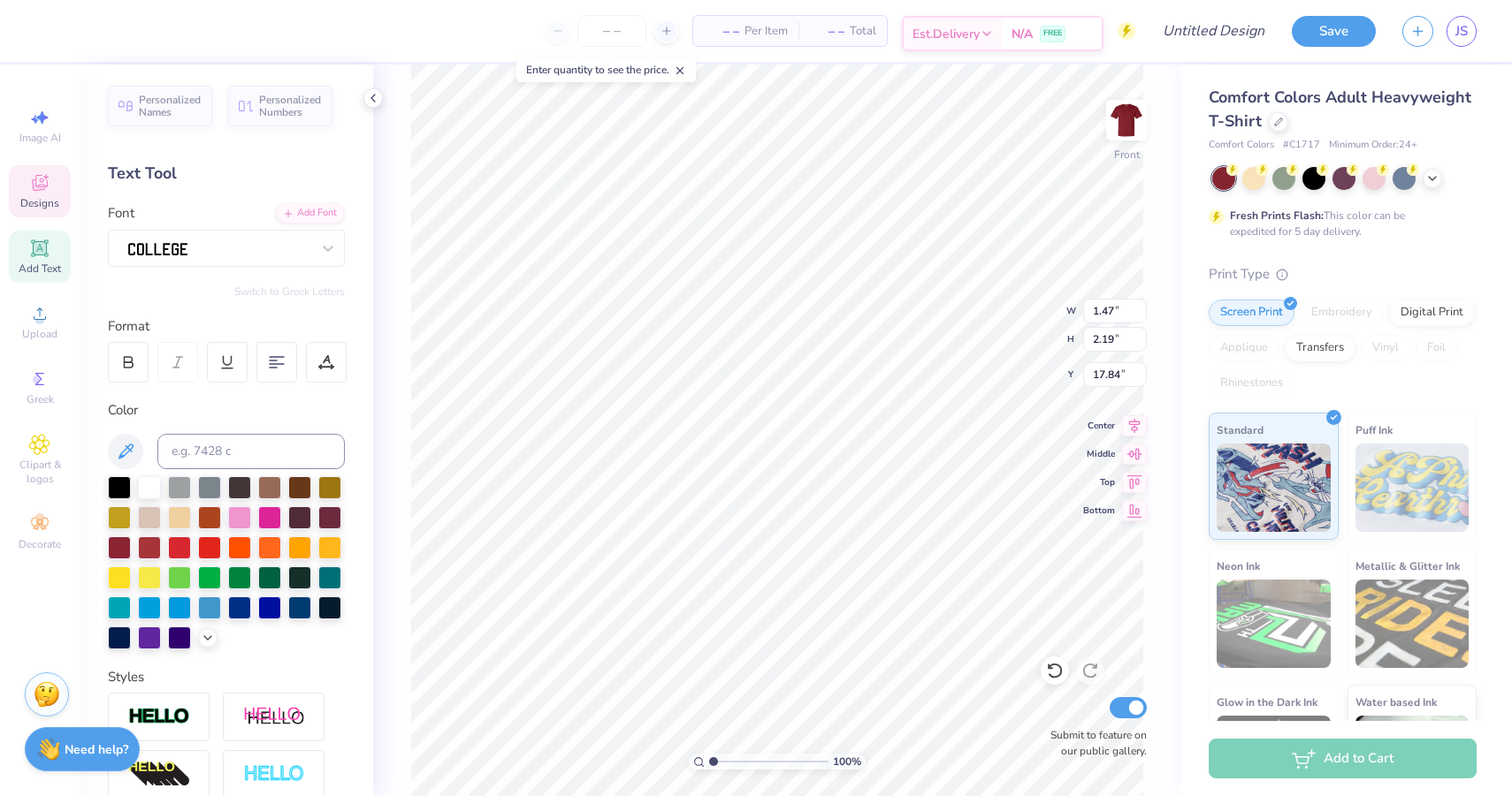
type textarea "ΣΧ & ΔΖ"
type input "5.24"
type input "8.17"
type input "7.91"
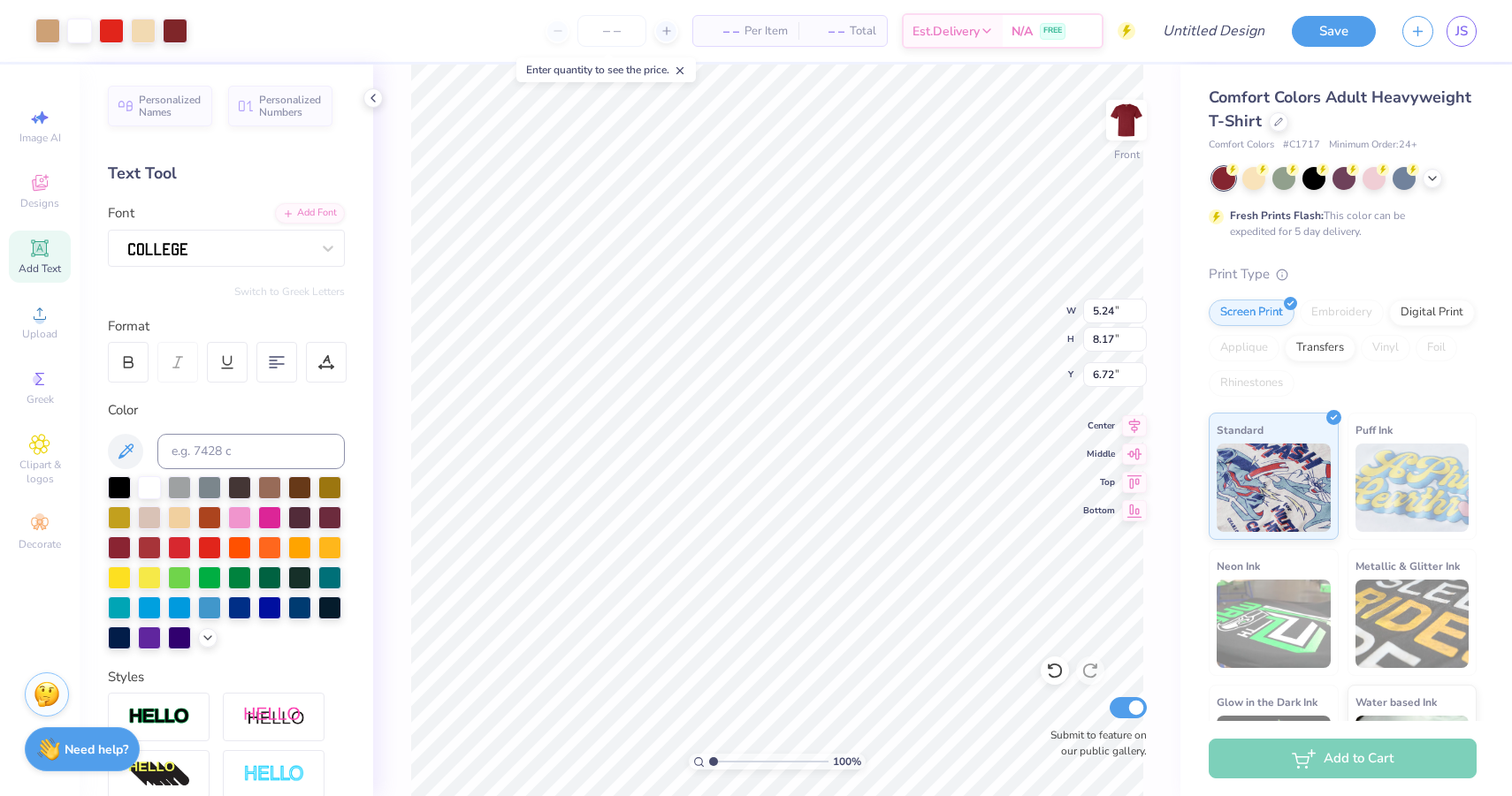
type input "2.19"
type input "17.85"
type textarea "S"
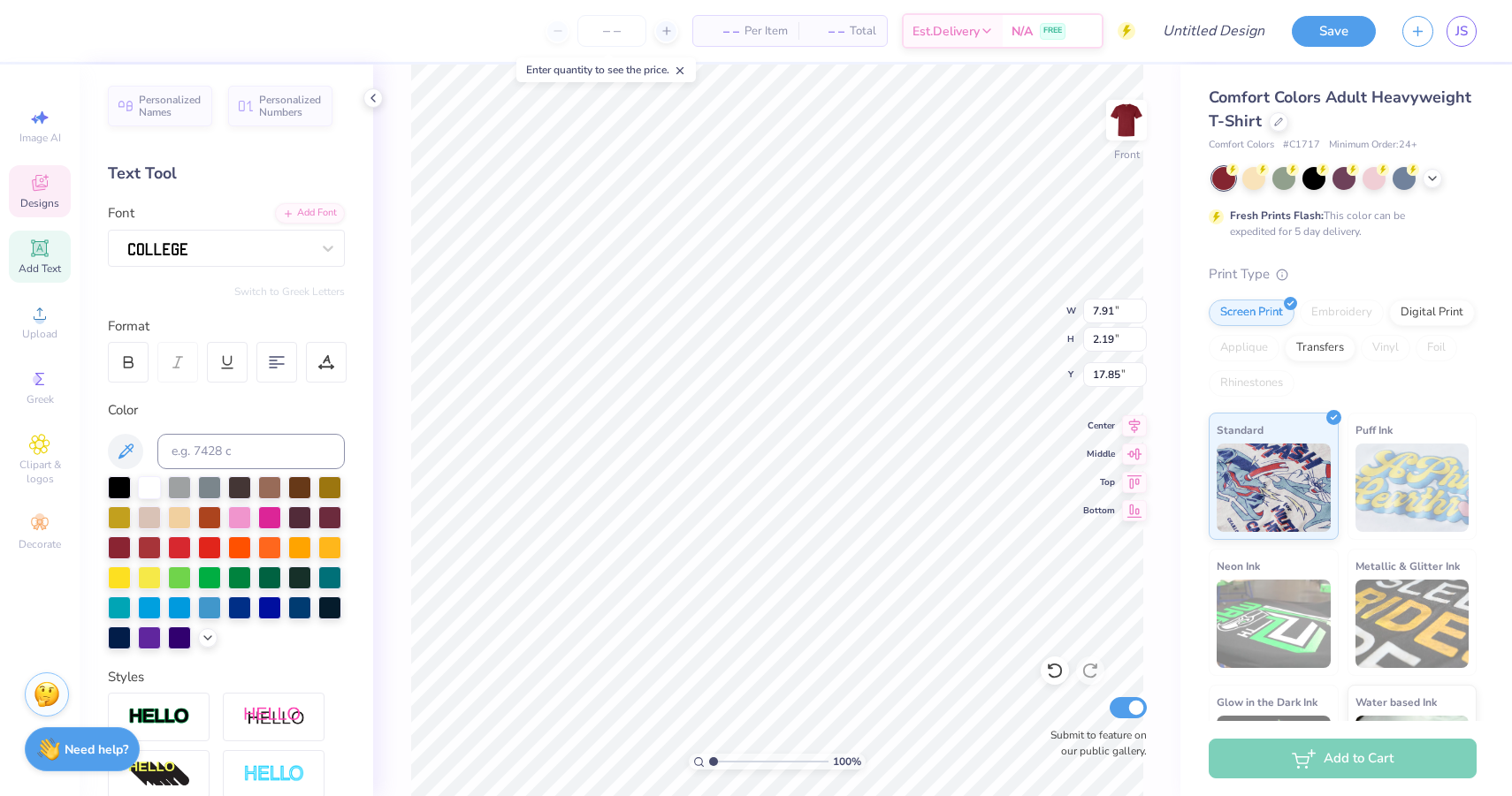
type textarea "SIGMA CHI x DELTA ZETA"
type input "4.82"
type input "0.38"
type input "19.32"
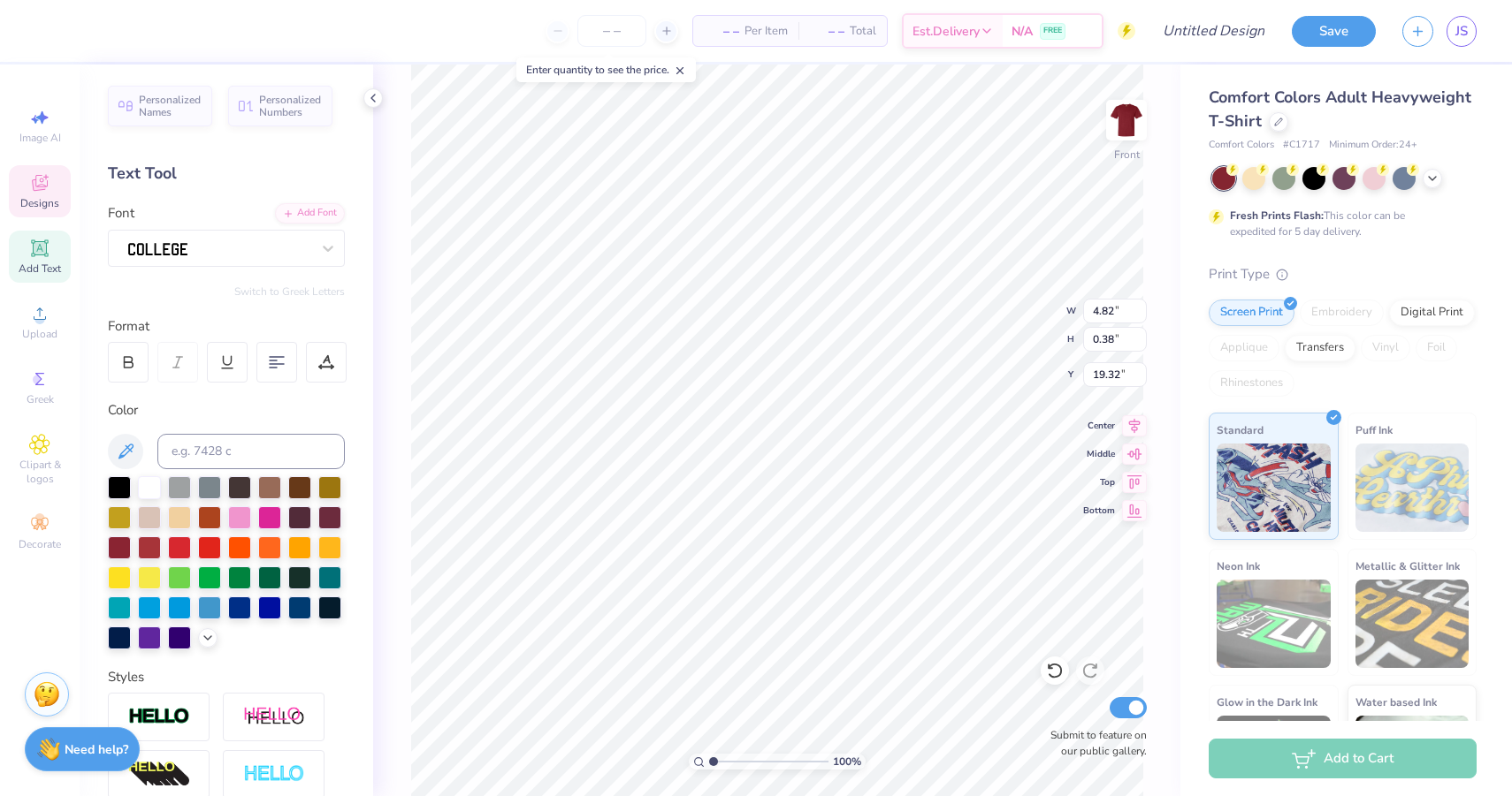
type input "11.00"
type input "3.70"
type input "20.58"
type input "7.31"
type input "11.40"
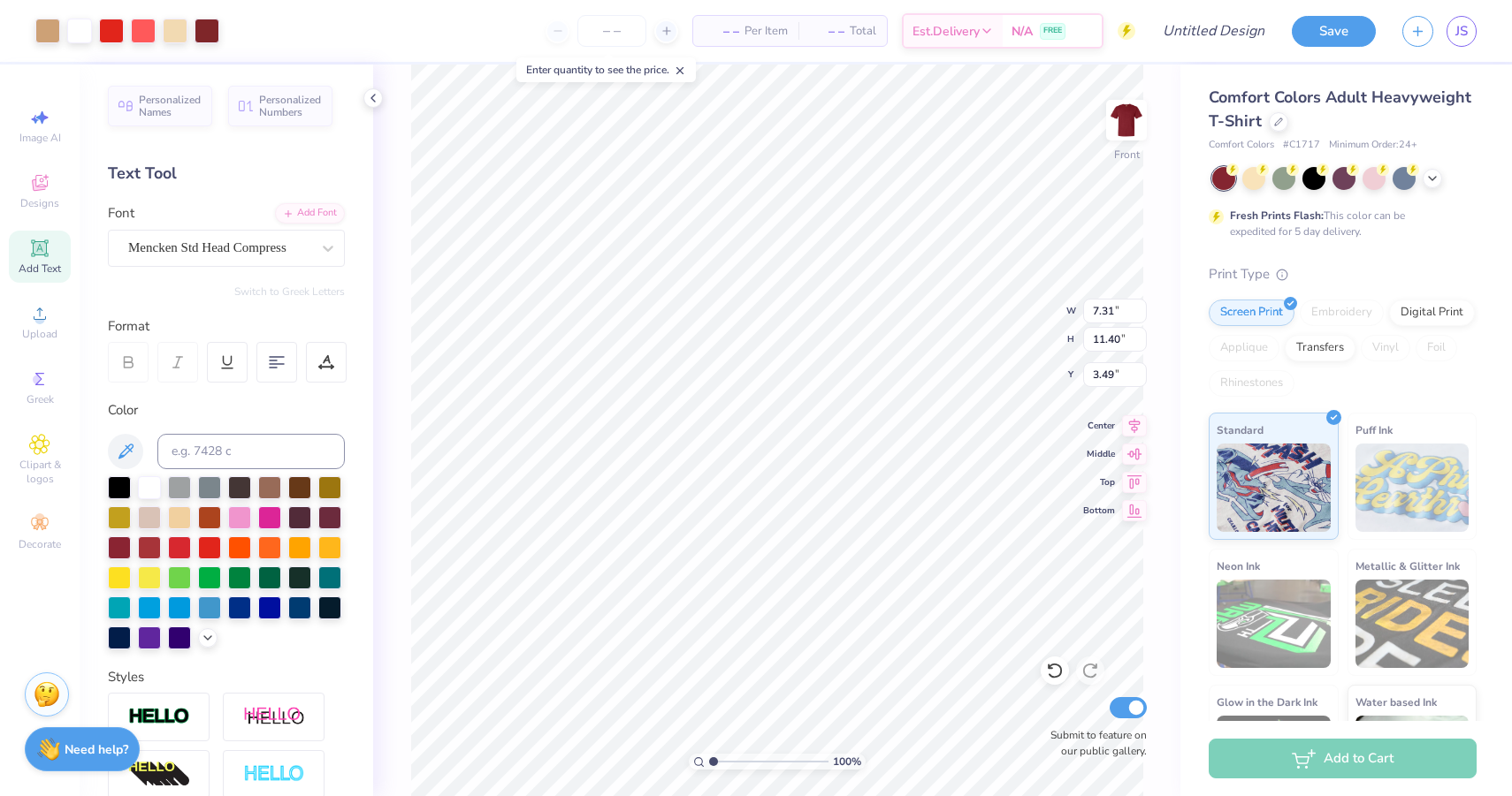
type input "11.93"
type input "5.25"
type input "7.10"
type input "10.50"
type input "4.03"
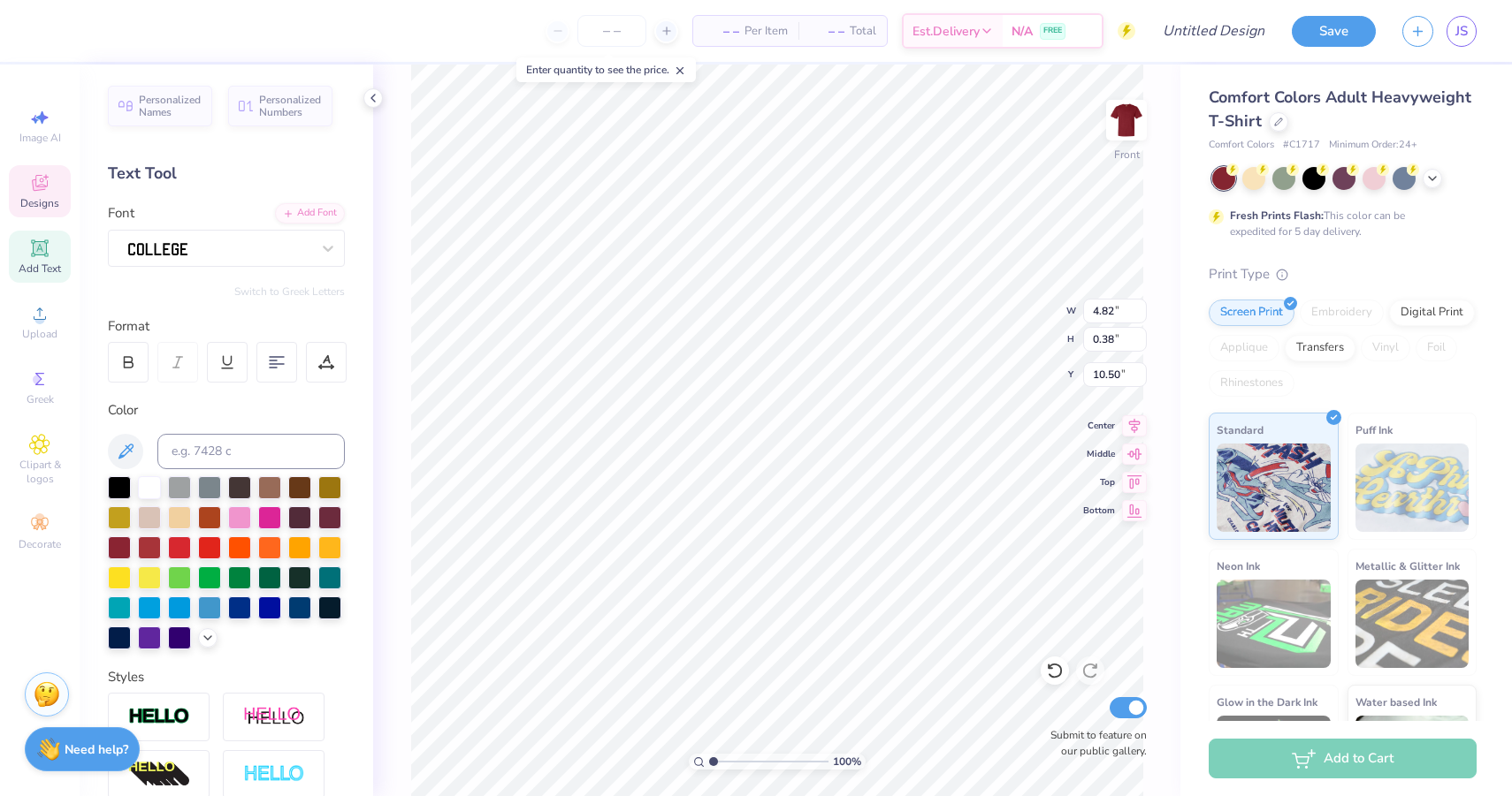
type input "0.32"
type input "10.54"
type input "2.93"
type input "0.23"
type input "10.59"
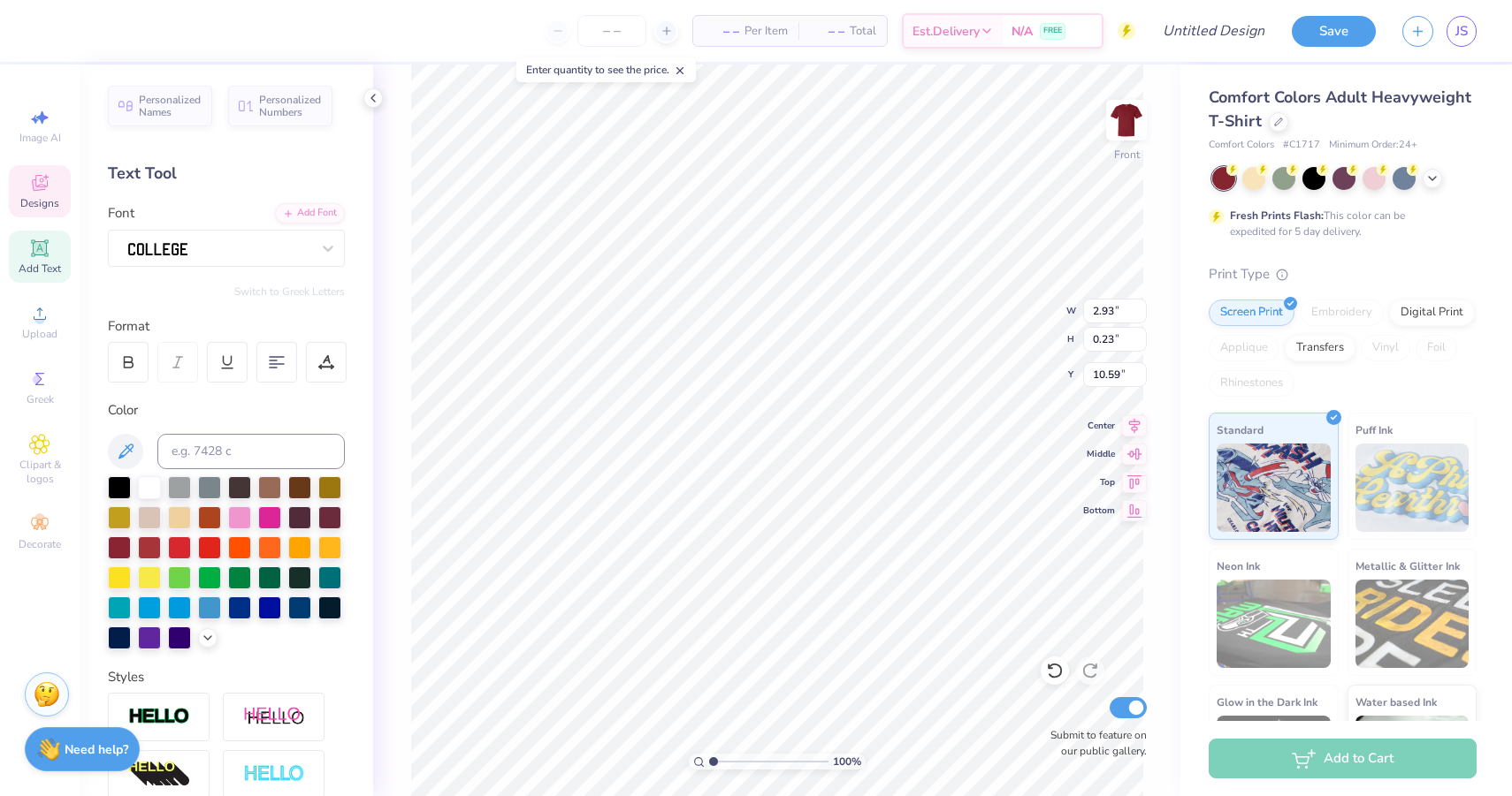
type input "3.32"
type input "0.26"
type input "10.56"
type input "7.31"
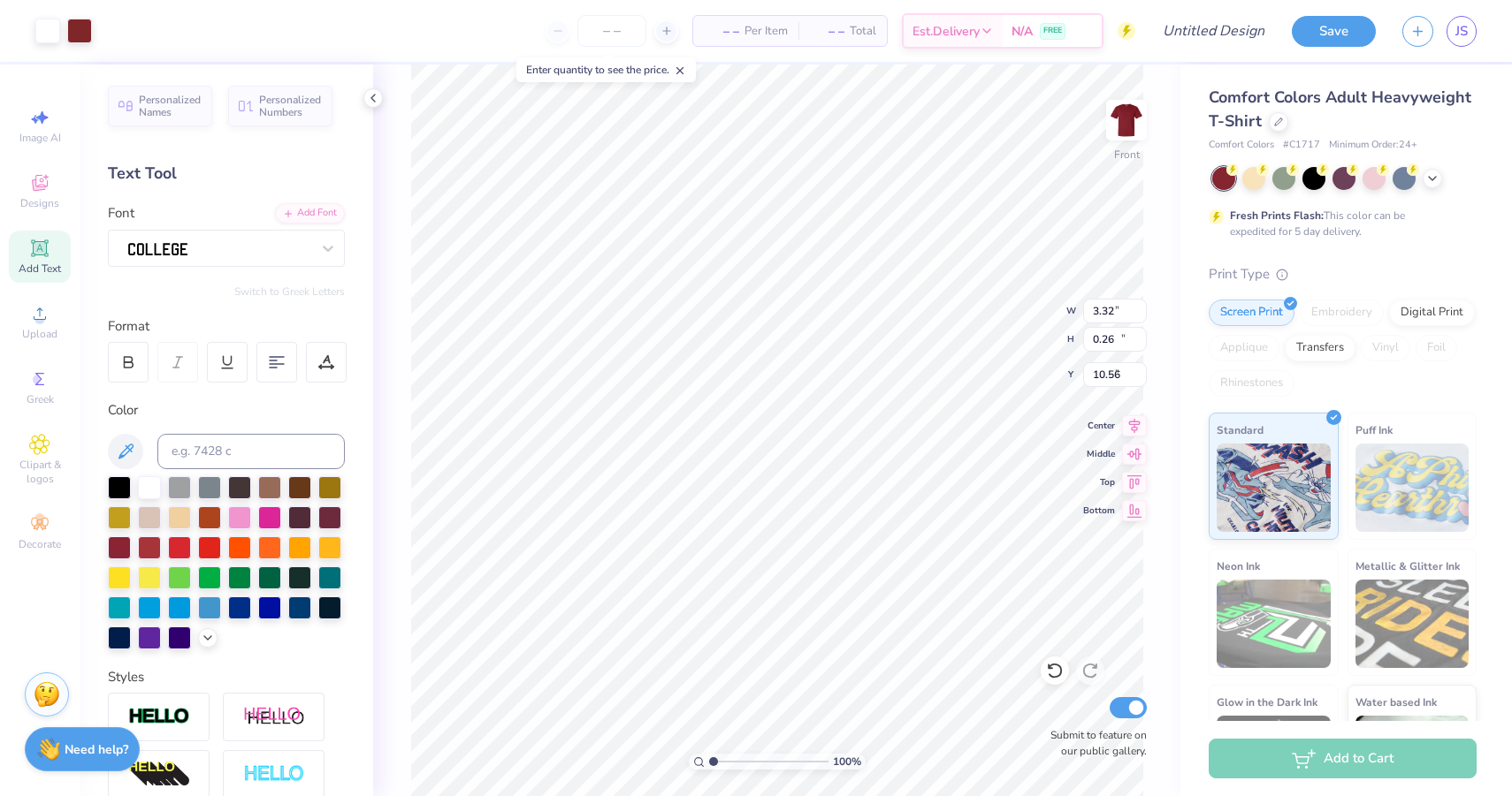
type input "11.40"
type input "7.10"
click at [1046, 674] on icon at bounding box center [1054, 670] width 18 height 18
type input "10.56"
click at [1052, 672] on icon at bounding box center [1054, 670] width 18 height 18
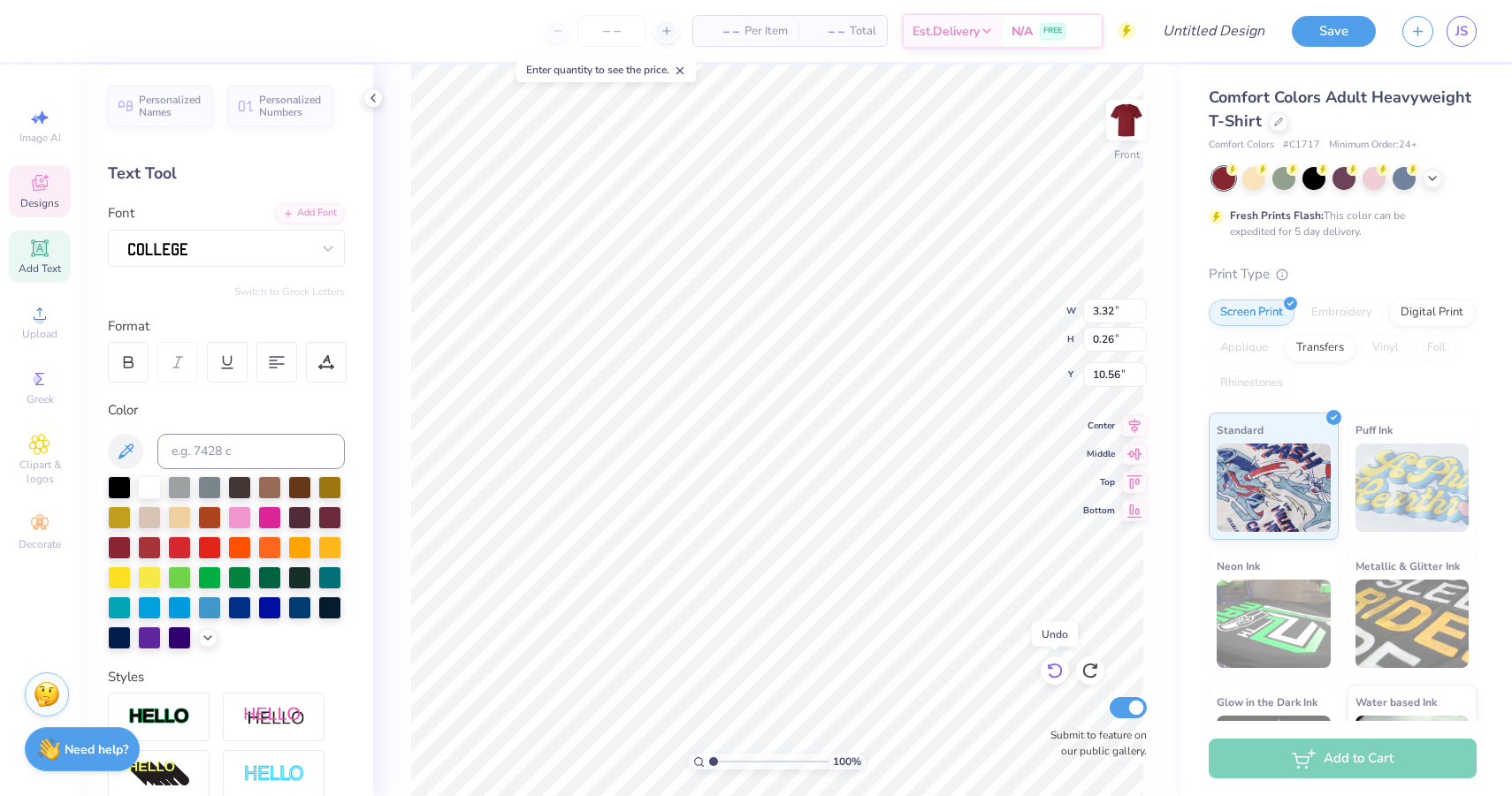
type input "2.93"
type input "0.23"
click at [1052, 672] on icon at bounding box center [1054, 670] width 18 height 18
type input "10.65"
click at [1052, 672] on icon at bounding box center [1054, 670] width 18 height 18
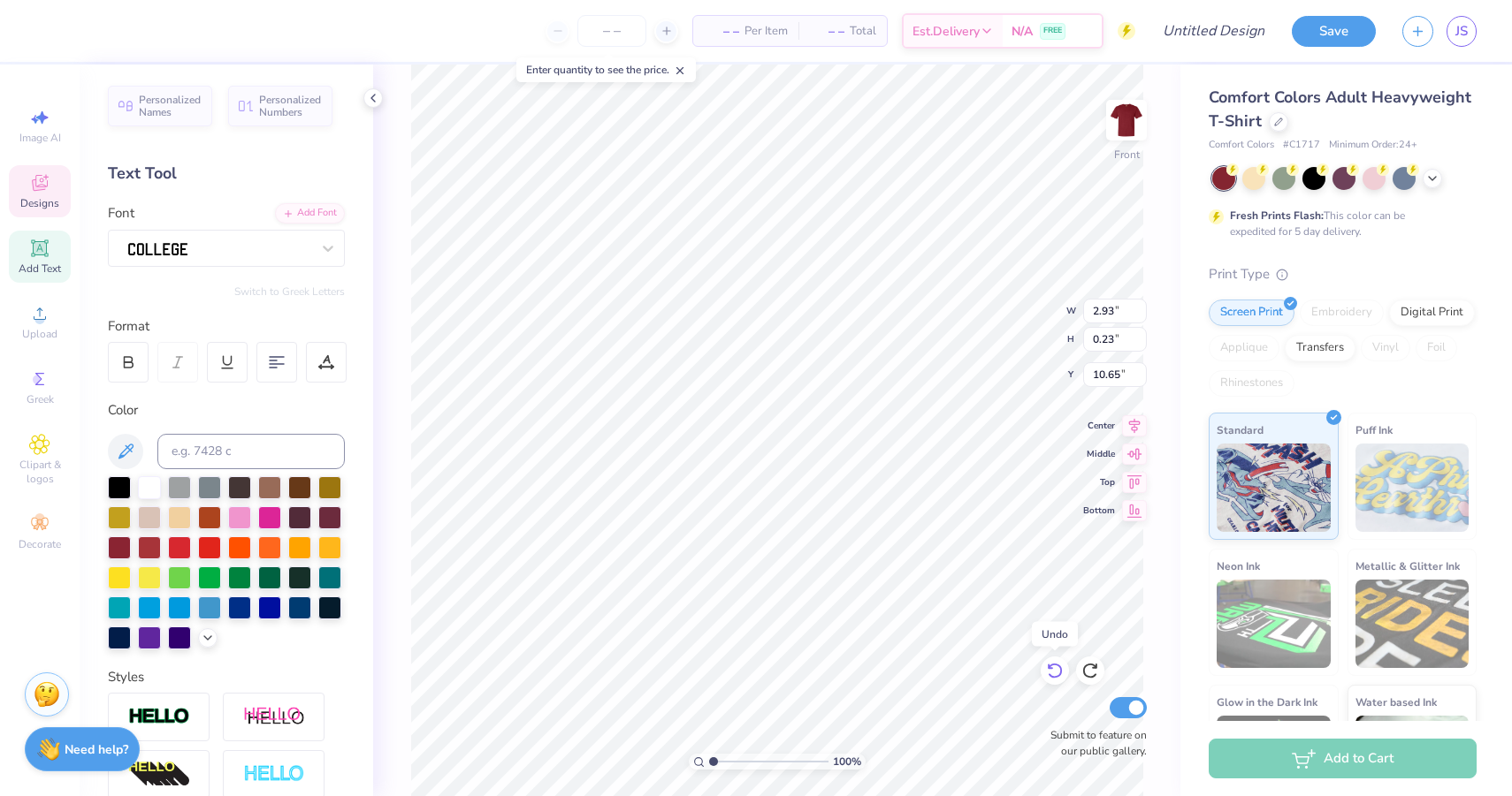
type input "4.03"
type input "0.32"
click at [1052, 672] on icon at bounding box center [1054, 670] width 18 height 18
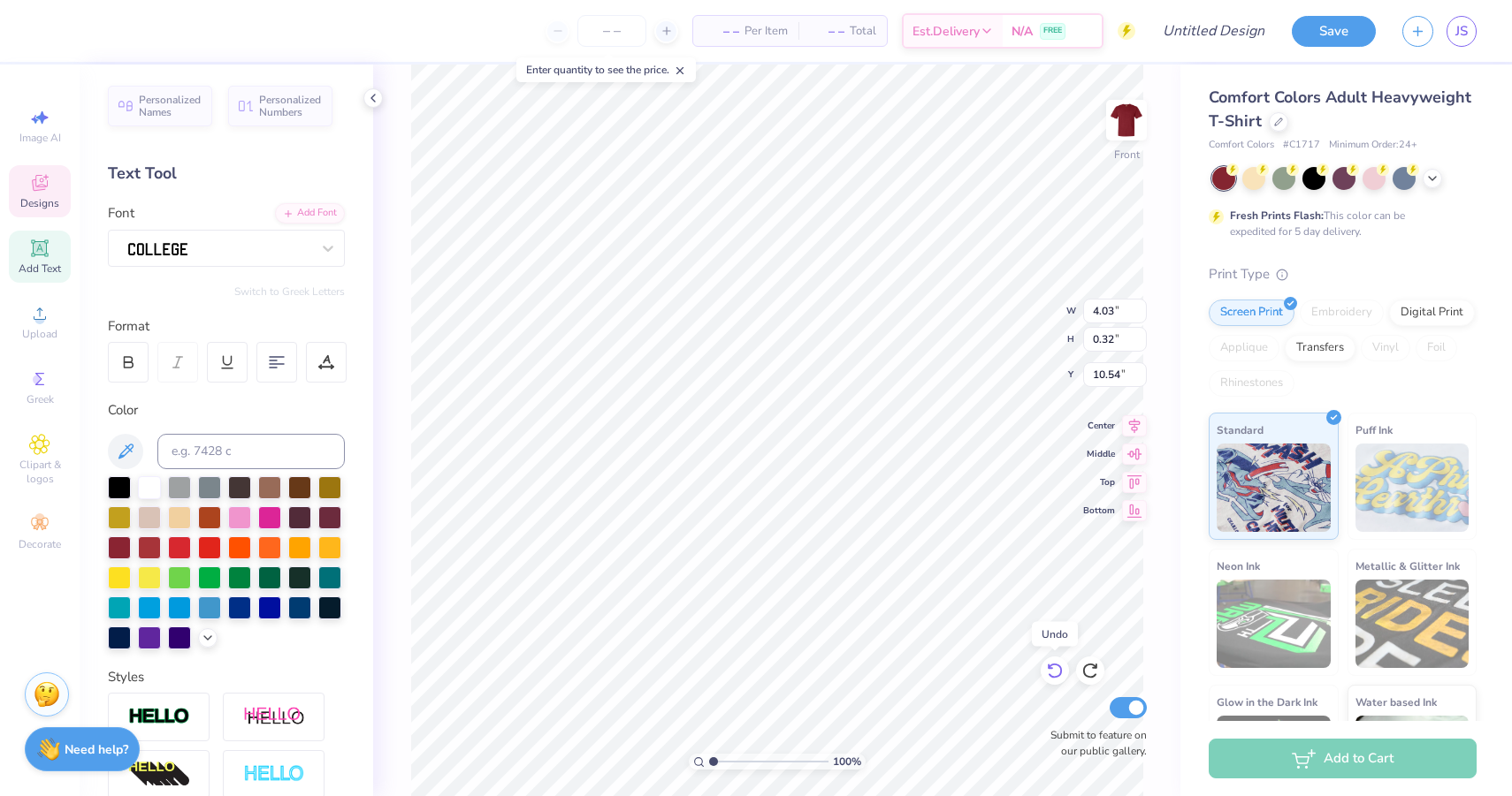
type input "10.58"
type input "4.82"
type input "0.38"
click at [1052, 672] on icon at bounding box center [1054, 670] width 18 height 18
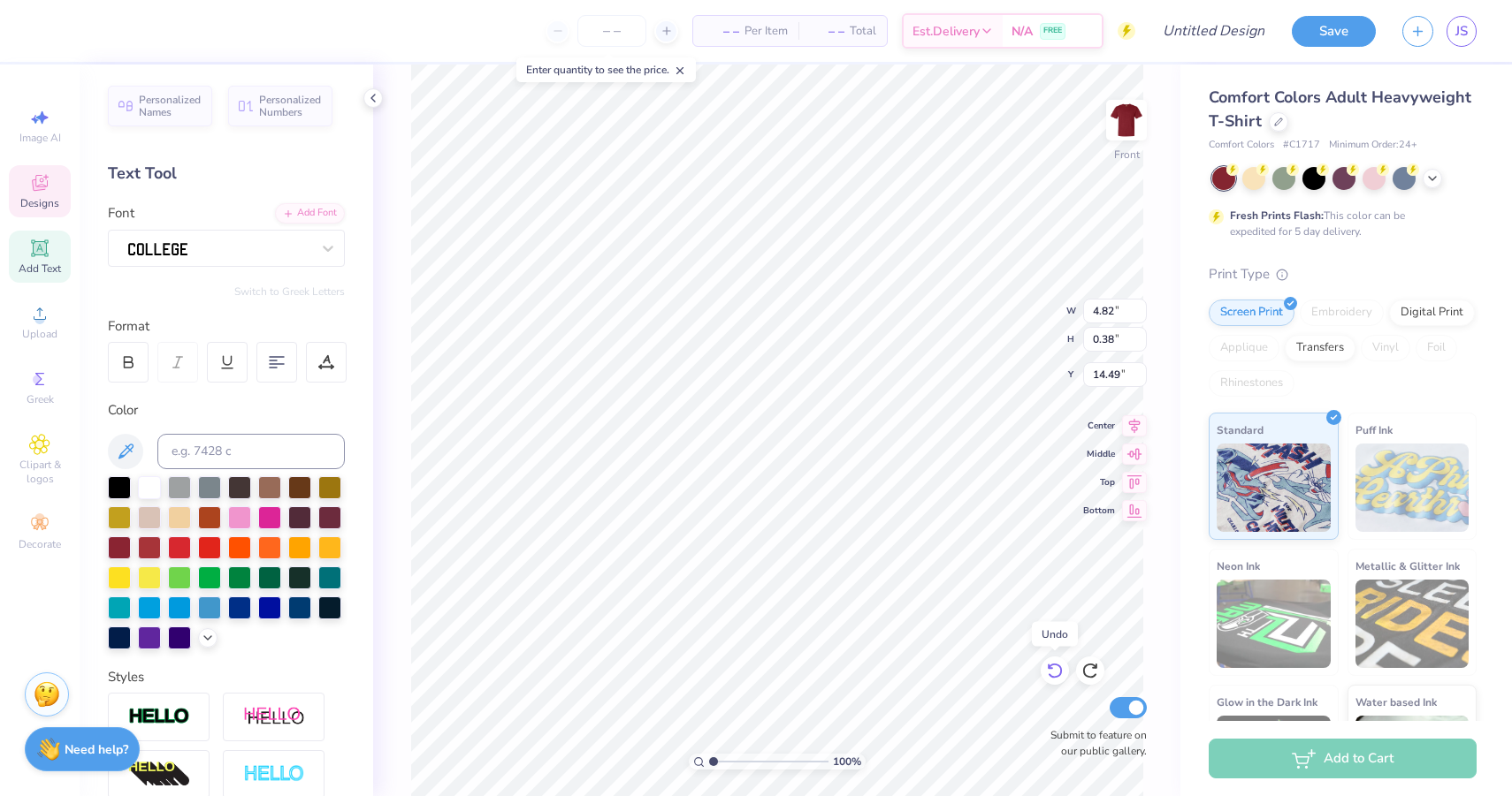
click at [1052, 672] on icon at bounding box center [1054, 670] width 18 height 18
type input "19.32"
click at [1052, 672] on icon at bounding box center [1054, 670] width 18 height 18
type input "11.00"
type input "3.70"
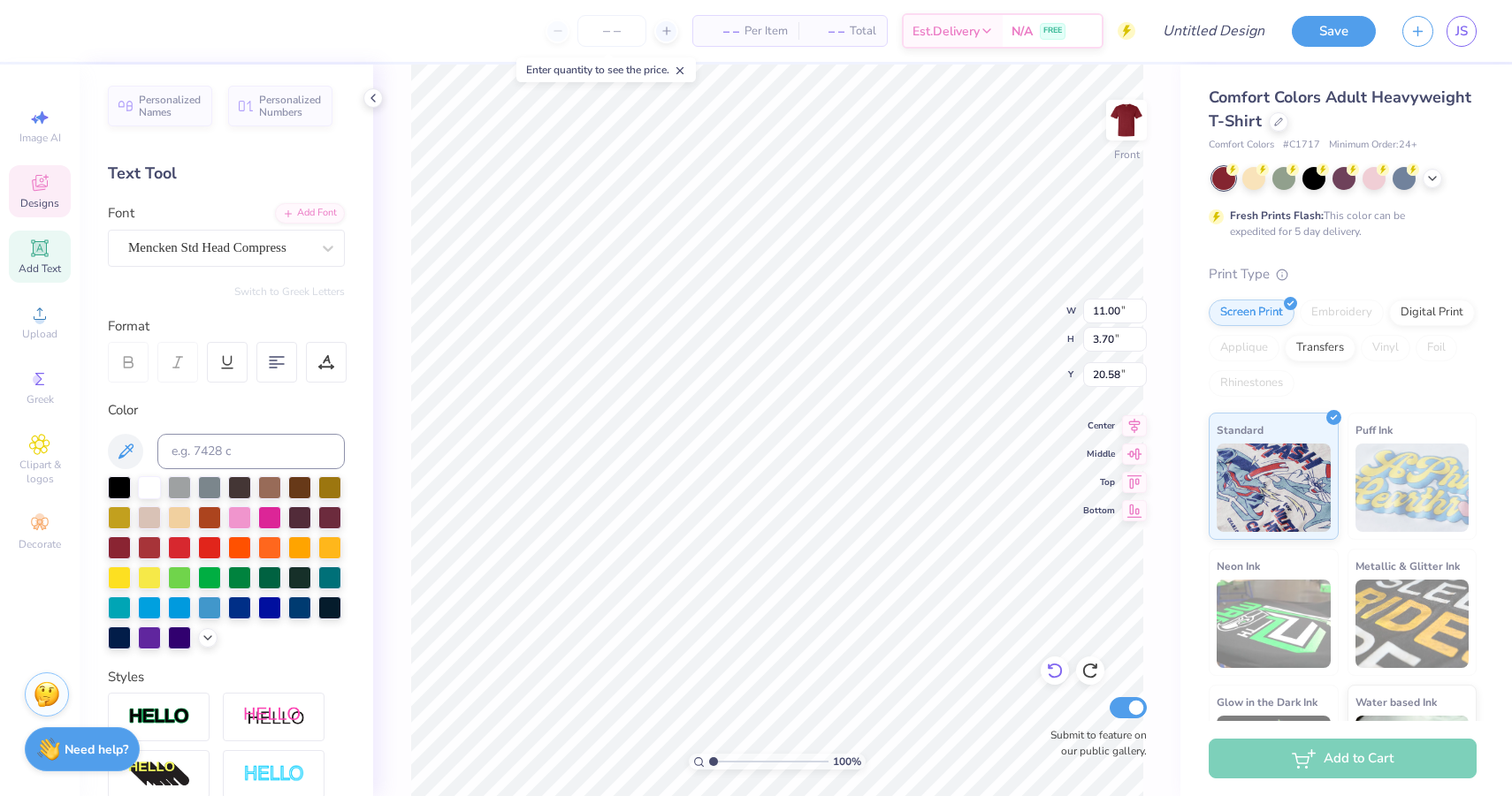
type input "5.23"
type input "24.94"
type input "8.97"
type input "13.98"
type input "6.76"
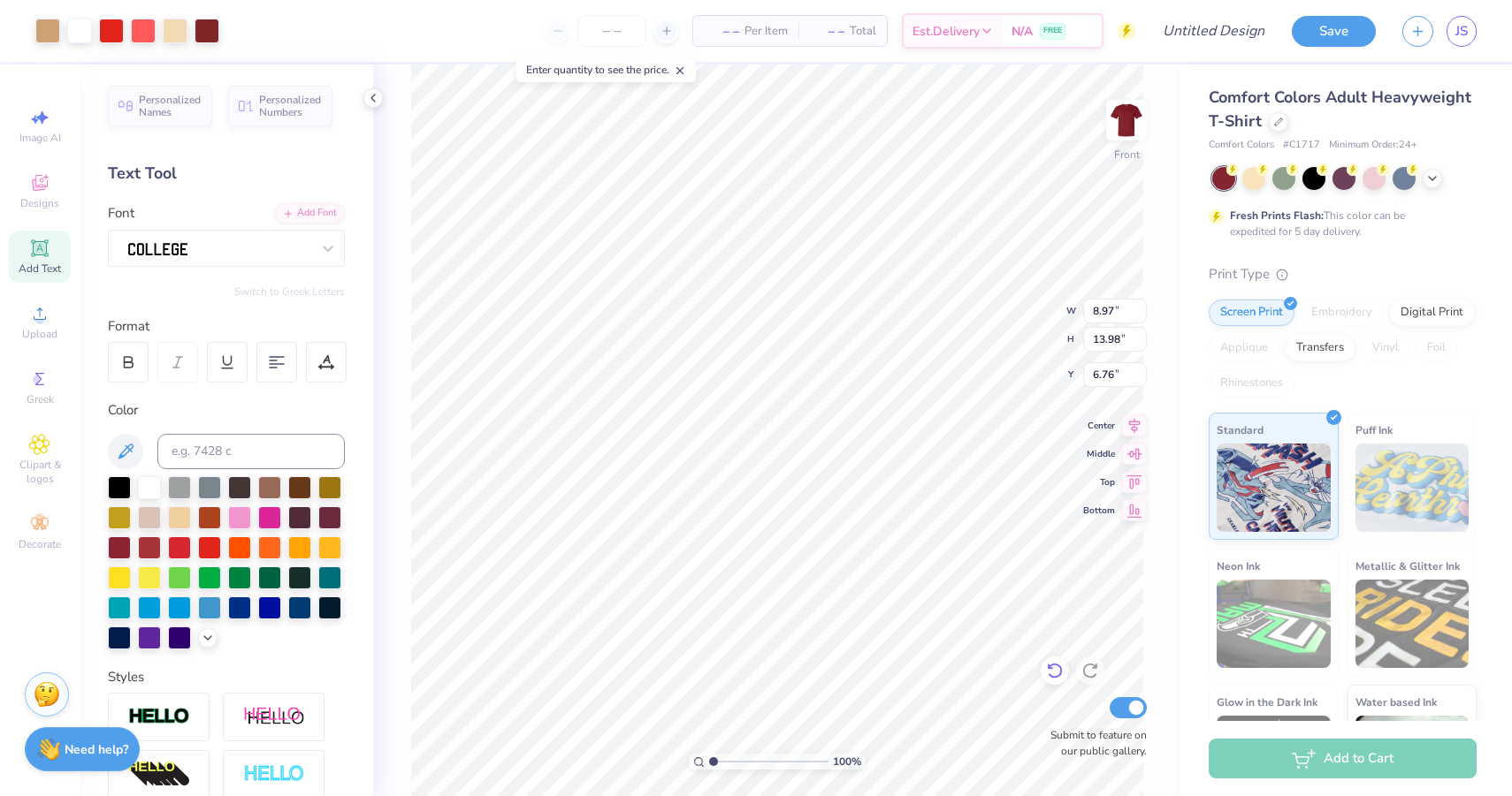
type input "4.82"
type input "0.38"
type input "10.92"
type input "4.76"
type input "0.37"
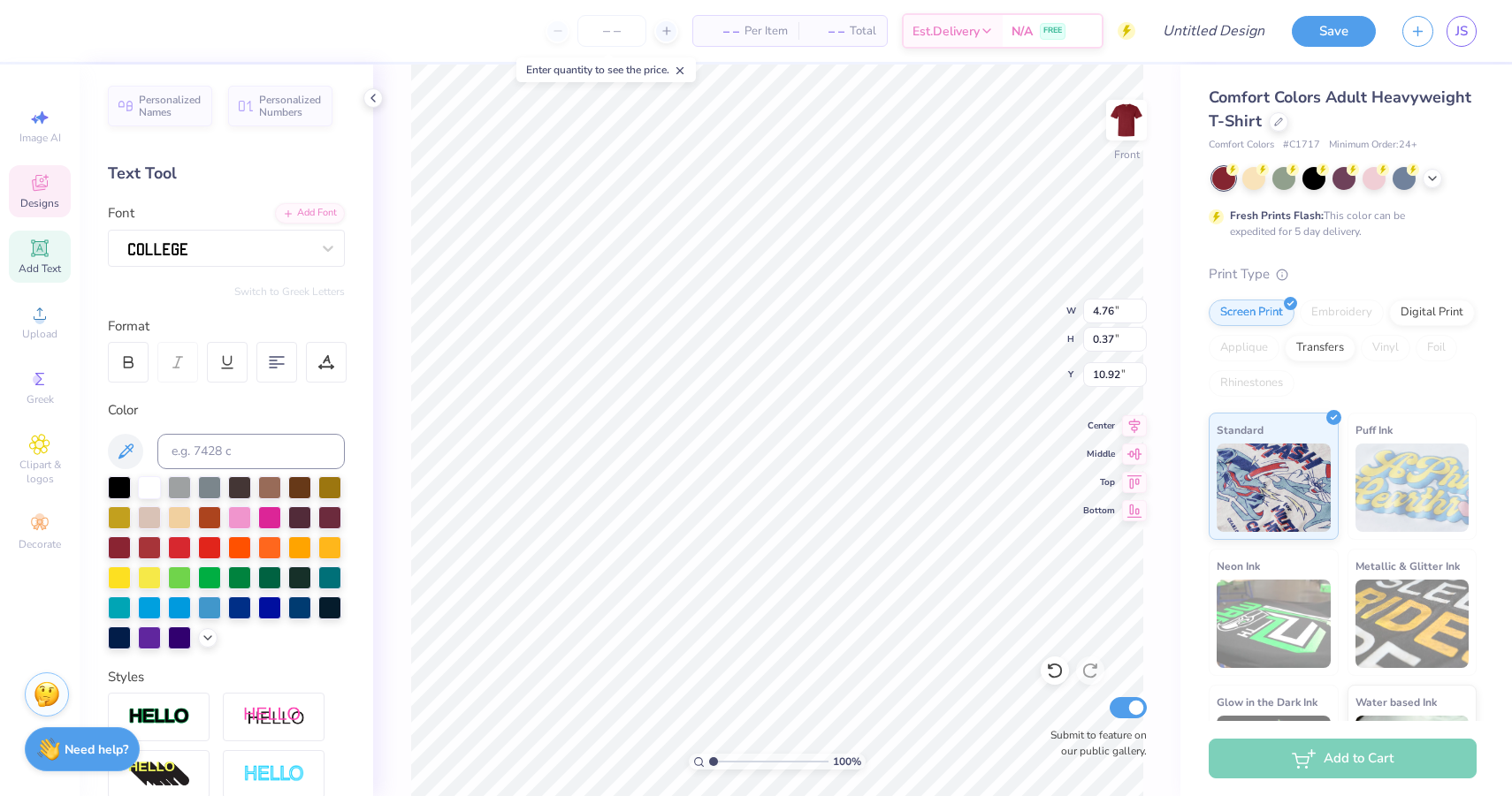
scroll to position [1, 2]
type textarea "SIGMA CHI x DELTA ZETA"
type input "3.11"
type input "1.28"
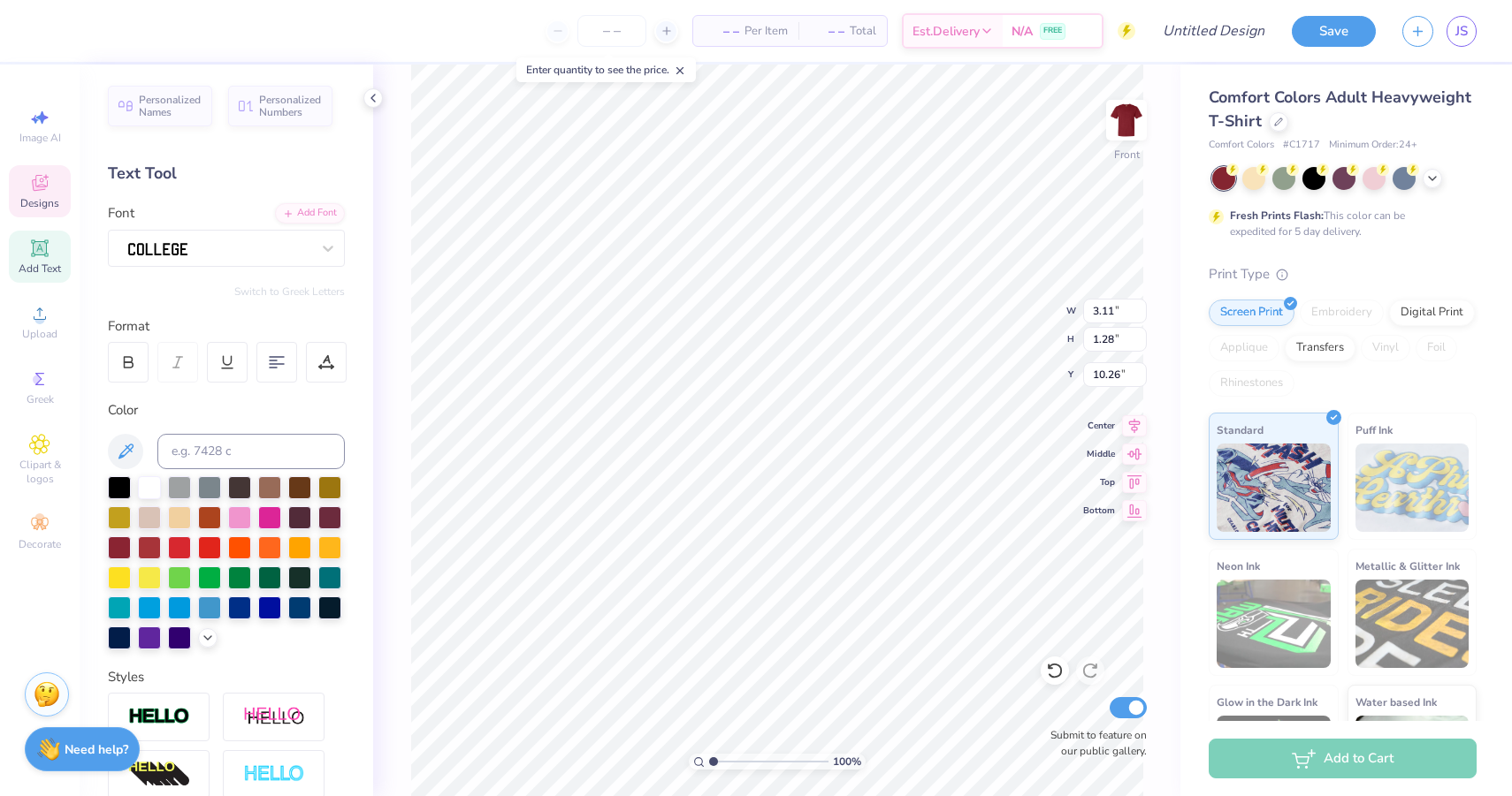
type input "10.41"
click at [992, 314] on div "100 % Front W 3.11 3.11 " H 1.28 1.28 " Y 10.41 10.41 " Center Middle Top Botto…" at bounding box center [777, 430] width 808 height 732
type textarea "SIGMA CHI x DELTA ZETA"
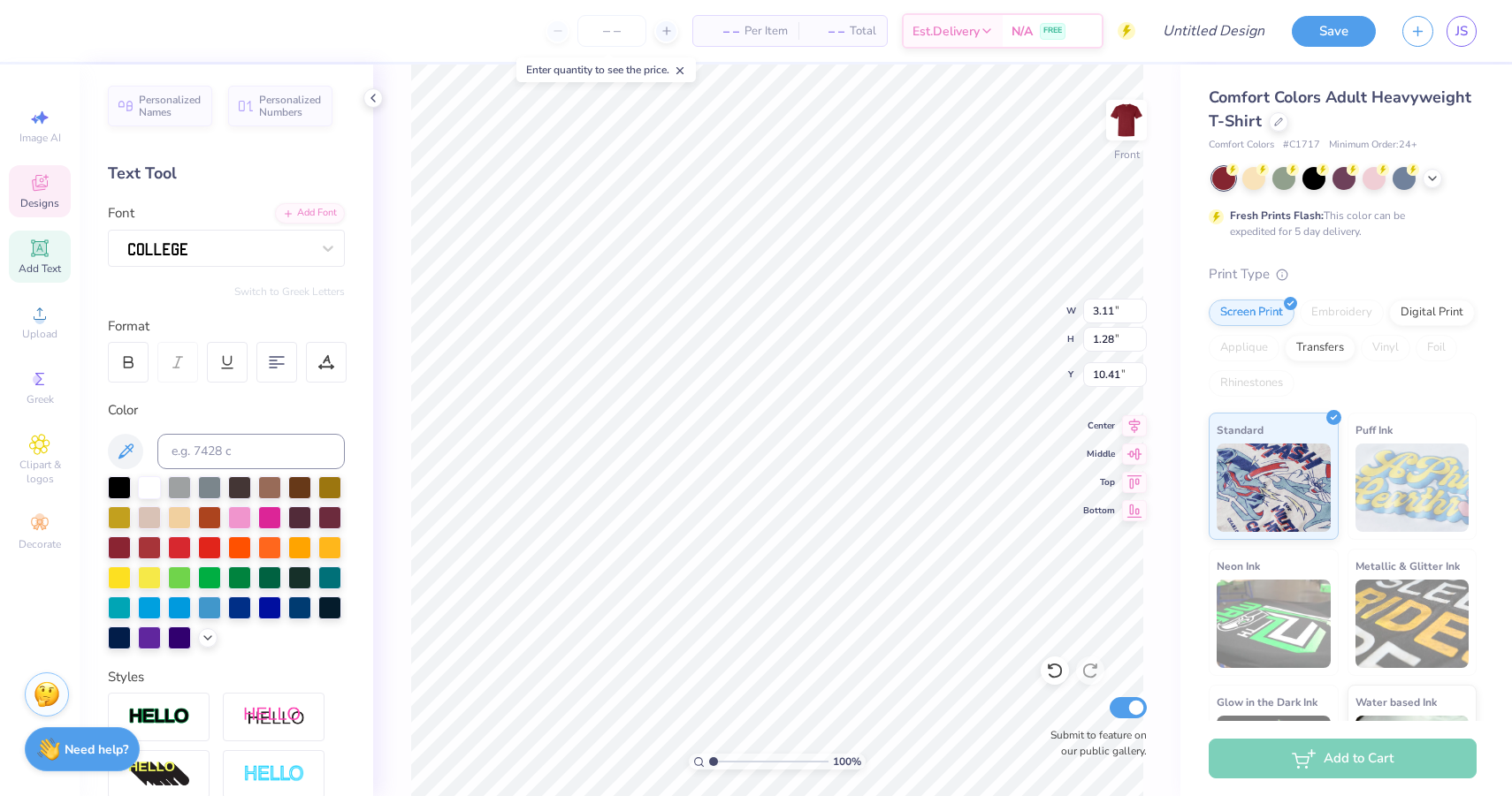
type input "11.00"
type input "3.70"
type input "5.23"
type input "6.50"
type input "0.51"
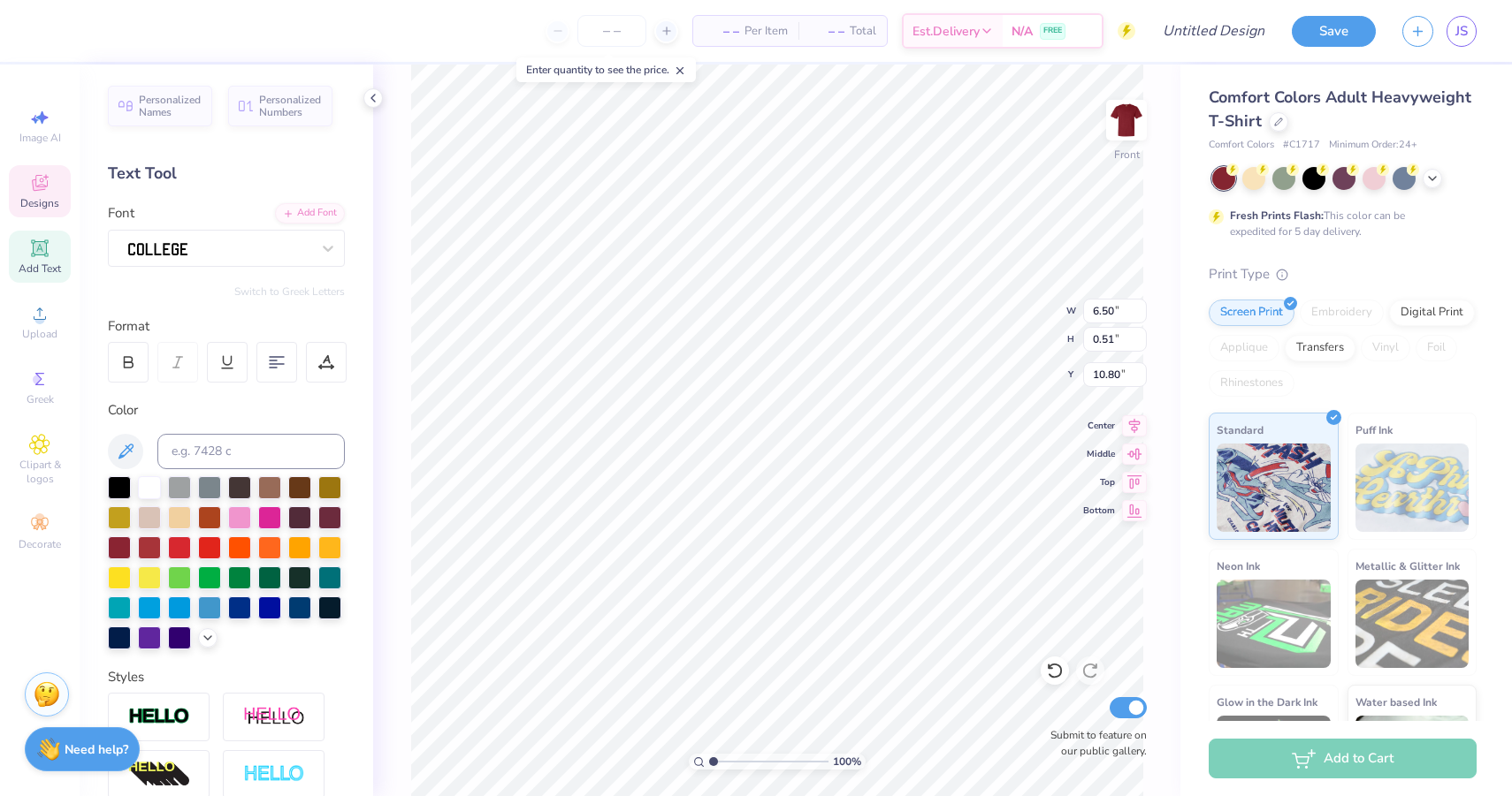
type input "10.91"
type input "4.78"
type input "0.38"
type input "10.97"
type input "21.03"
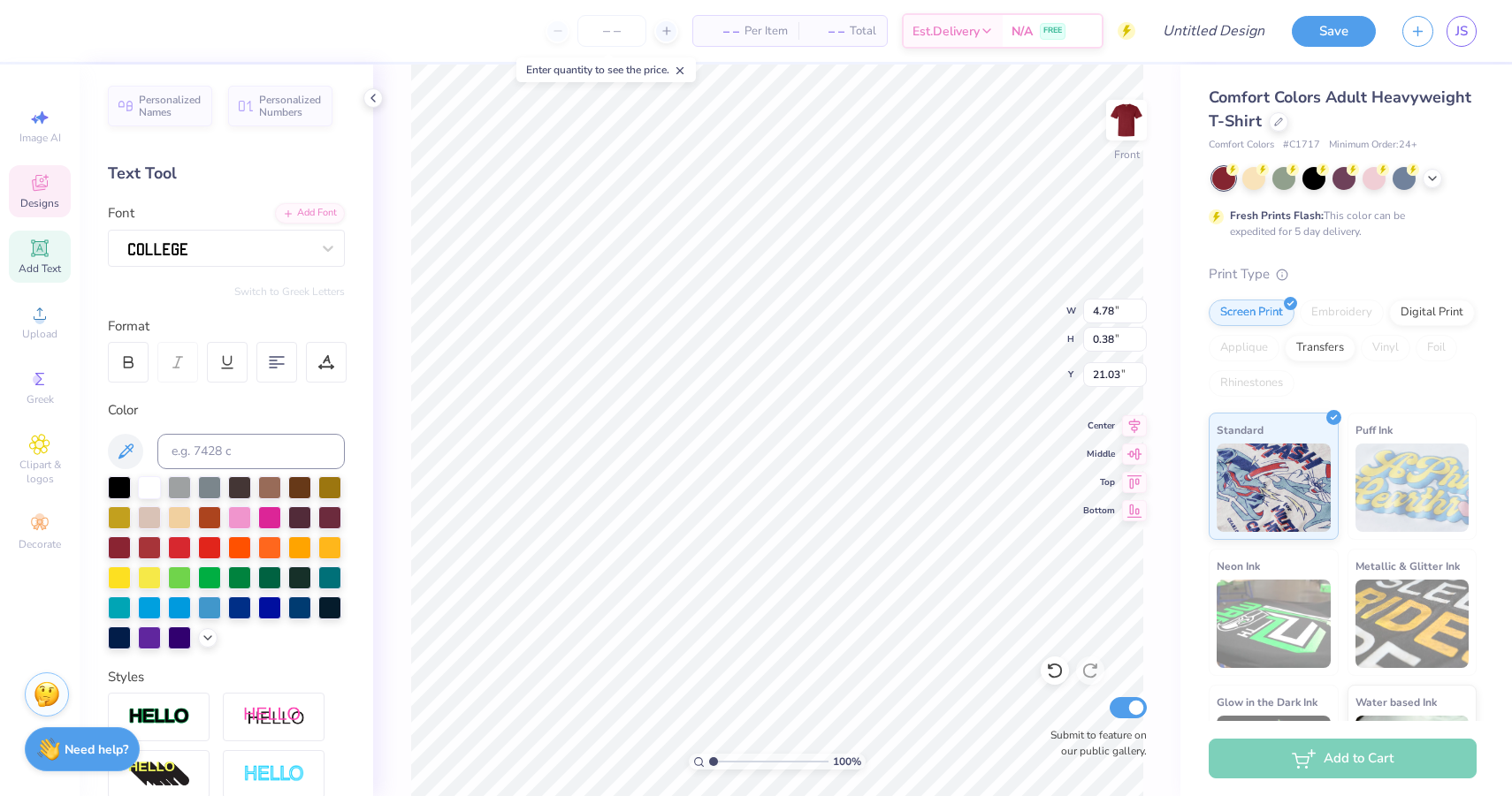
type input "2.34"
type input "2.16"
type input "11.96"
type input "6.24"
type input "9.73"
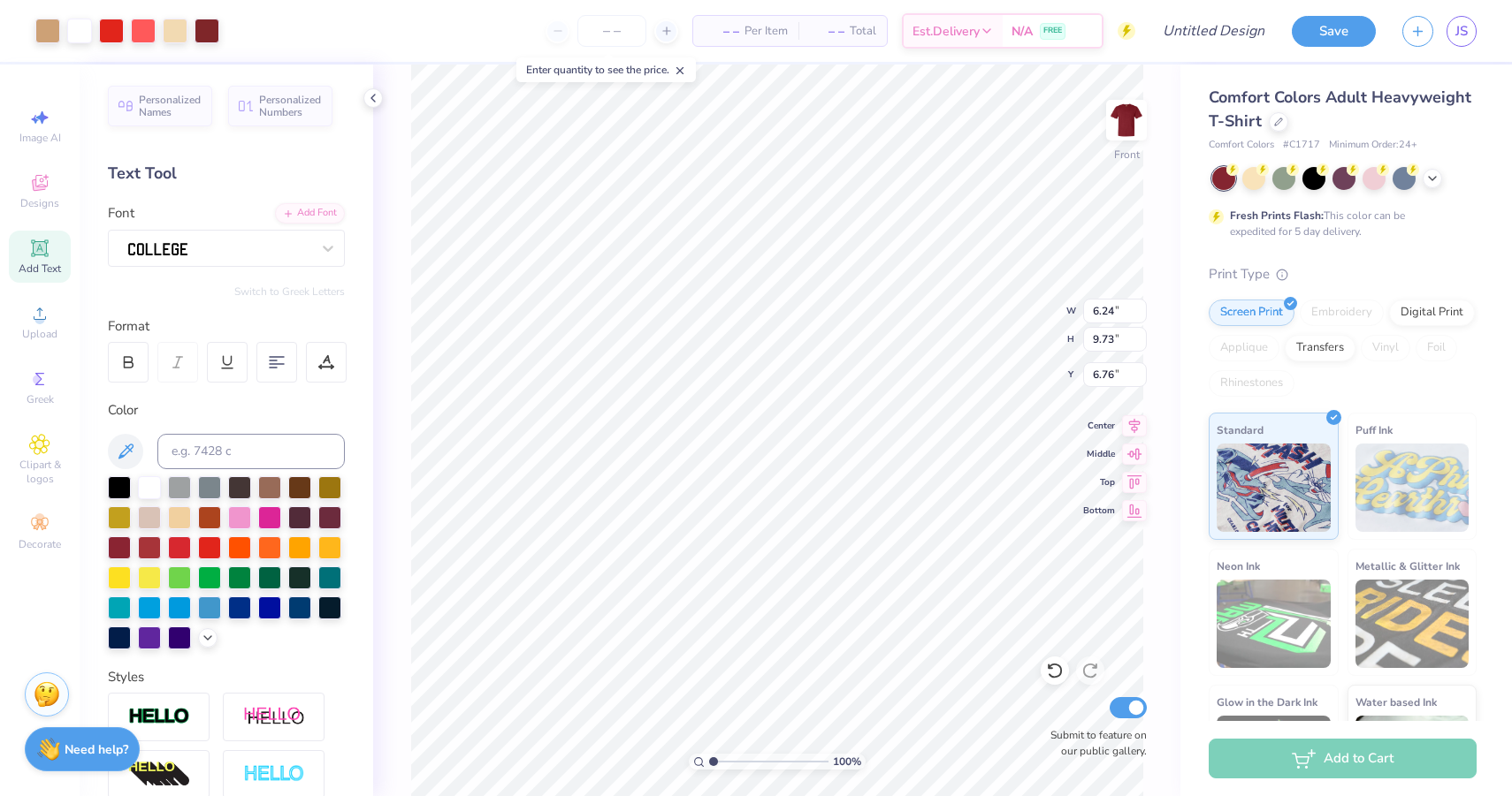
type input "7.08"
type input "4.78"
type input "0.38"
type input "17.06"
click at [1119, 138] on img at bounding box center [1126, 119] width 71 height 70
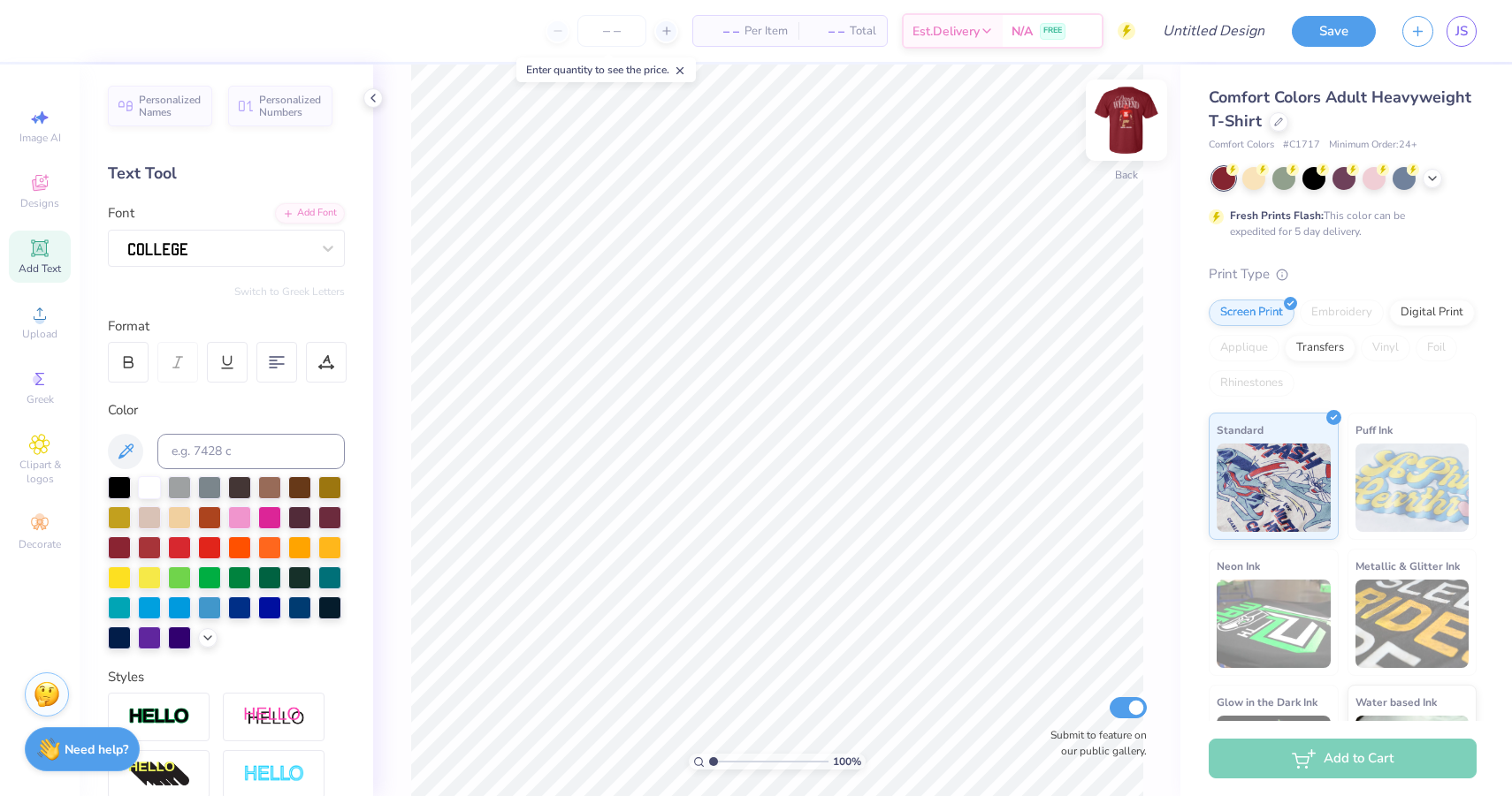
click at [1119, 133] on img at bounding box center [1126, 119] width 71 height 70
click at [1433, 174] on icon at bounding box center [1432, 177] width 14 height 14
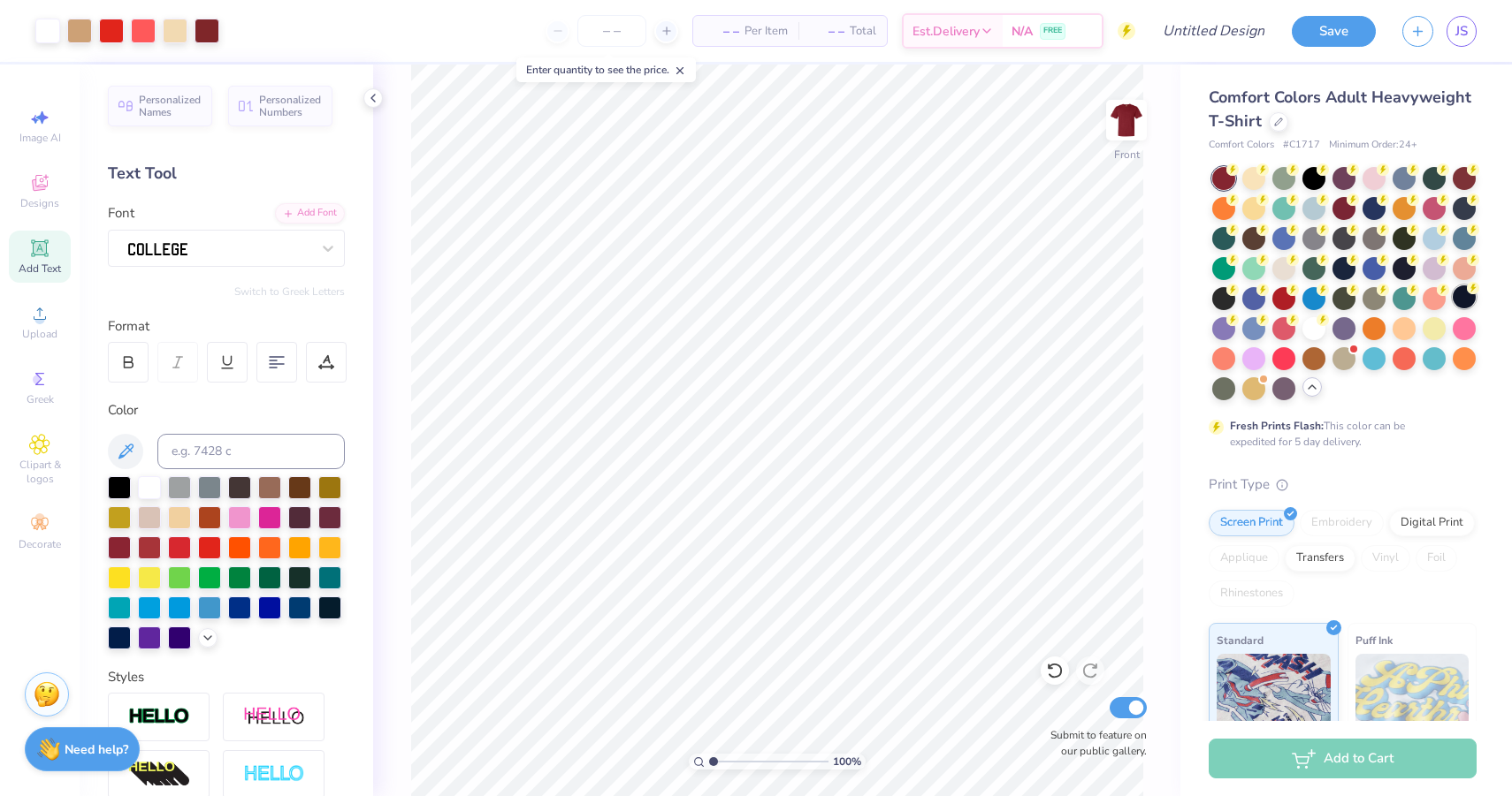
click at [1460, 300] on div at bounding box center [1464, 297] width 23 height 23
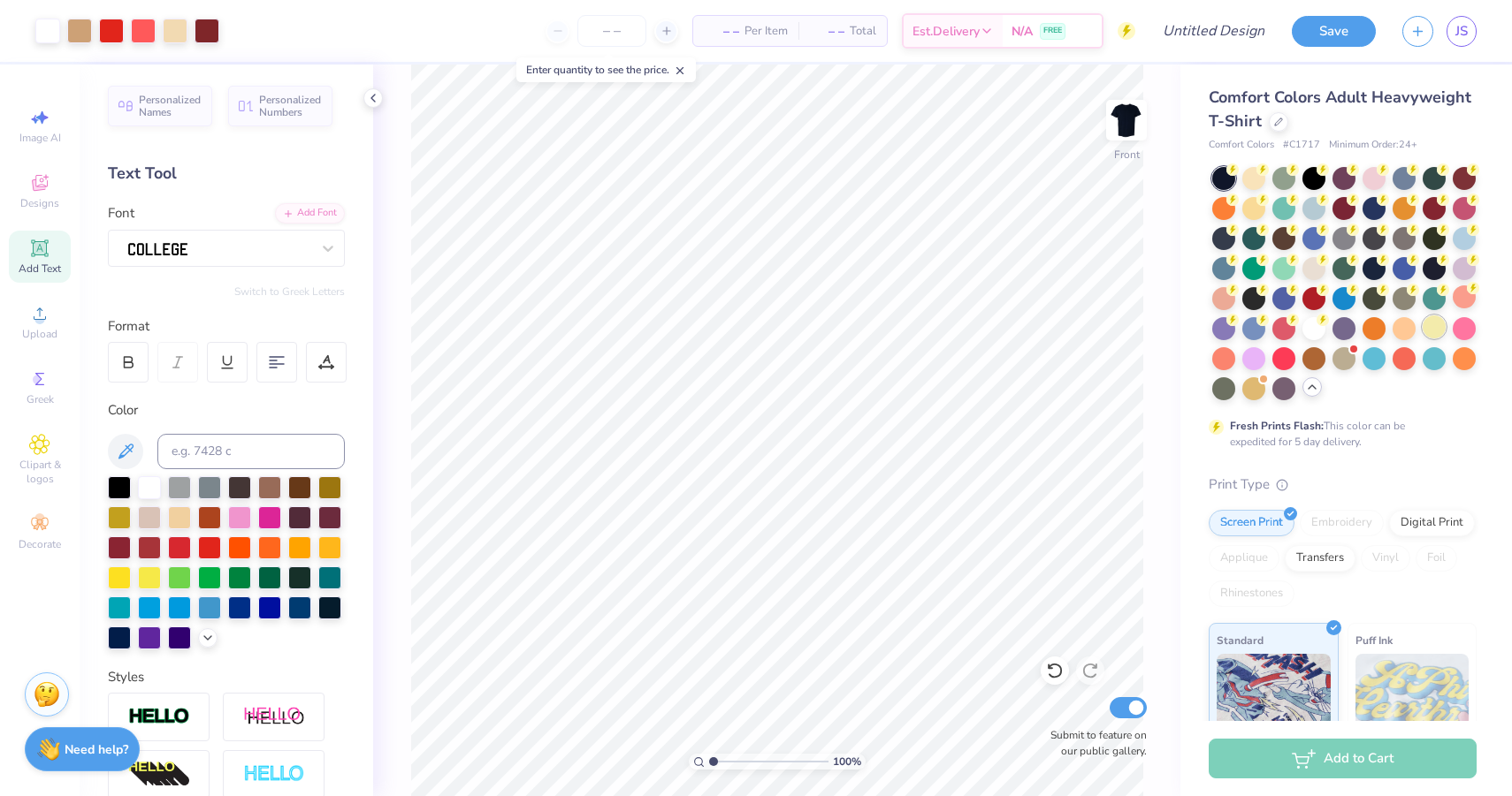
click at [1431, 334] on div at bounding box center [1434, 327] width 23 height 23
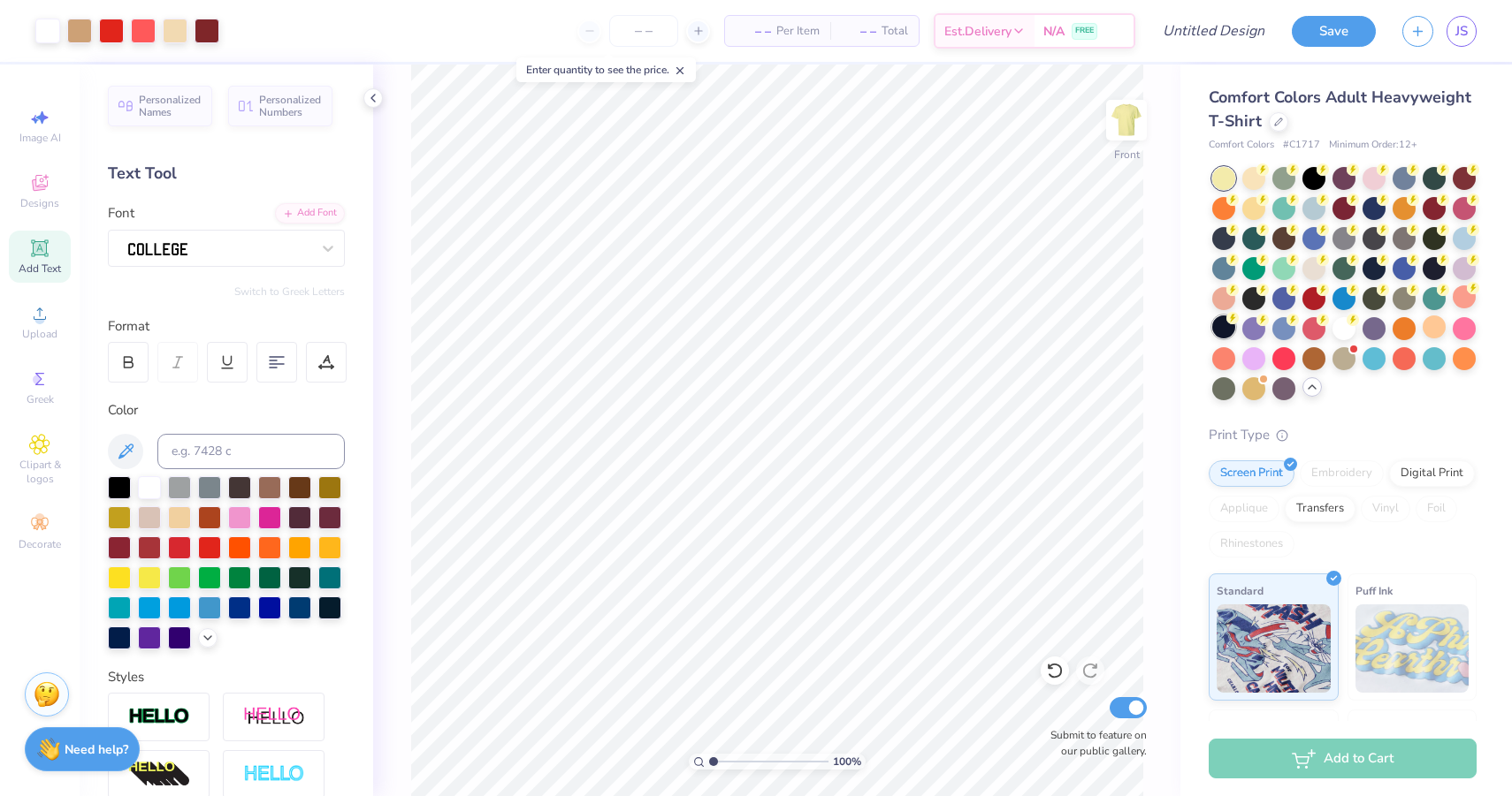
click at [1230, 328] on div at bounding box center [1223, 327] width 23 height 23
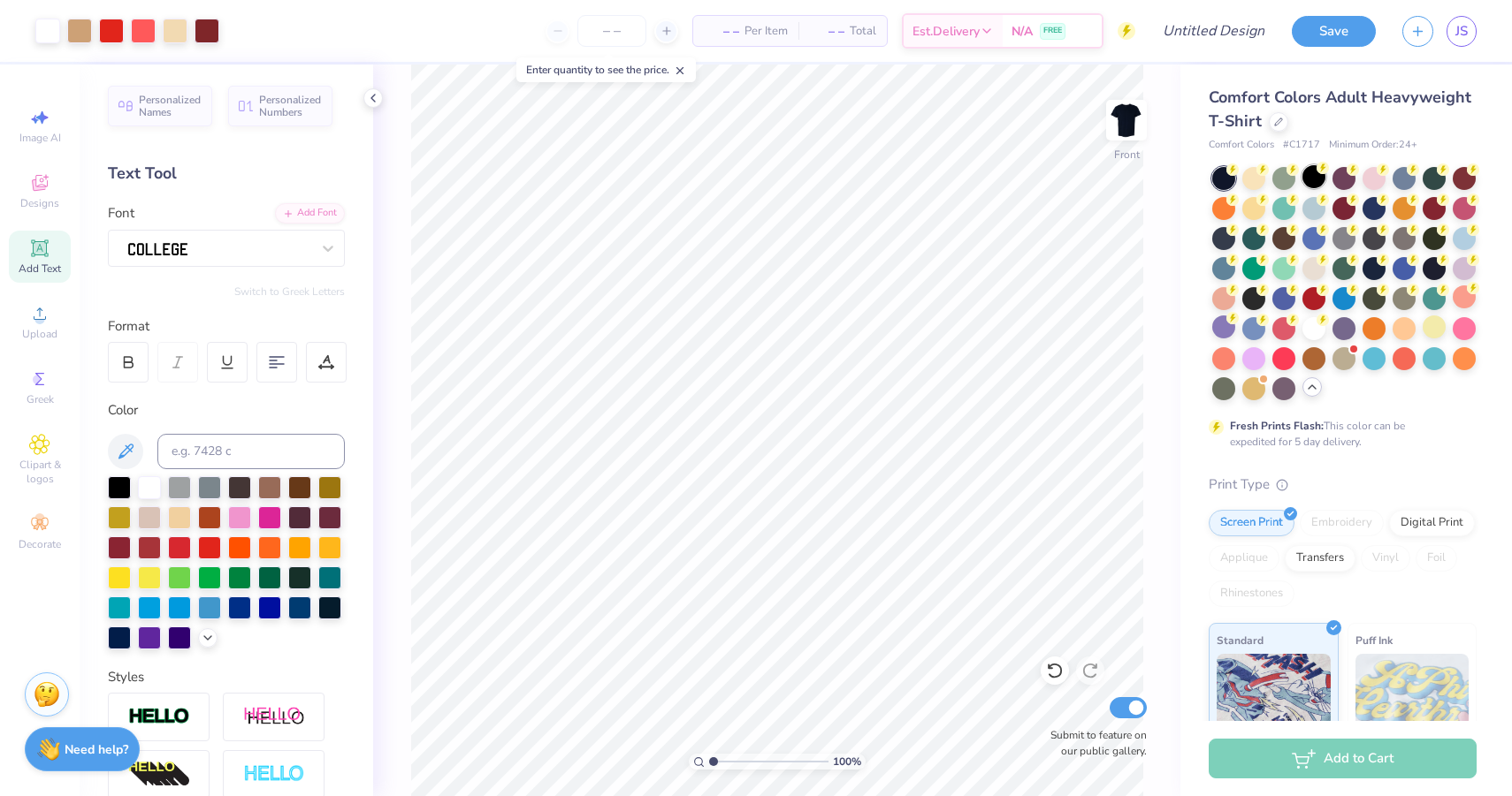
click at [1311, 173] on div at bounding box center [1314, 177] width 23 height 23
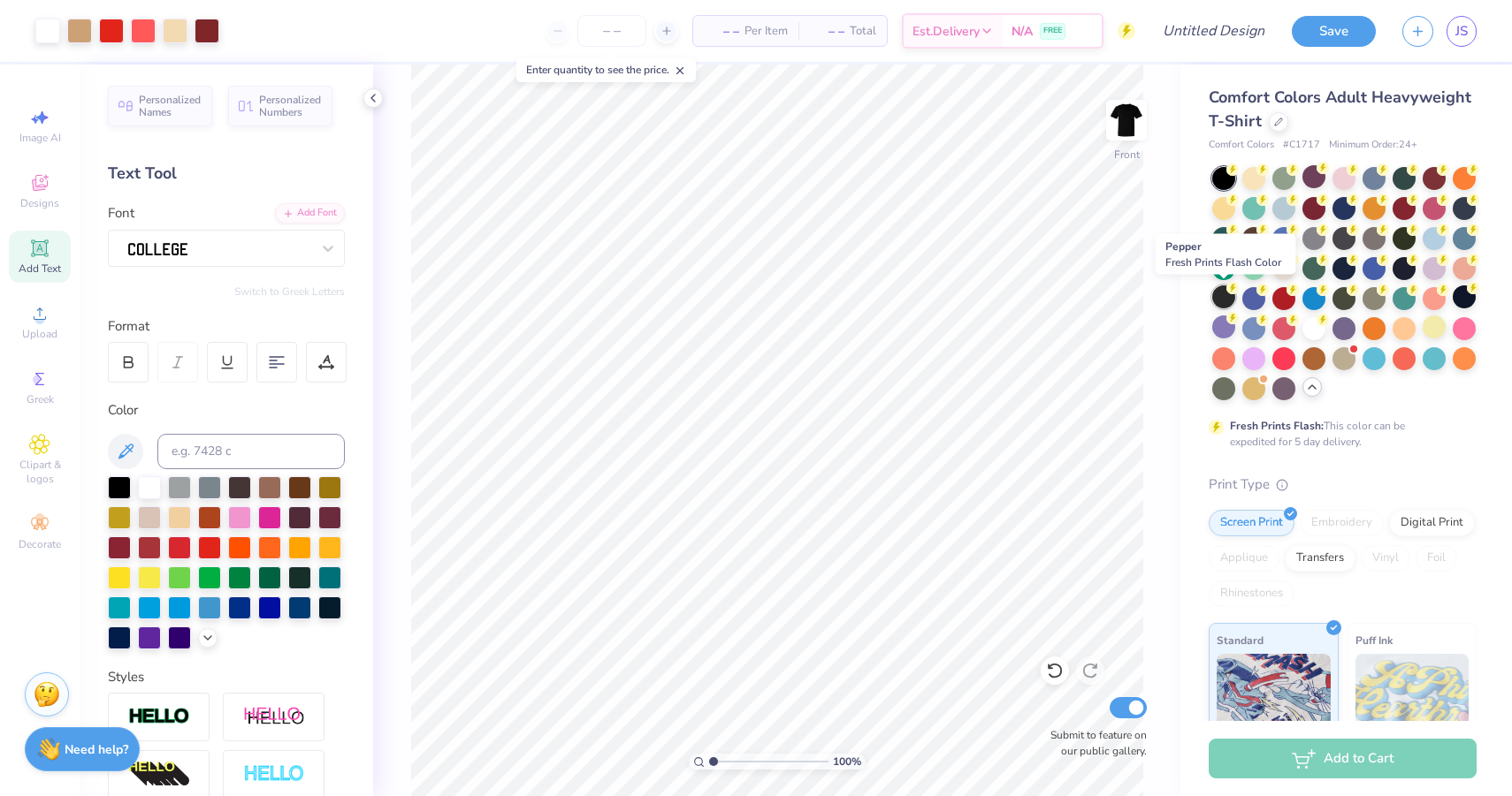
click at [1219, 299] on div at bounding box center [1223, 297] width 23 height 23
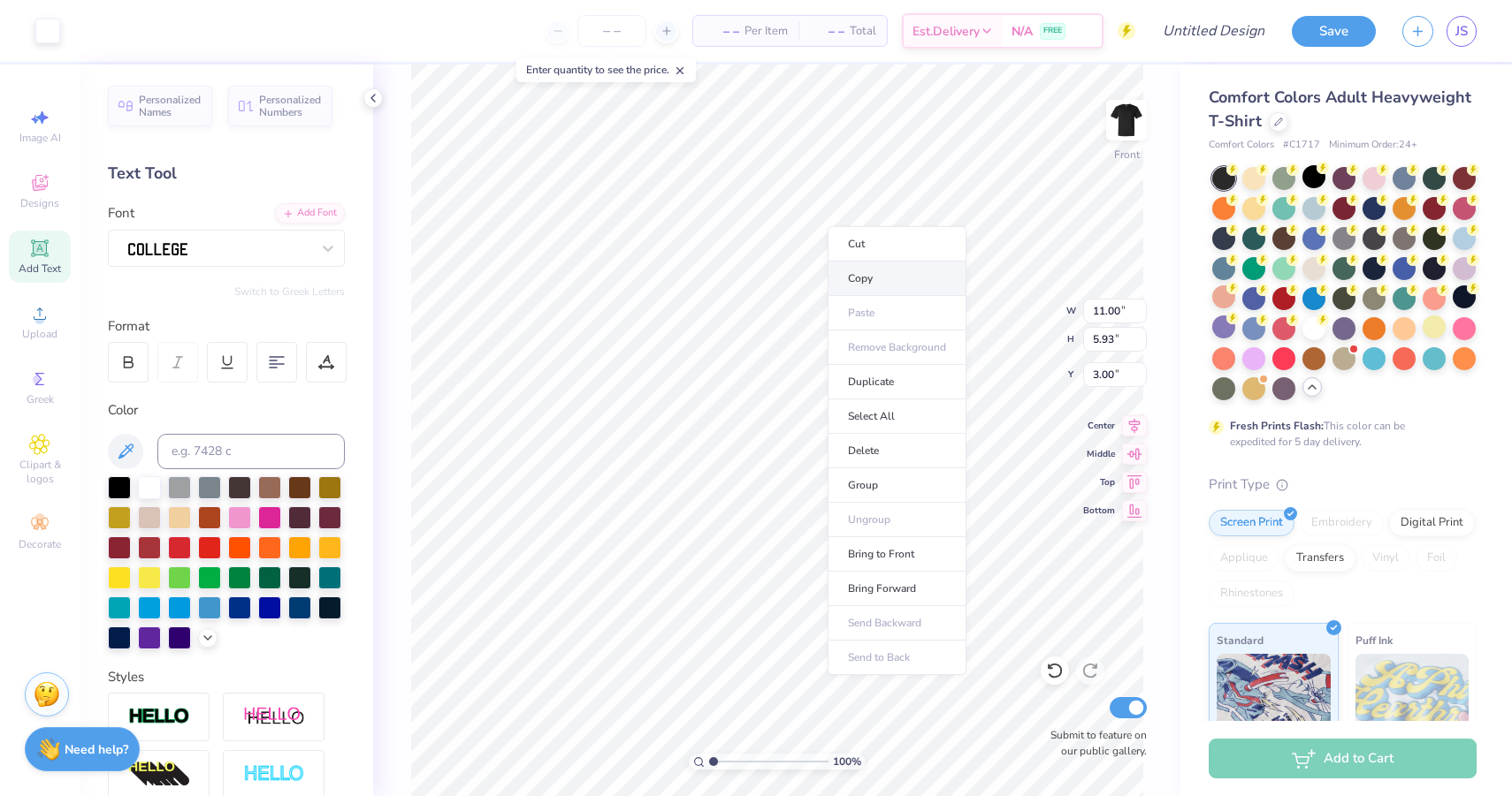
click at [860, 290] on li "Copy" at bounding box center [897, 278] width 139 height 35
click at [1119, 138] on img at bounding box center [1126, 119] width 71 height 70
click at [808, 379] on li "Paste" at bounding box center [848, 382] width 139 height 35
type input "6.55"
type input "3.53"
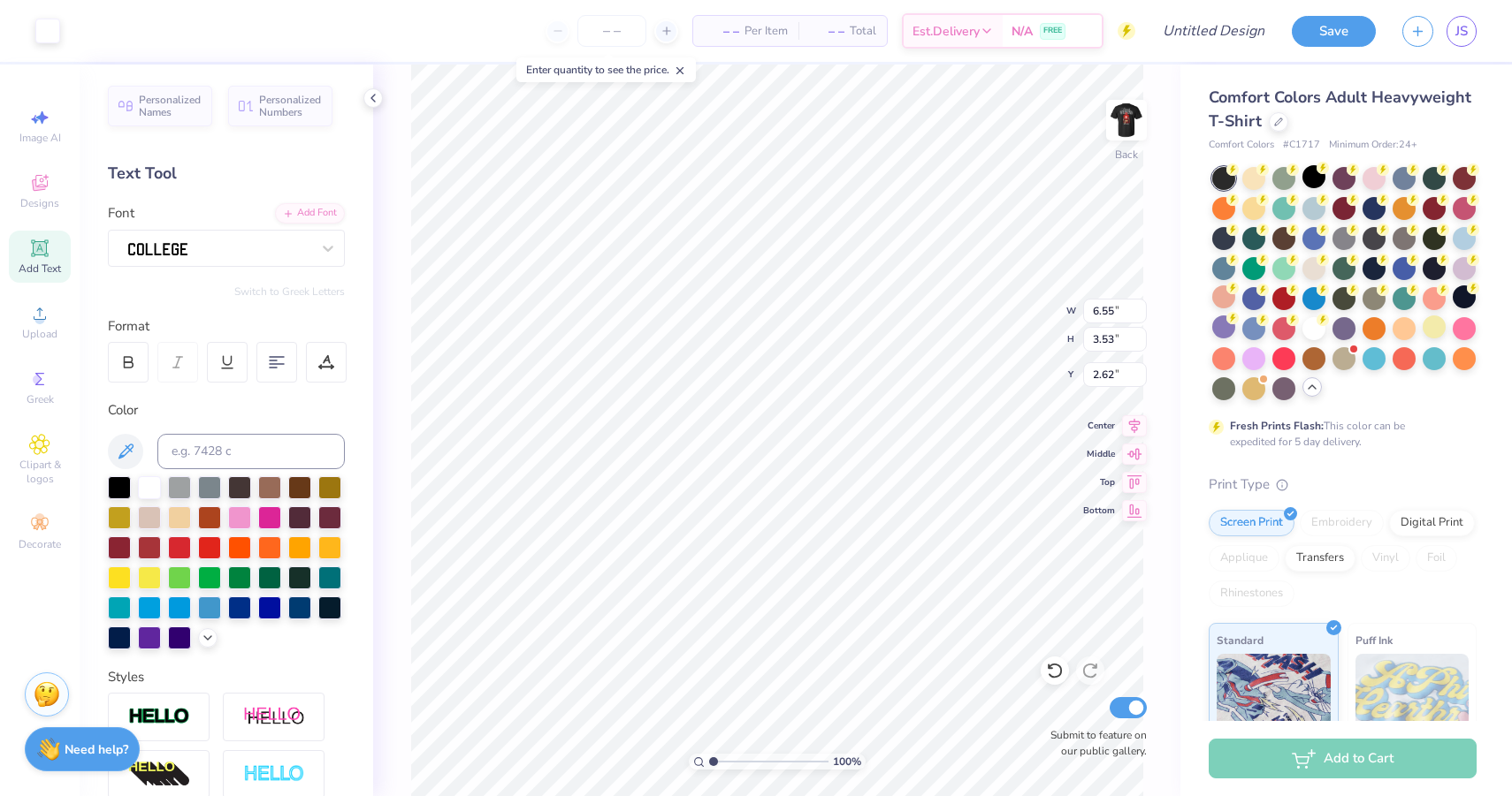
type input "3.00"
click at [1120, 128] on img at bounding box center [1126, 119] width 71 height 70
click at [1130, 111] on img at bounding box center [1126, 119] width 71 height 70
click at [1131, 111] on img at bounding box center [1126, 119] width 71 height 70
